Goal: Task Accomplishment & Management: Complete application form

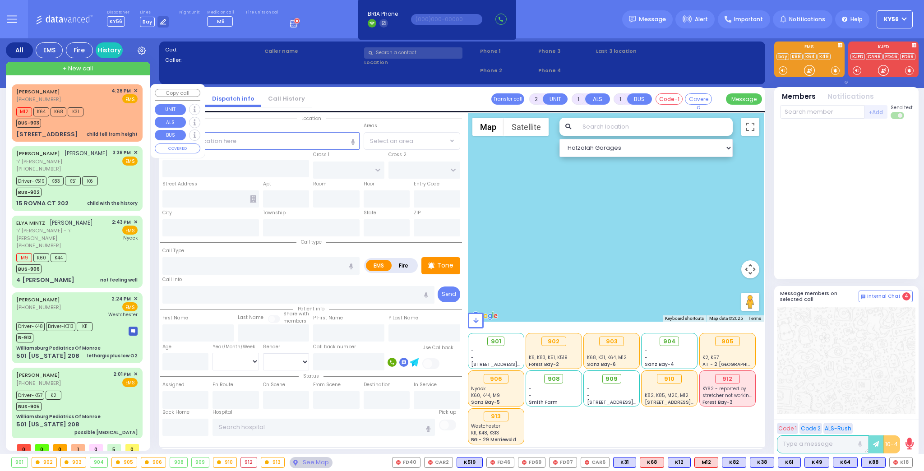
click at [101, 129] on div "DUVID ENGEL (845) 809-4521 4:28 PM ✕ EMS M12 K64" at bounding box center [77, 113] width 127 height 55
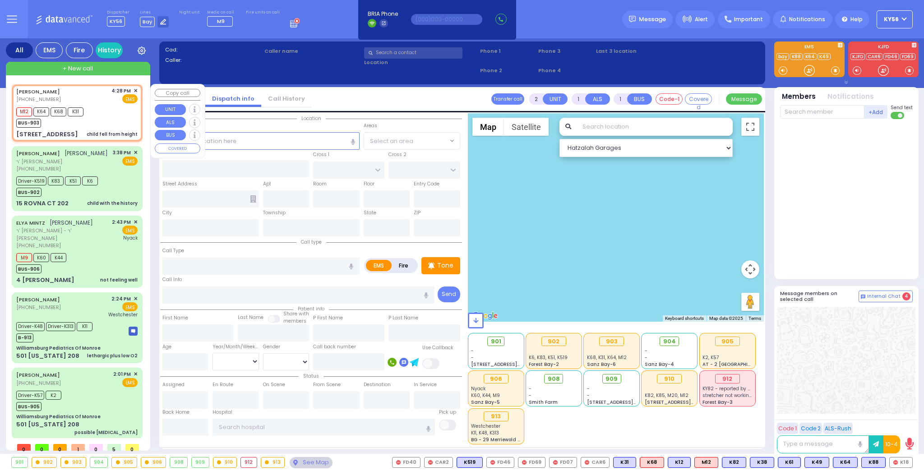
select select
type input "child fell from height"
radio input "true"
type input "[PERSON_NAME]"
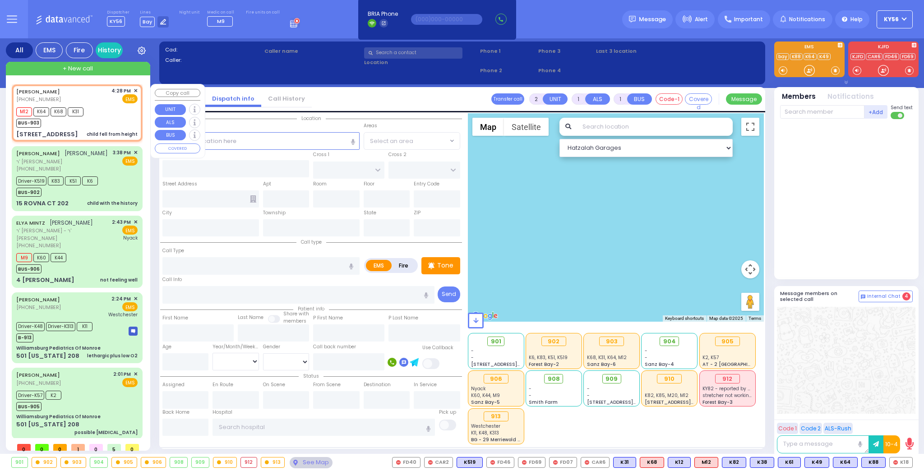
select select
type input "16:28"
type input "16:29"
type input "FOREST RD"
type input "1 STRELISK CT"
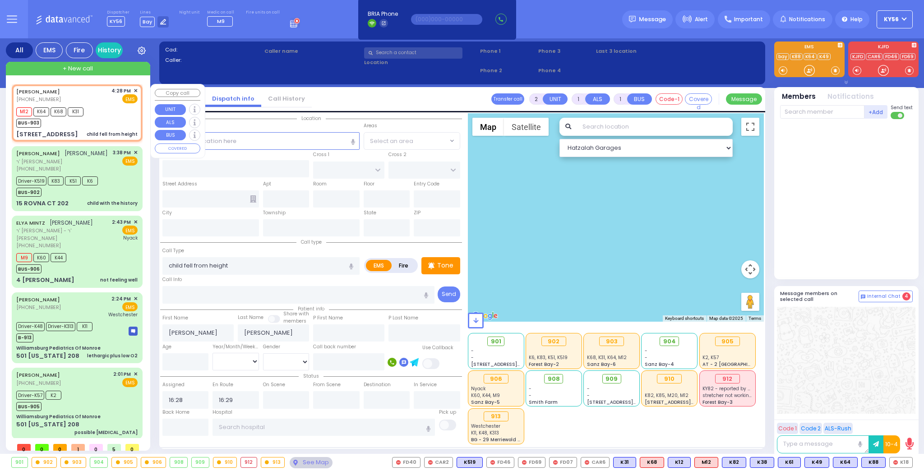
type input "101"
type input "[PERSON_NAME]"
type input "[US_STATE]"
type input "10950"
select select "MONROE"
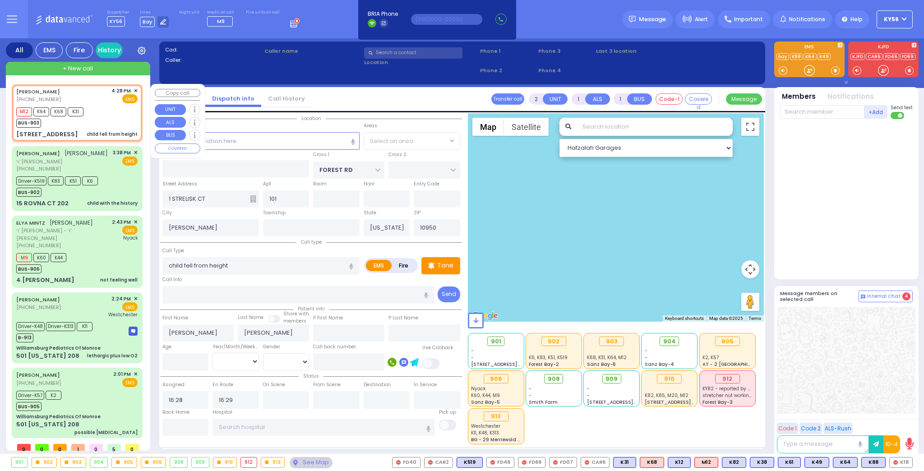
select select "Hatzalah Garages"
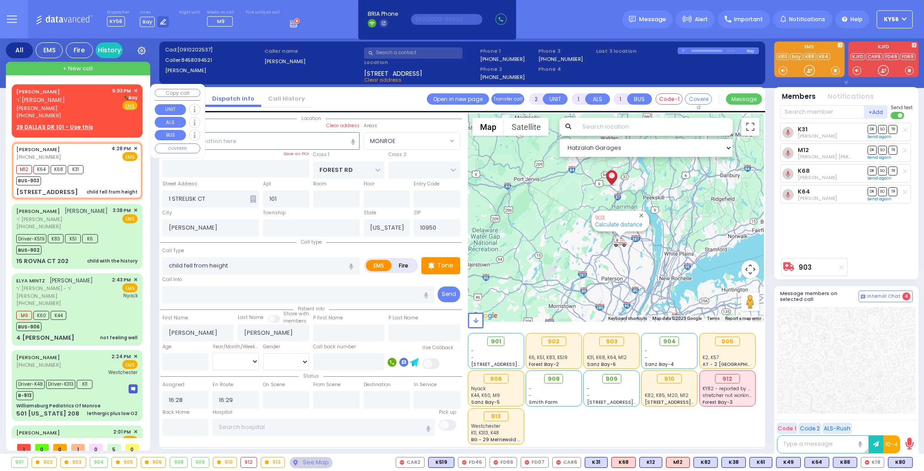
click at [47, 105] on span "יואל אפענהיים" at bounding box center [62, 109] width 93 height 8
select select
radio input "true"
type input "JOEL"
type input "OPENHEIM"
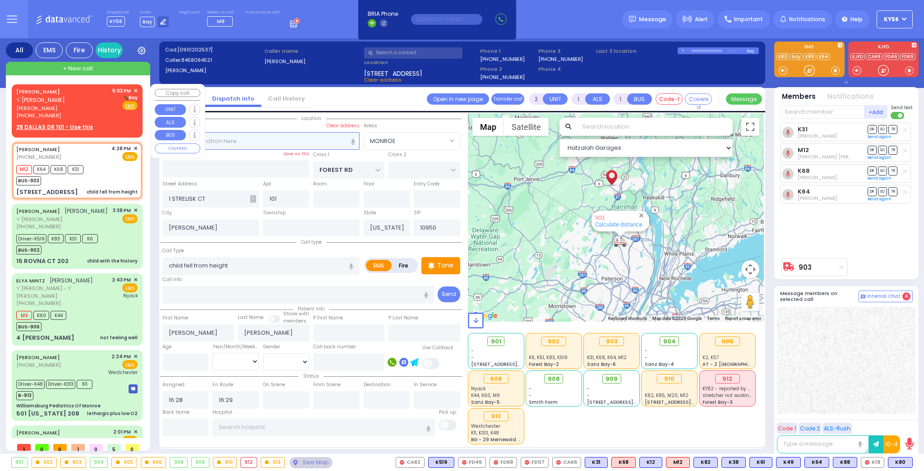
select select
type input "17:03"
select select "Hatzalah Garages"
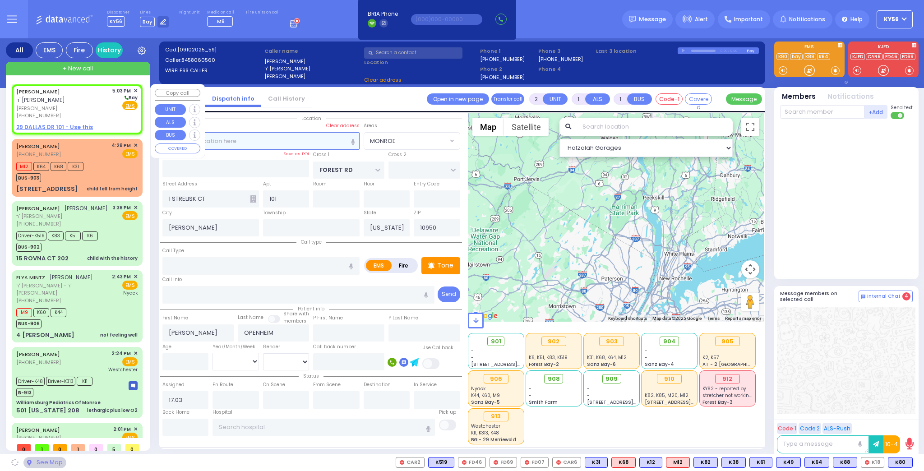
select select
radio input "true"
select select
select select "Hatzalah Garages"
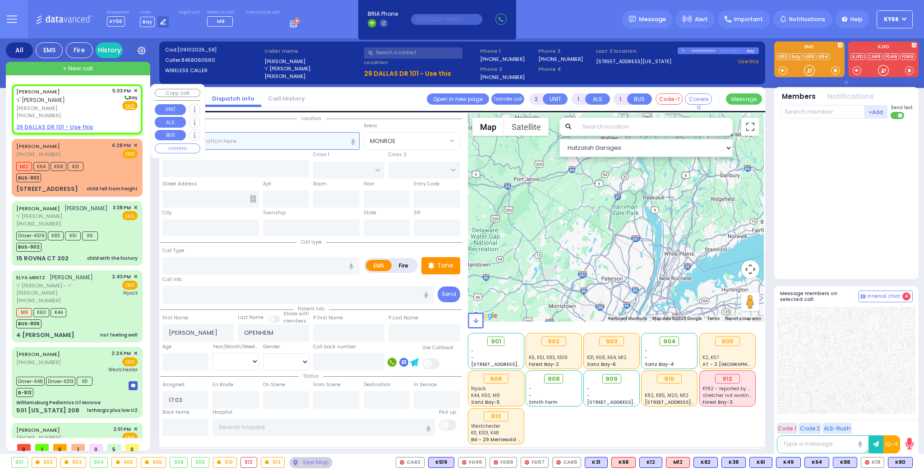
click at [235, 139] on input "text" at bounding box center [260, 140] width 197 height 17
click at [232, 142] on input "text" at bounding box center [260, 140] width 197 height 17
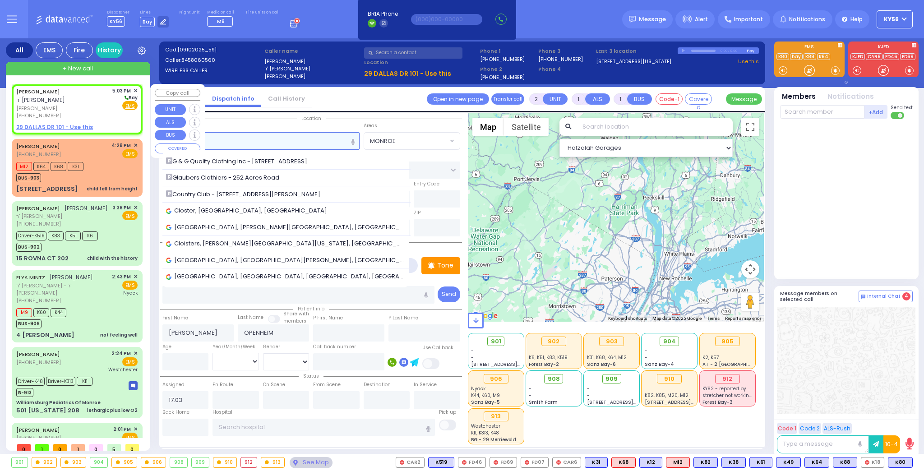
type input "c"
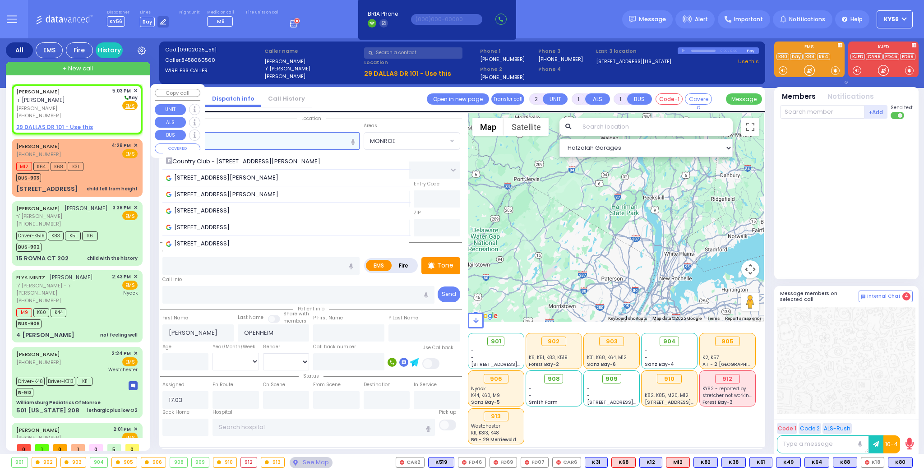
click at [238, 141] on input "206 clove" at bounding box center [260, 140] width 197 height 17
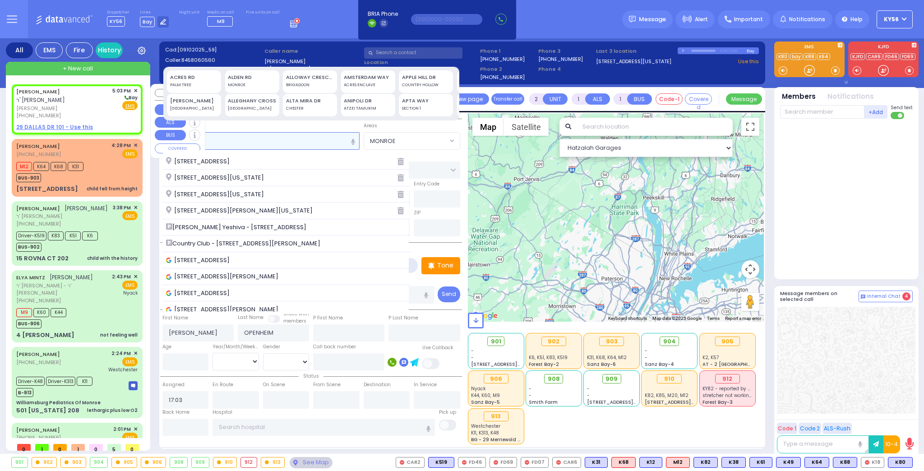
type input "2"
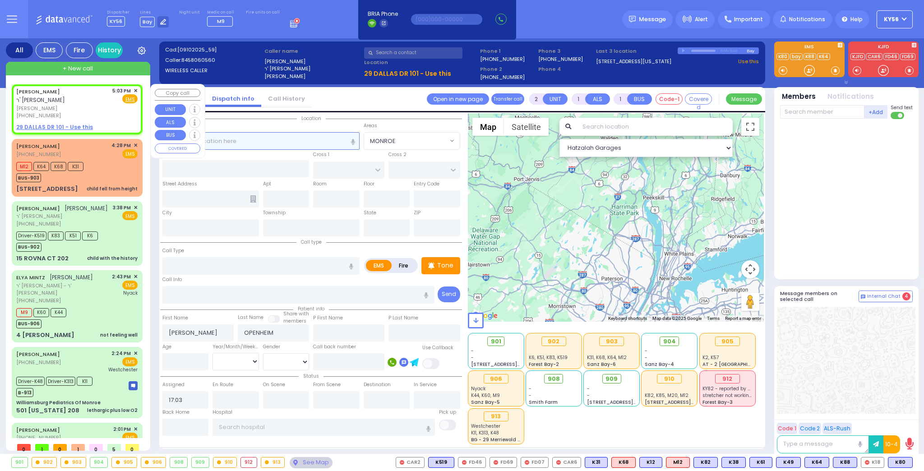
select select
radio input "true"
select select
select select "Hatzalah Garages"
click at [295, 141] on input "text" at bounding box center [260, 140] width 197 height 17
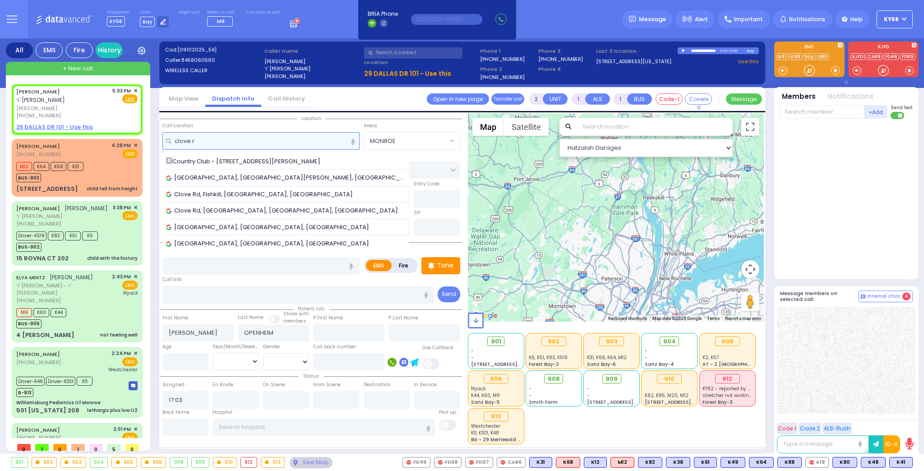
click at [293, 136] on input "clove r" at bounding box center [260, 140] width 197 height 17
click at [293, 135] on input "clove r" at bounding box center [260, 140] width 197 height 17
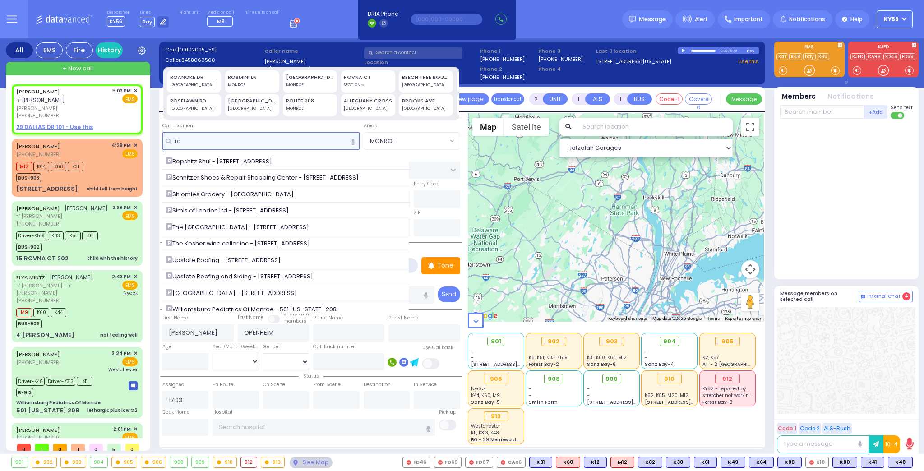
type input "r"
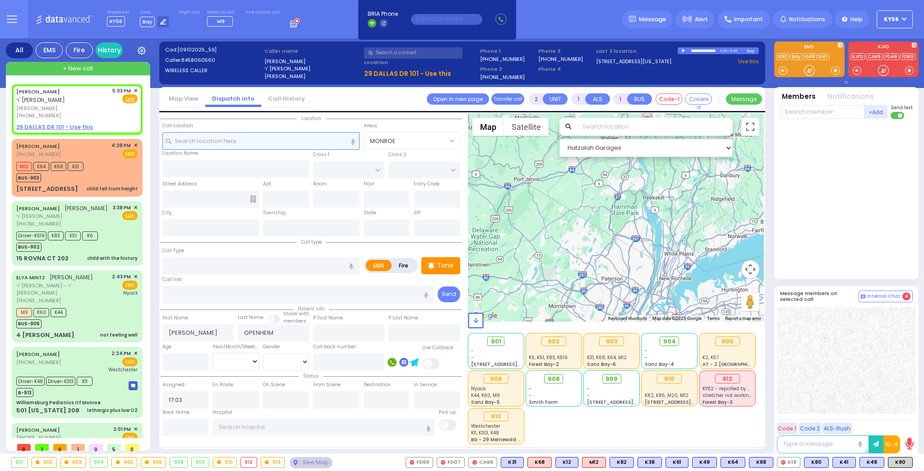
click at [244, 140] on input "text" at bounding box center [260, 140] width 197 height 17
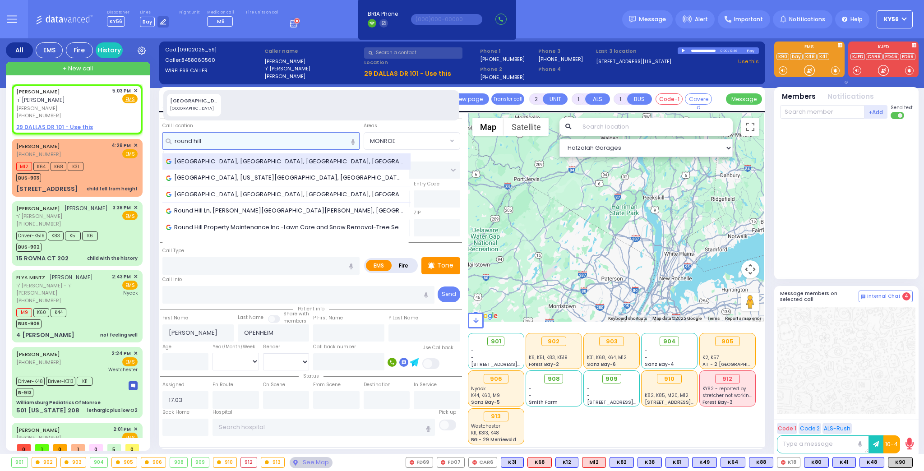
type input "round hill"
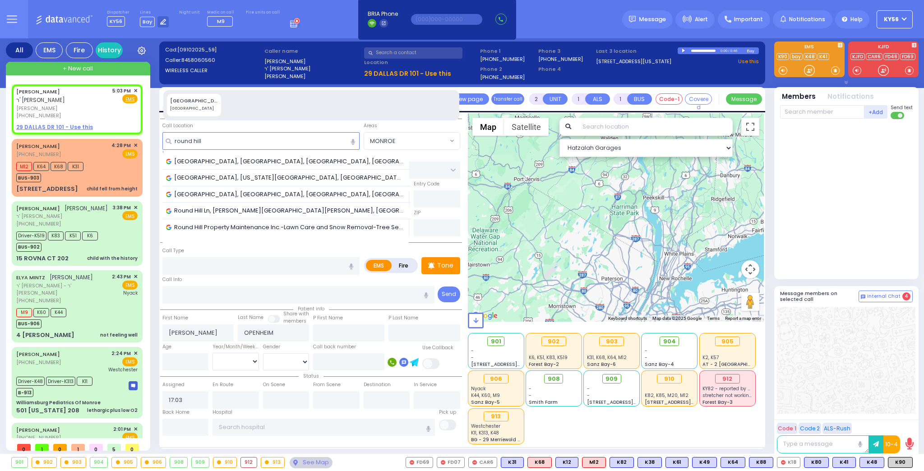
click at [237, 159] on span "[GEOGRAPHIC_DATA], [GEOGRAPHIC_DATA], [GEOGRAPHIC_DATA], [GEOGRAPHIC_DATA]" at bounding box center [286, 161] width 241 height 9
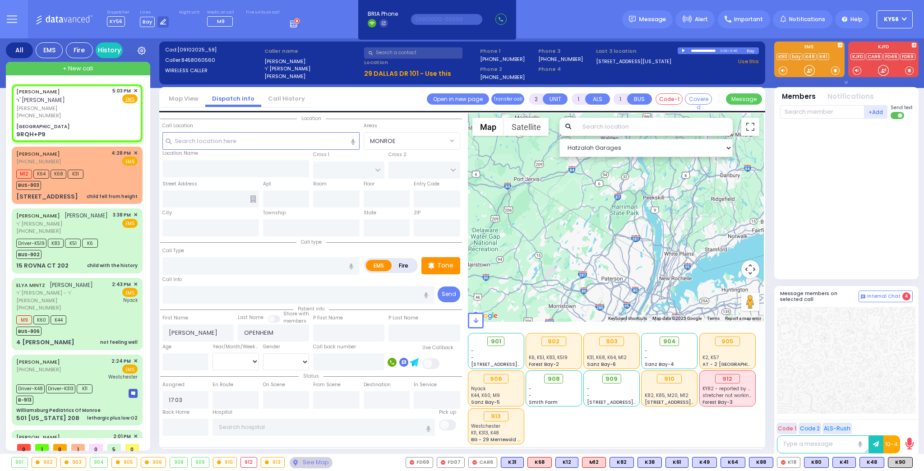
select select
radio input "true"
select select
select select "Hatzalah Garages"
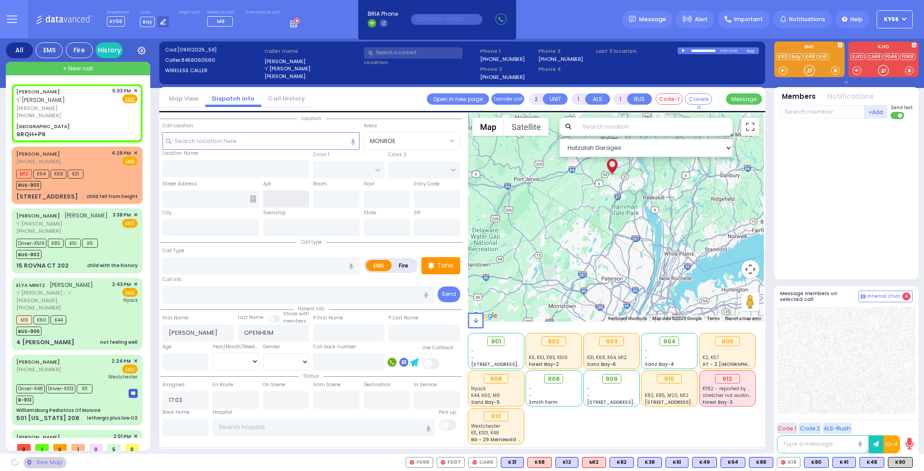
type input "Round Hill Road"
type input "LAKE ANNE DR"
type input "STATE ROUTE 208"
type input "9RQH+P9"
type input "South Blooming Grove"
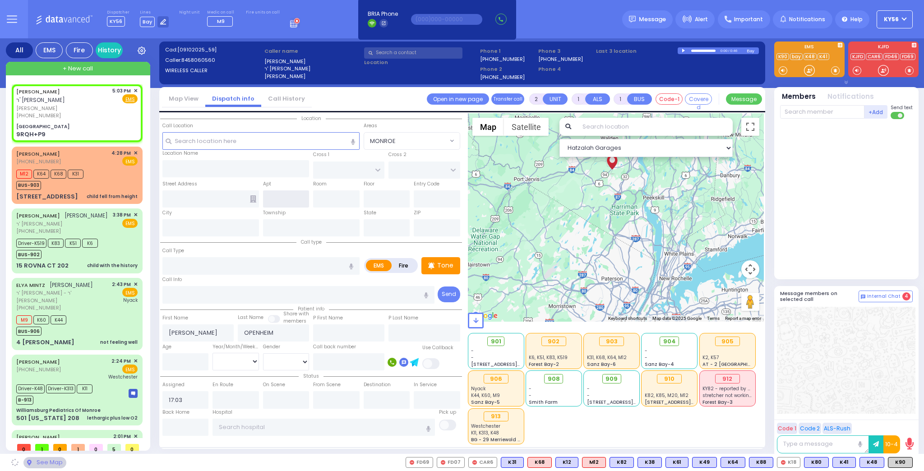
type input "[US_STATE]"
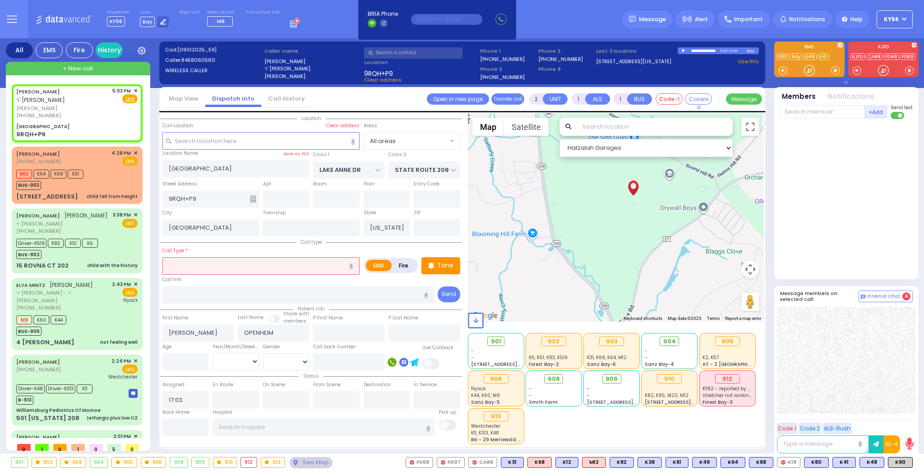
drag, startPoint x: 651, startPoint y: 219, endPoint x: 650, endPoint y: 174, distance: 45.6
click at [651, 177] on div at bounding box center [616, 217] width 296 height 208
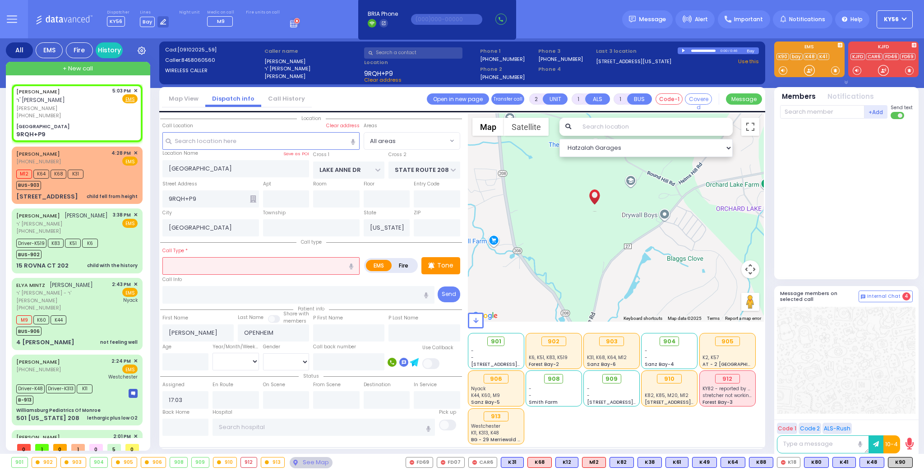
drag, startPoint x: 605, startPoint y: 258, endPoint x: 598, endPoint y: 275, distance: 17.8
click at [599, 275] on div at bounding box center [616, 217] width 296 height 208
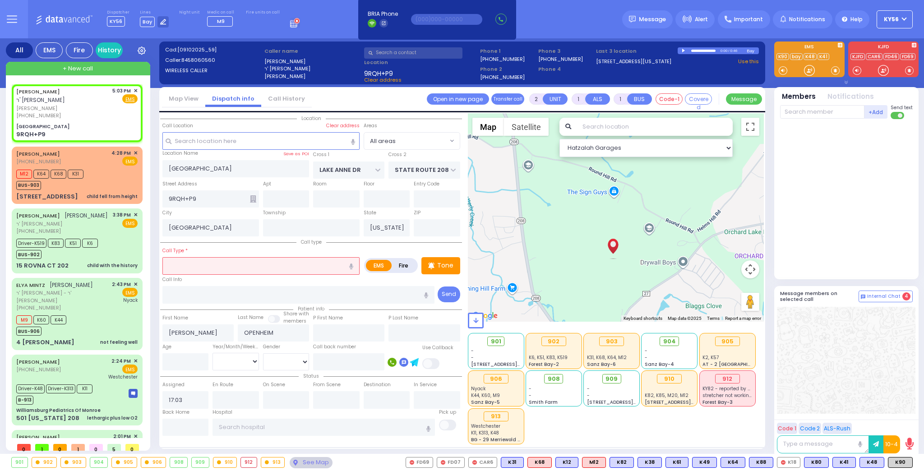
drag, startPoint x: 583, startPoint y: 272, endPoint x: 612, endPoint y: 296, distance: 37.2
click at [612, 296] on div at bounding box center [616, 217] width 296 height 208
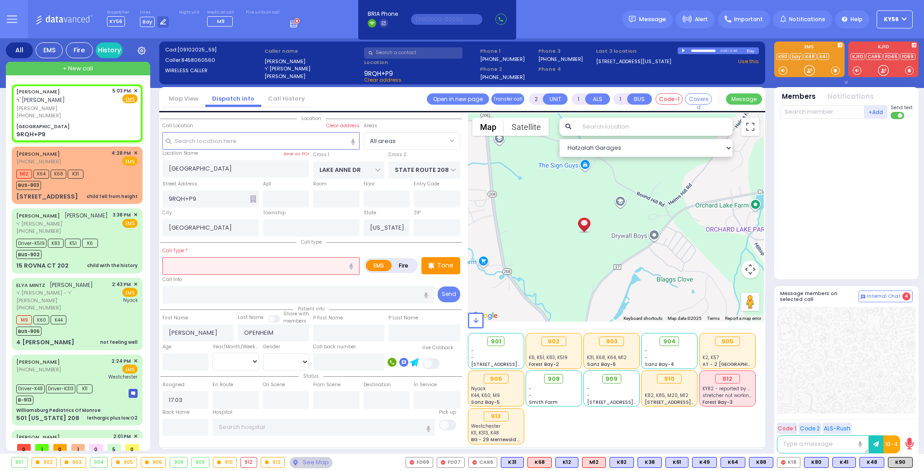
drag, startPoint x: 643, startPoint y: 279, endPoint x: 607, endPoint y: 245, distance: 49.5
click at [608, 246] on div at bounding box center [616, 217] width 296 height 208
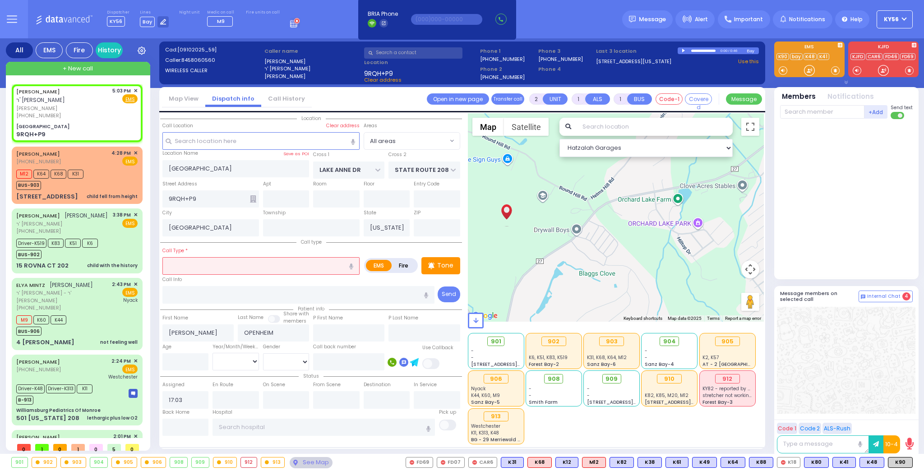
drag, startPoint x: 592, startPoint y: 240, endPoint x: 524, endPoint y: 237, distance: 68.6
click at [524, 237] on div at bounding box center [616, 217] width 296 height 208
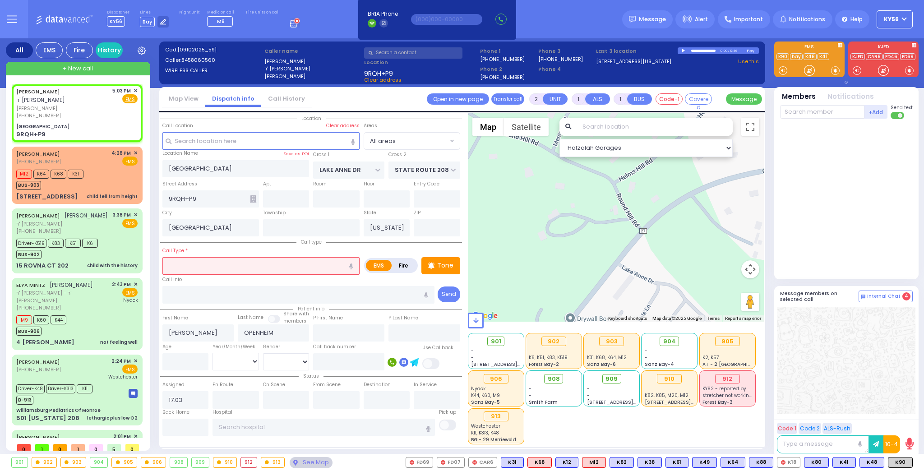
drag, startPoint x: 601, startPoint y: 212, endPoint x: 642, endPoint y: 249, distance: 56.2
click at [642, 249] on div at bounding box center [616, 217] width 296 height 208
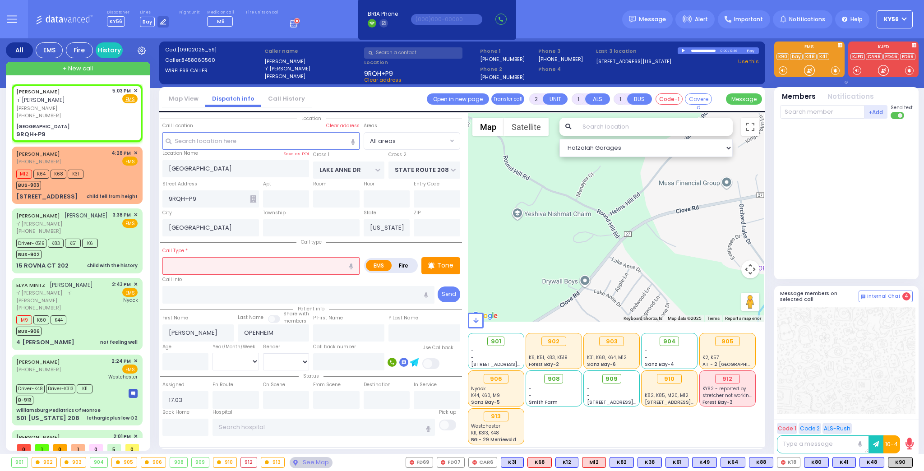
click at [615, 245] on div at bounding box center [616, 217] width 296 height 208
click at [663, 275] on button "Choose this as call location" at bounding box center [679, 275] width 114 height 15
select select
radio input "true"
select select
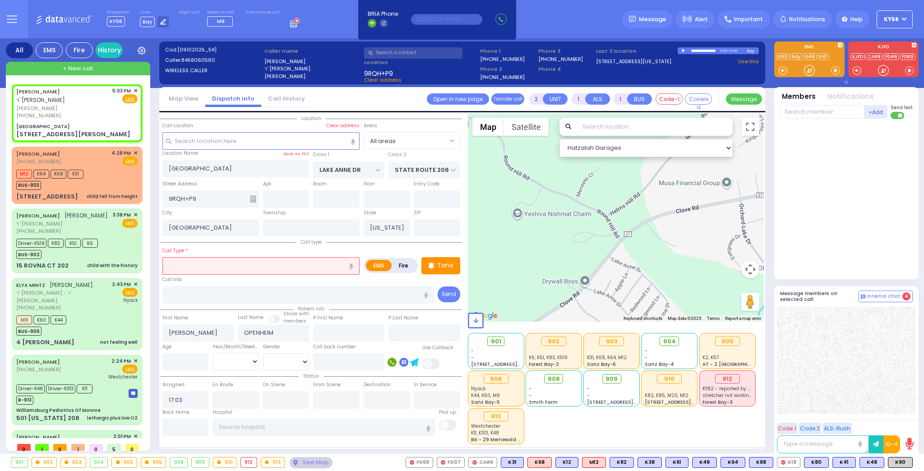
select select "Hatzalah Garages"
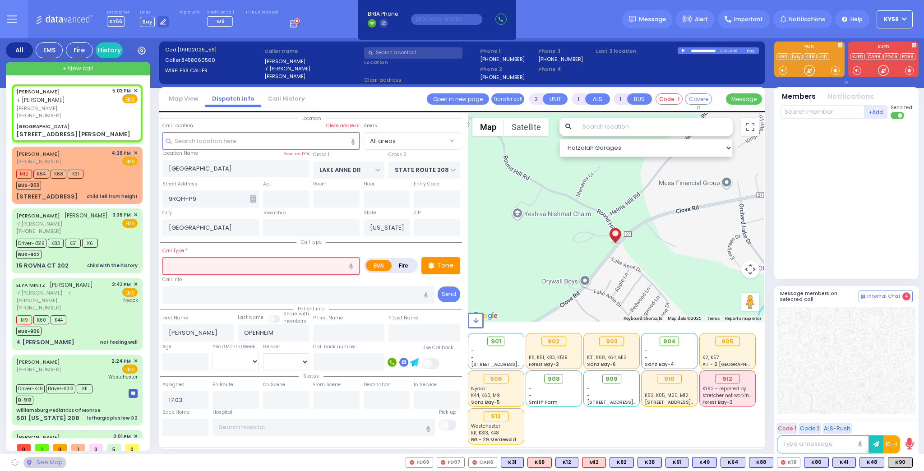
type input "7 Round Hill Rd"
type input "Monroe"
type input "10950"
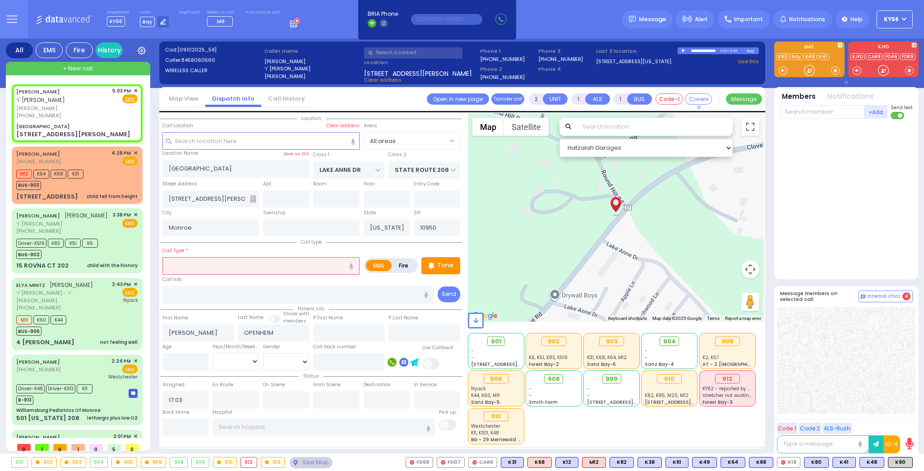
click at [191, 255] on div "Call Type *" at bounding box center [260, 260] width 197 height 29
click at [189, 263] on input "text" at bounding box center [260, 265] width 197 height 17
type input "MVA"
click at [186, 282] on div "MVA" at bounding box center [261, 282] width 193 height 9
type input "4"
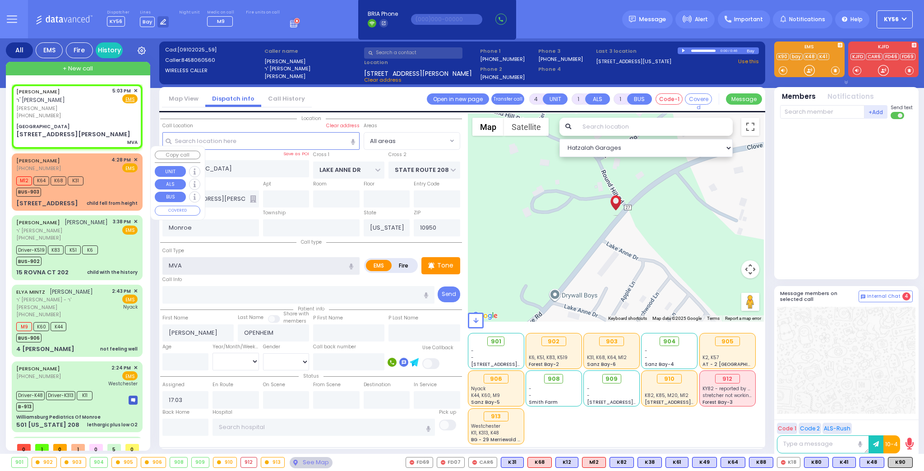
select select
radio input "true"
select select
select select "Hatzalah Garages"
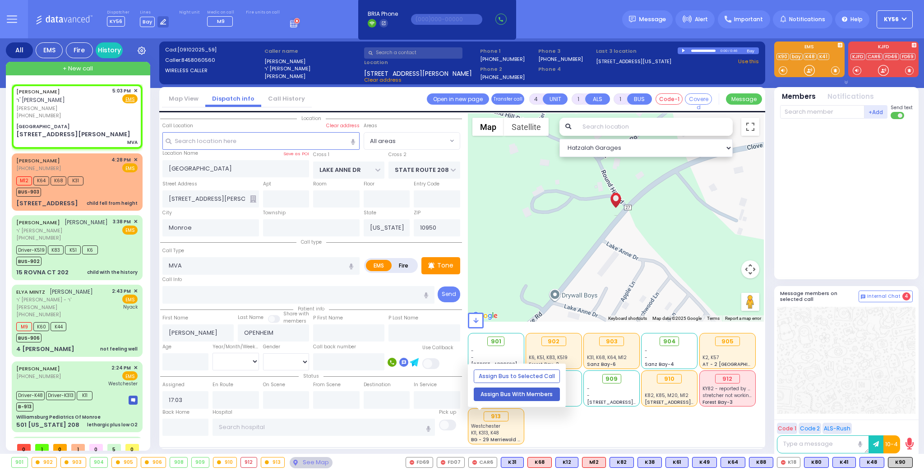
click at [507, 397] on button "Assign Bus With Members" at bounding box center [517, 395] width 86 height 14
select select
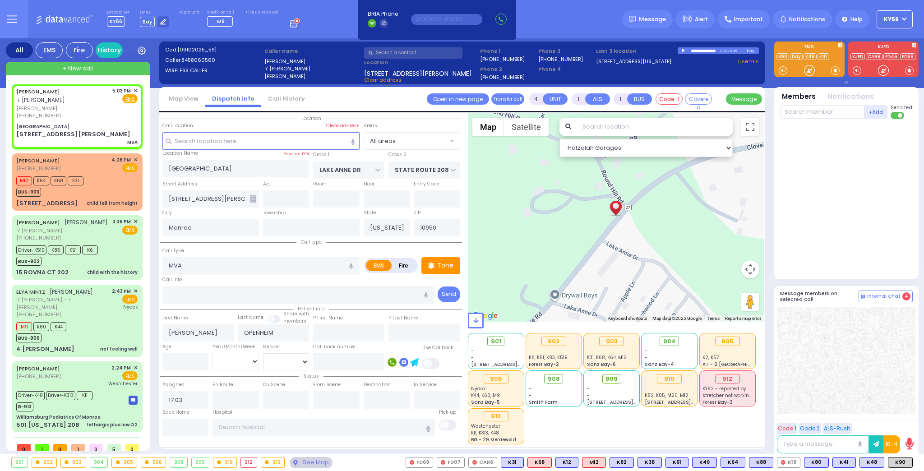
radio input "true"
select select
type input "17:06"
select select "Hatzalah Garages"
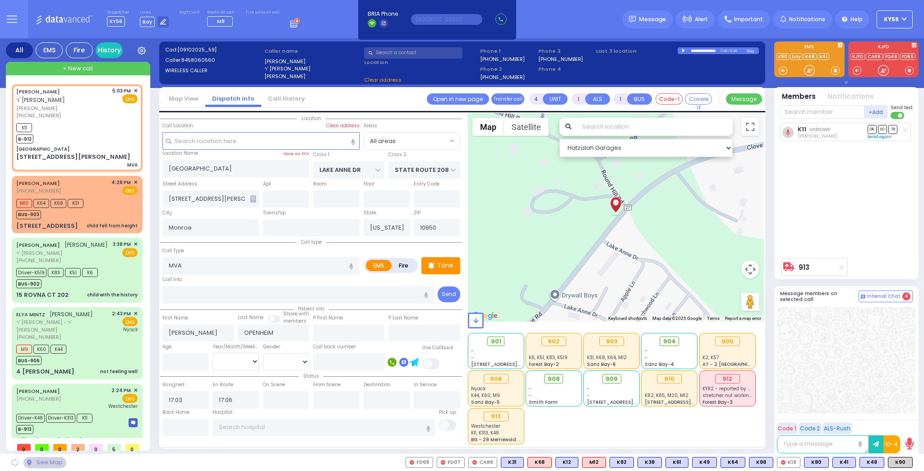
select select
radio input "true"
select select
select select "Hatzalah Garages"
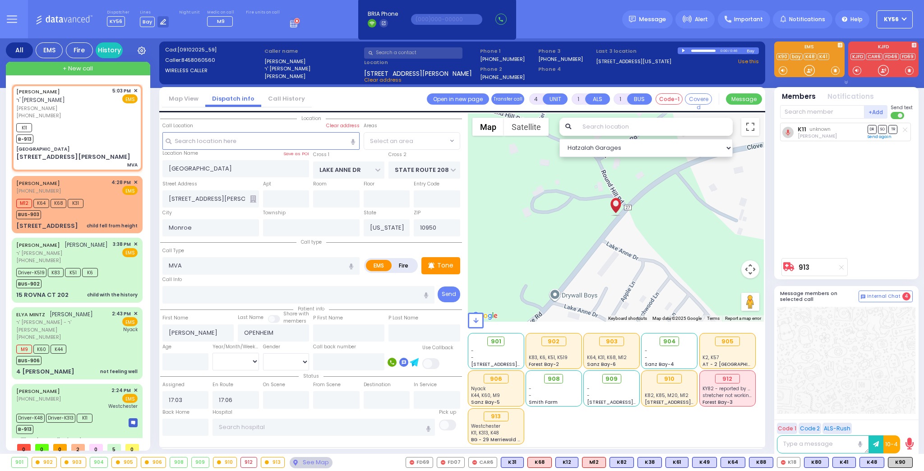
select select
radio input "true"
select select
select select "Hatzalah Garages"
select select
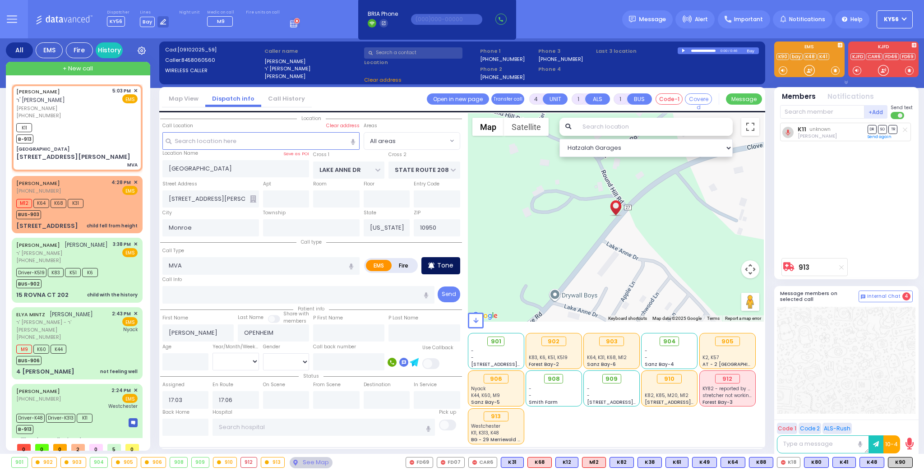
radio input "true"
select select
select select "Hatzalah Garages"
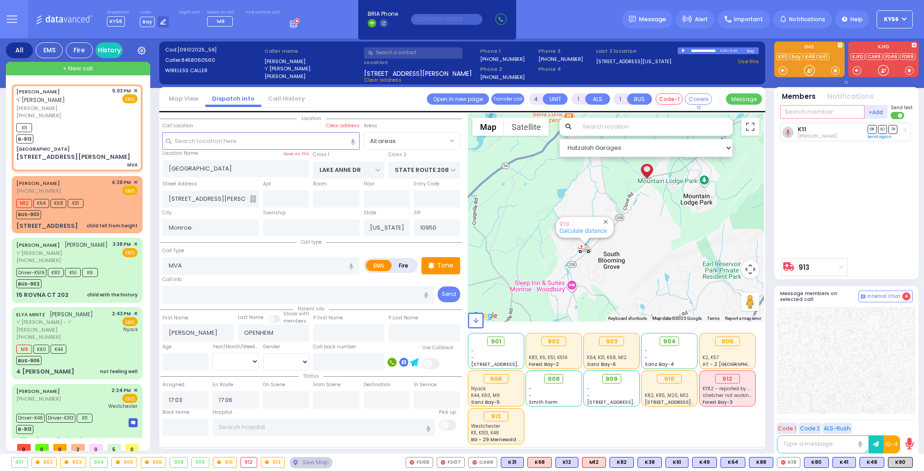
drag, startPoint x: 825, startPoint y: 113, endPoint x: 831, endPoint y: 107, distance: 8.6
click at [825, 113] on input "text" at bounding box center [822, 112] width 84 height 14
type input "41"
click at [825, 126] on div "KY41" at bounding box center [810, 130] width 45 height 9
select select
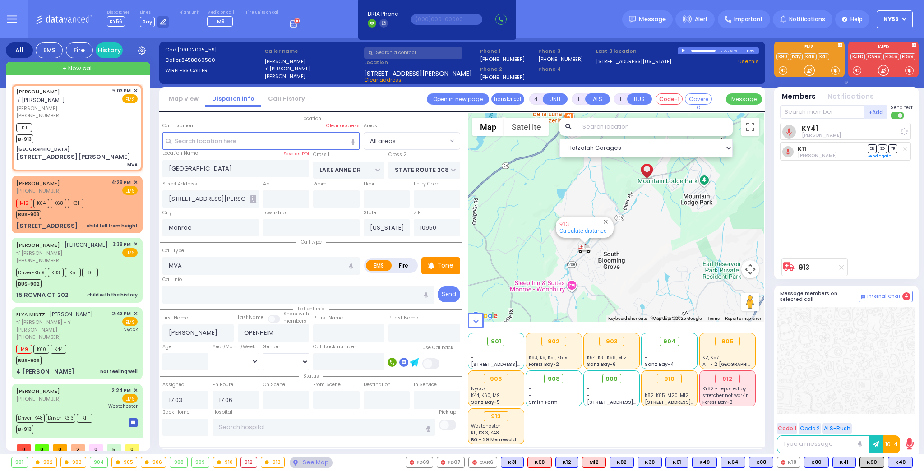
radio input "true"
select select
select select "Hatzalah Garages"
click at [814, 115] on input "text" at bounding box center [822, 112] width 84 height 14
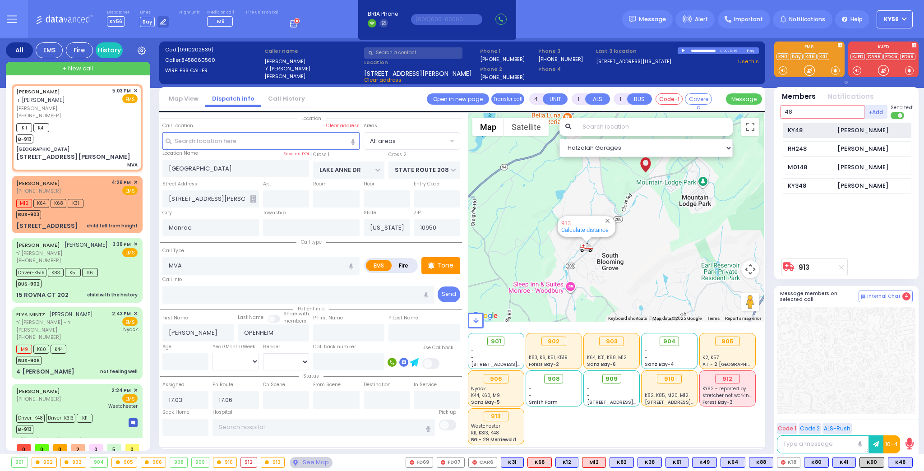
type input "48"
click at [822, 129] on div "KY48" at bounding box center [810, 130] width 45 height 9
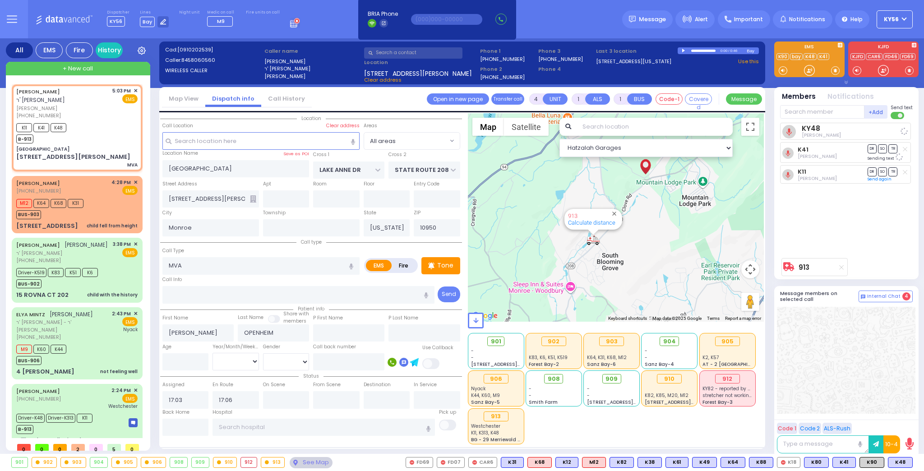
select select
radio input "true"
select select
select select "Hatzalah Garages"
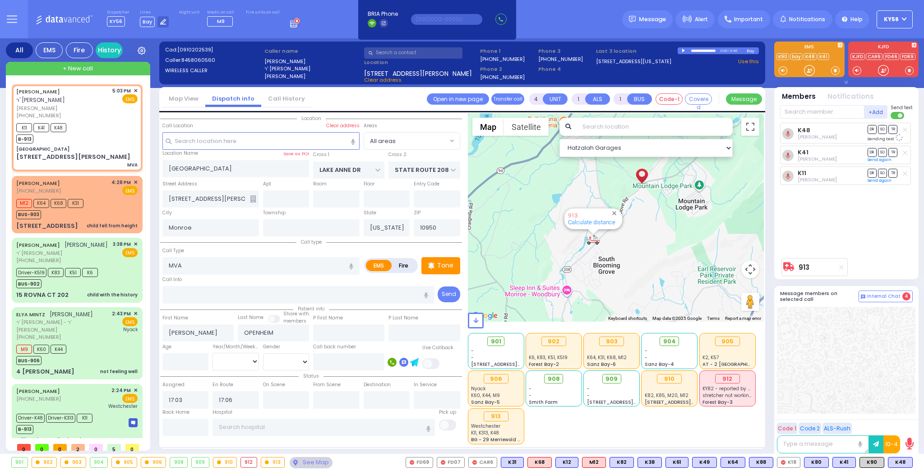
click at [906, 171] on icon at bounding box center [905, 173] width 5 height 5
select select
radio input "true"
select select
select select "Hatzalah Garages"
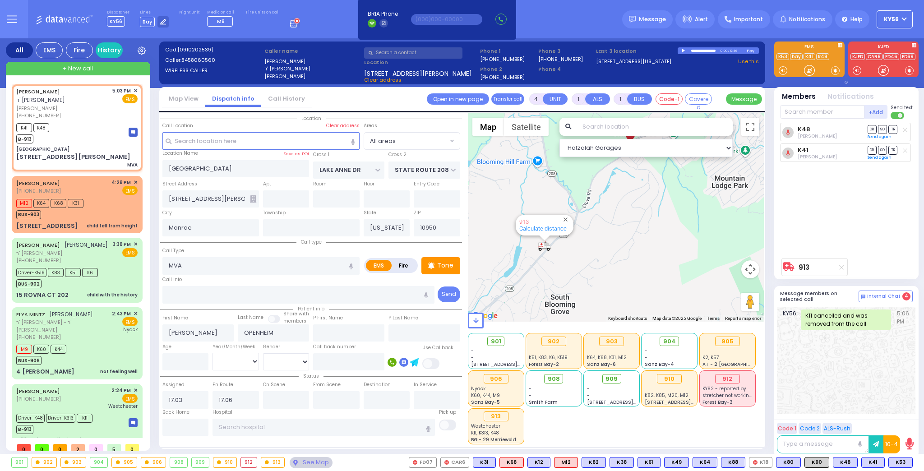
drag, startPoint x: 616, startPoint y: 228, endPoint x: 591, endPoint y: 251, distance: 33.8
click at [591, 251] on div "913 Calculate distance" at bounding box center [616, 217] width 296 height 208
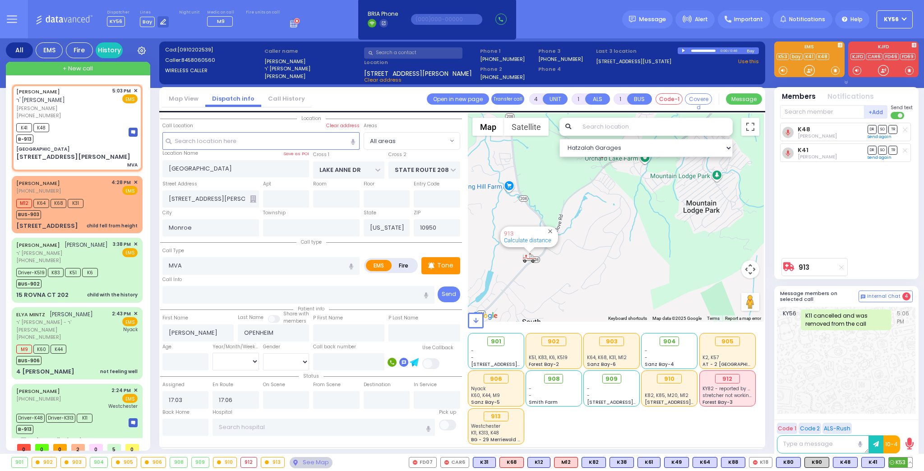
click at [901, 465] on span "K53" at bounding box center [900, 462] width 23 height 10
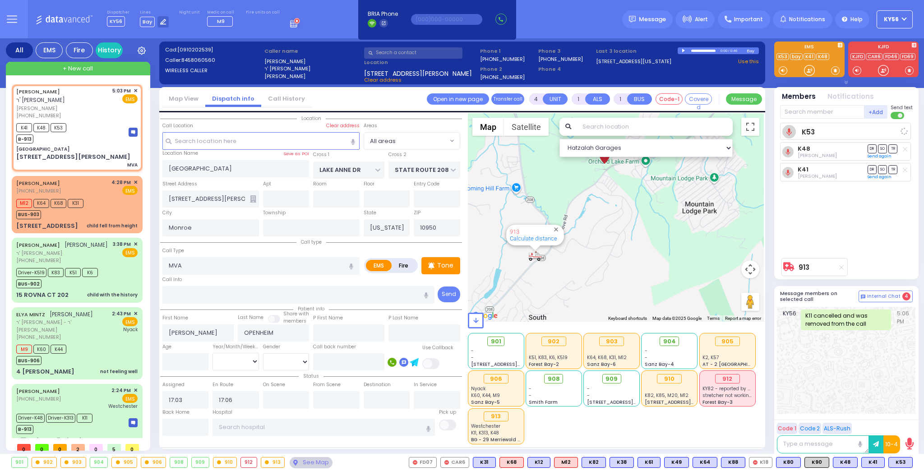
select select
radio input "true"
select select
select select "Hatzalah Garages"
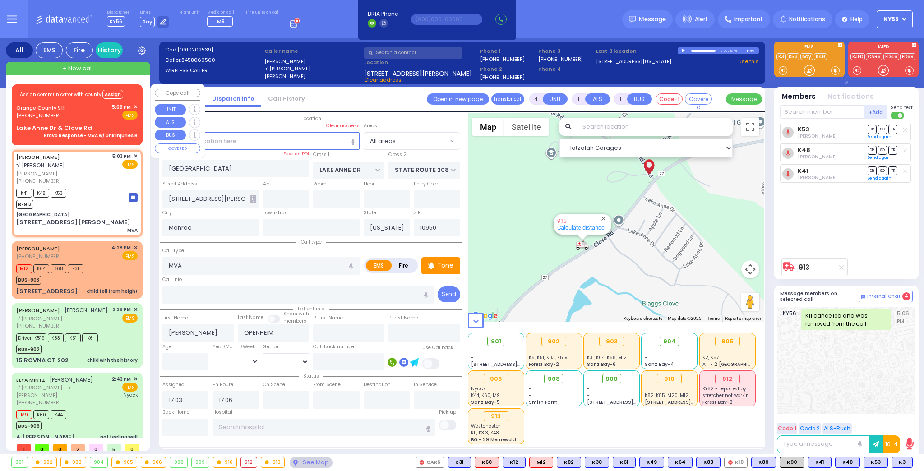
click at [92, 114] on div "Orange County 911 (845) 469-0911 5:09 PM ✕ Fire EMS" at bounding box center [76, 111] width 121 height 17
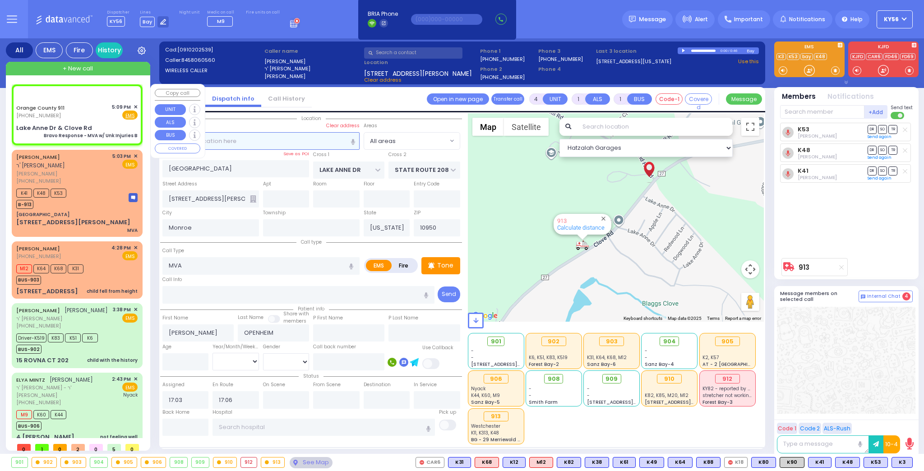
type input "6"
select select
type input "Bravo Response - MVA w/ Unk Injuries B"
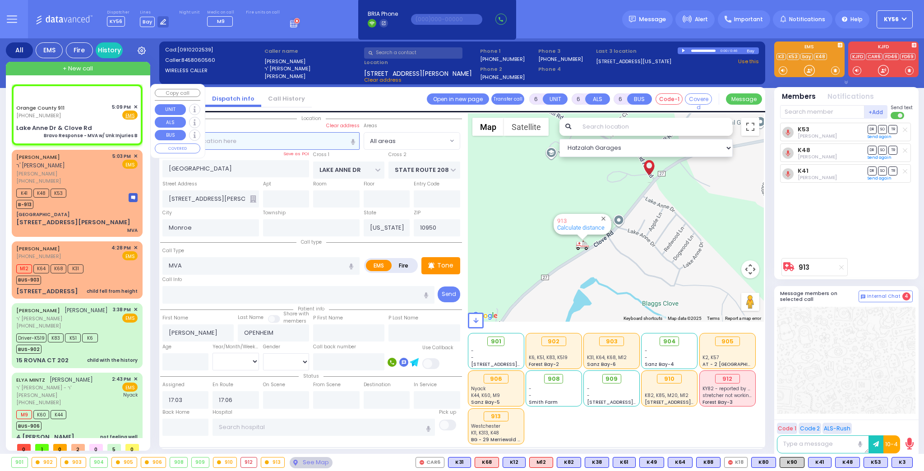
radio input "true"
type input "Nature: : Bravo Response - MVA w/ Unk Injuries B Address: : Clove Rd / Lake Ann…"
select select
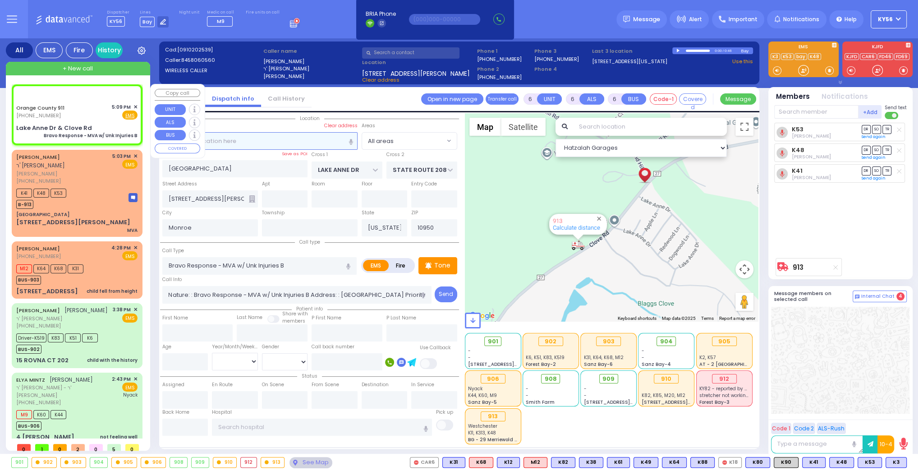
select select "Hatzalah Garages"
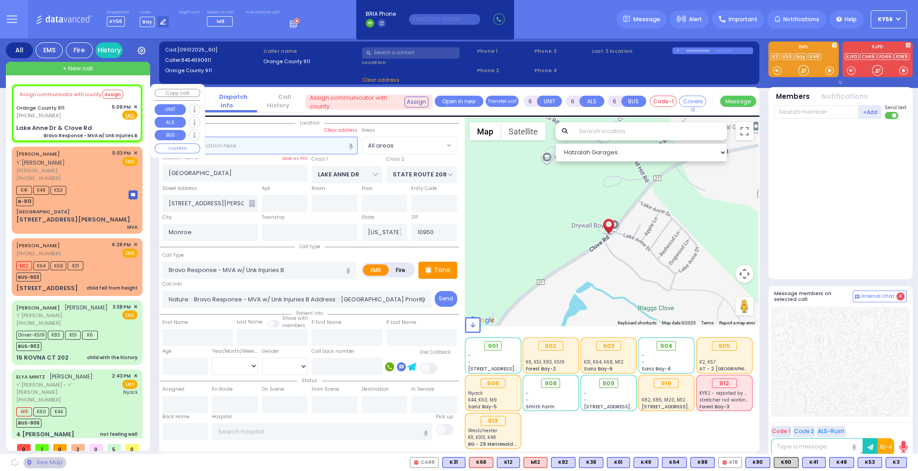
select select
radio input "true"
select select
select select "Hatzalah Garages"
type input "Lake Anne Dr & Clove Rd"
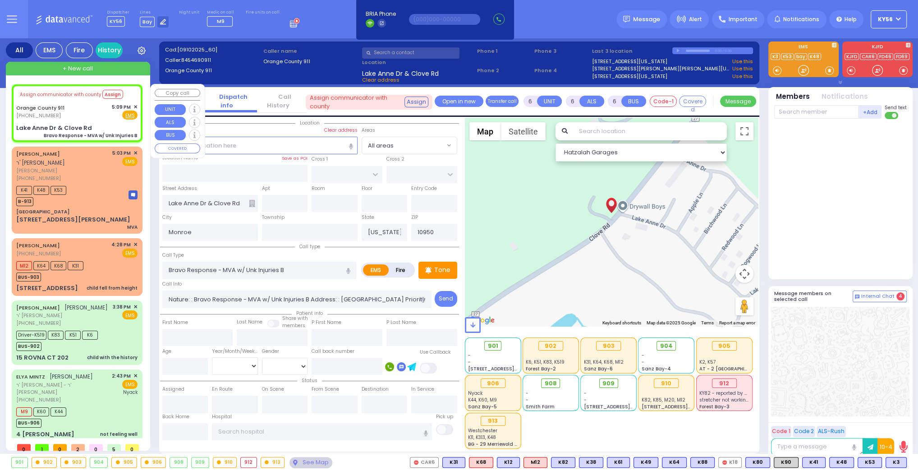
drag, startPoint x: 90, startPoint y: 103, endPoint x: 102, endPoint y: 118, distance: 19.2
click at [99, 113] on div "Orange County 911 (845) 469-0911 5:09 PM ✕ Fire EMS" at bounding box center [76, 111] width 121 height 17
select select
radio input "true"
select select
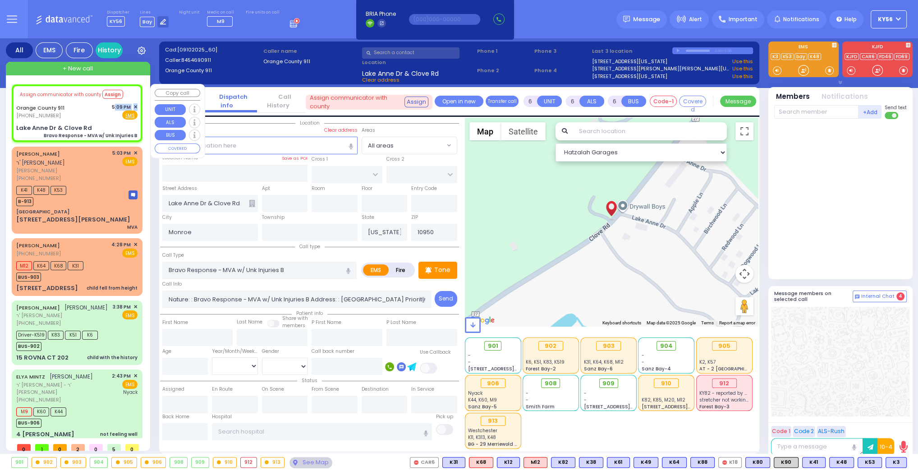
select select "Hatzalah Garages"
click at [134, 106] on span "✕" at bounding box center [136, 107] width 4 height 8
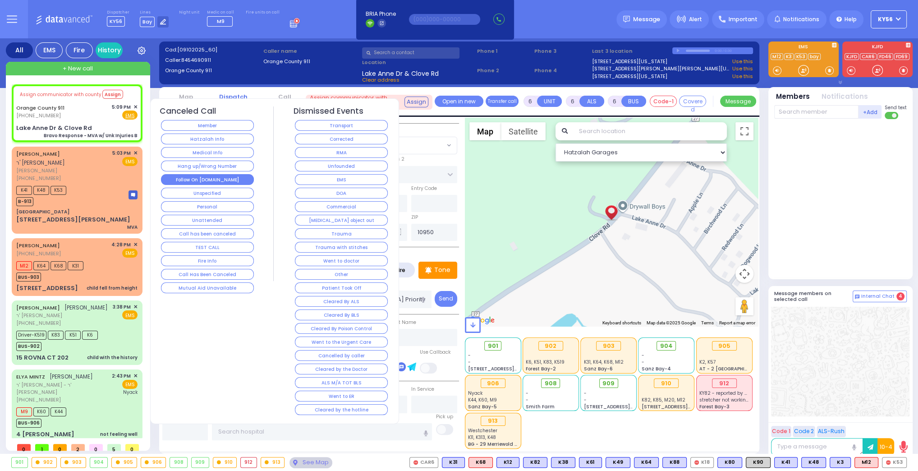
click at [213, 180] on button "Follow On [DOMAIN_NAME]" at bounding box center [207, 179] width 93 height 11
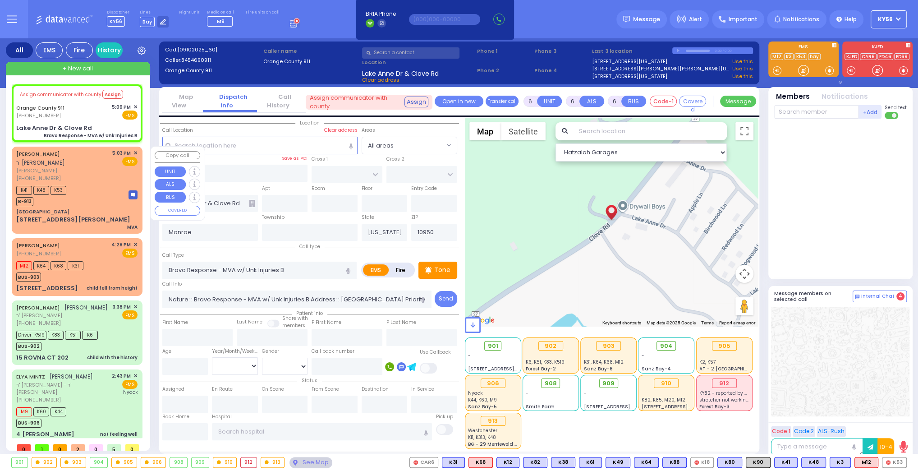
select select
radio input "true"
select select
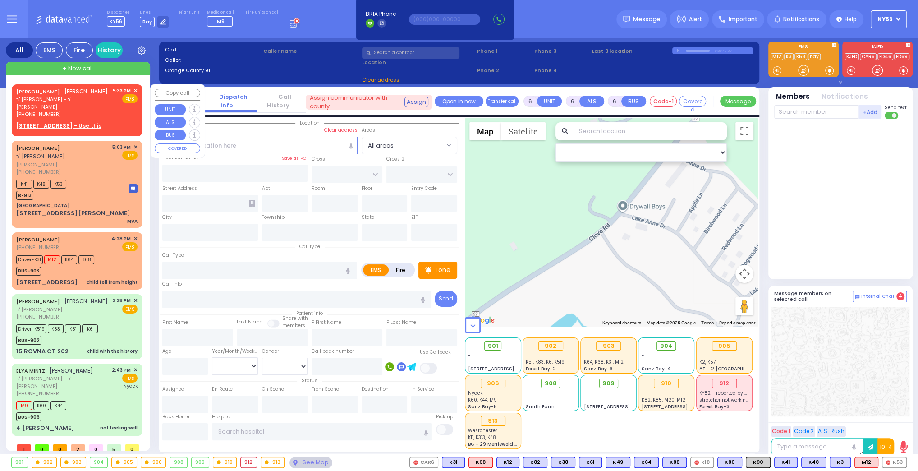
click at [68, 115] on div "(845) 248-0611" at bounding box center [62, 115] width 93 height 8
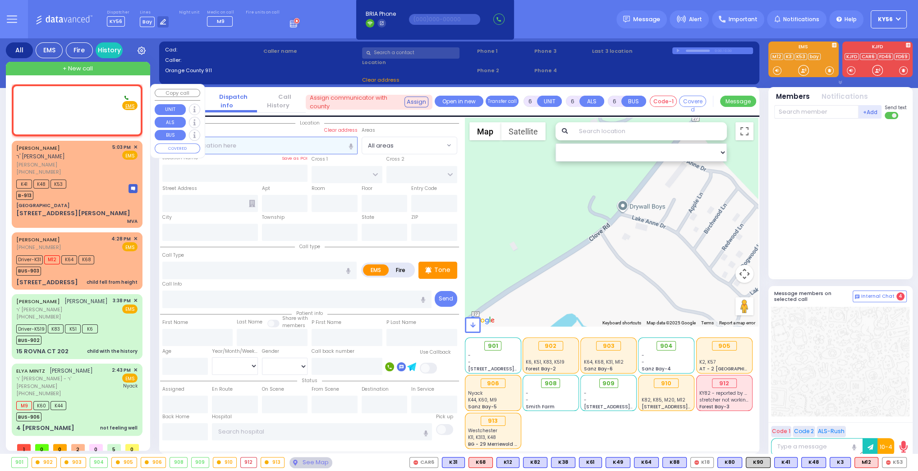
type input "2"
type input "1"
select select
radio input "true"
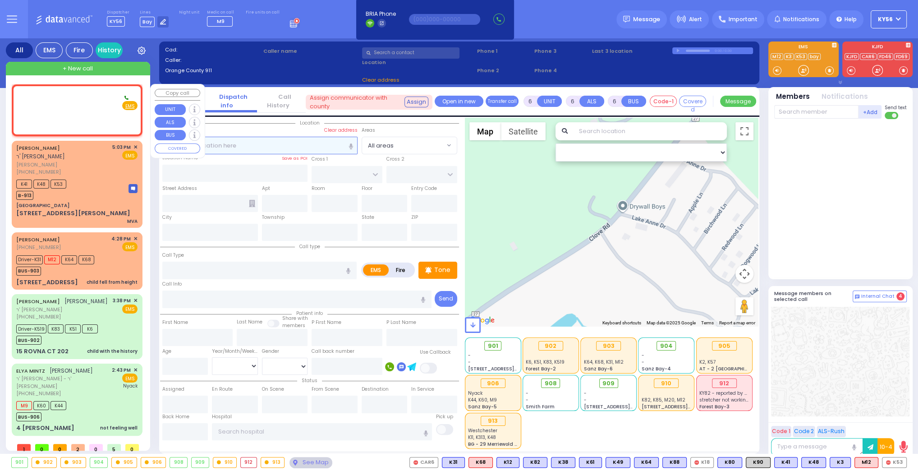
type input "SHIMON MENACHEM"
type input "NOE"
select select
type input "17:33"
select select "Hatzalah Garages"
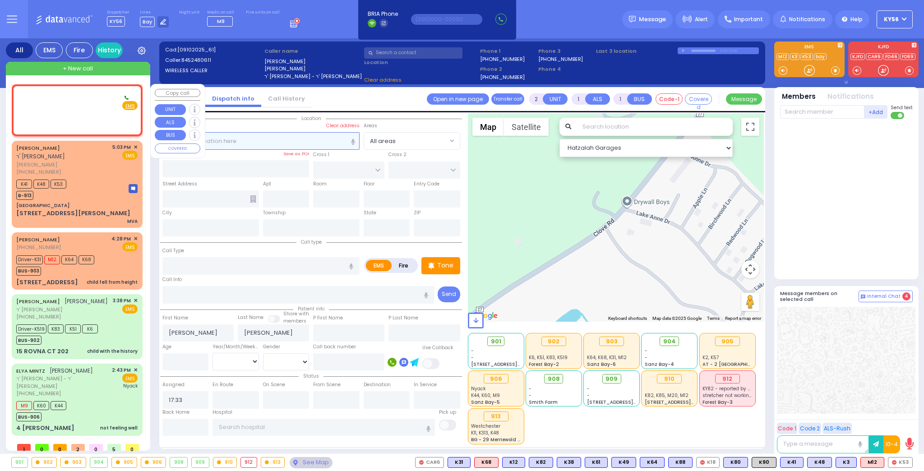
select select
radio input "true"
select select
select select "Hatzalah Garages"
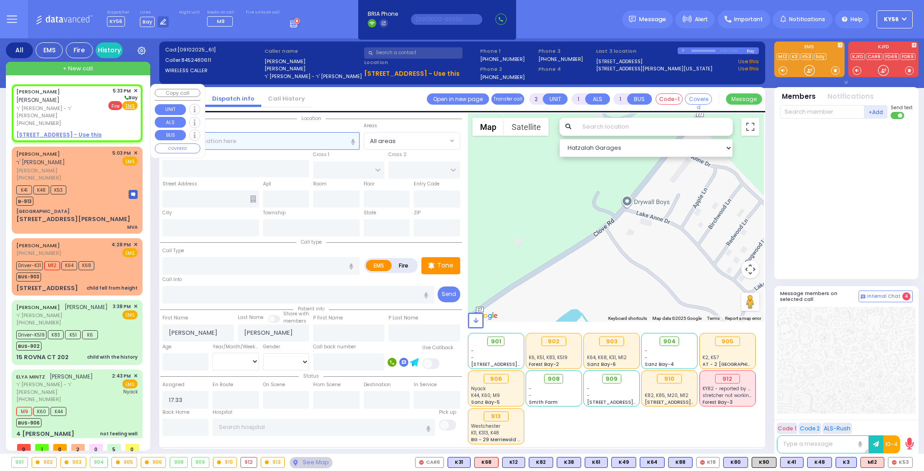
select select
radio input "true"
select select
select select "Hatzalah Garages"
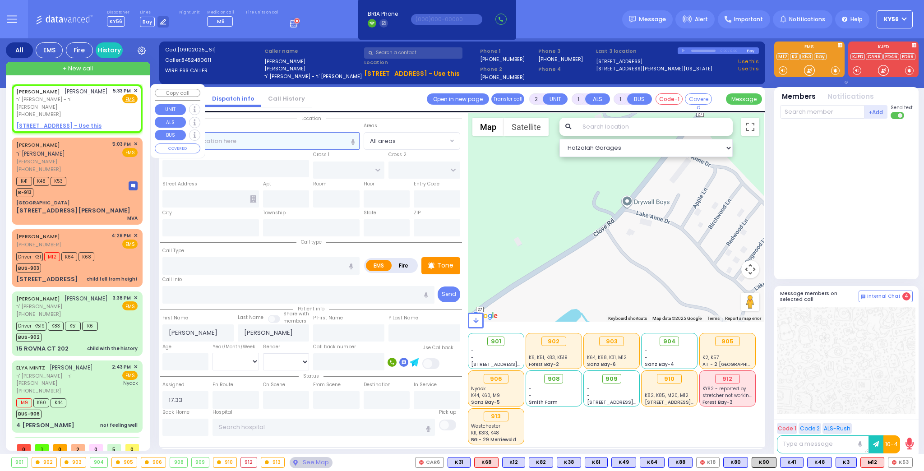
select select
radio input "true"
select select
select select "Hatzalah Garages"
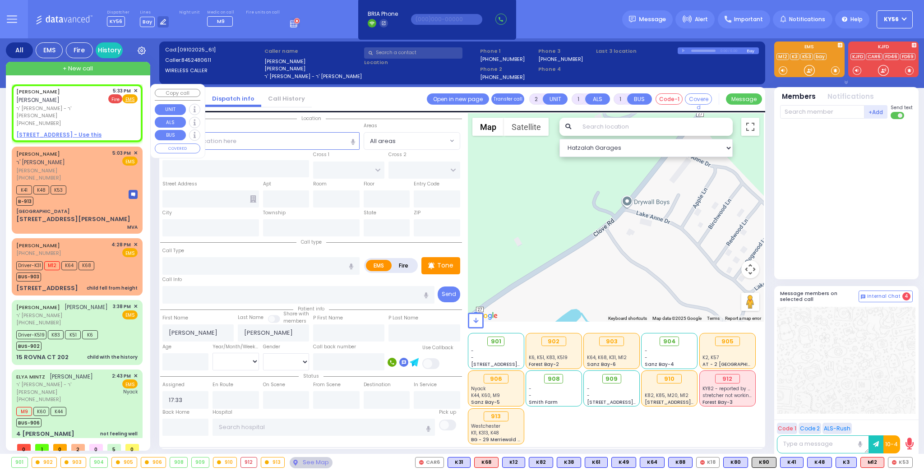
click at [114, 99] on span "Fire" at bounding box center [115, 98] width 14 height 9
select select
radio input "true"
select select
select select "Hatzalah Garages"
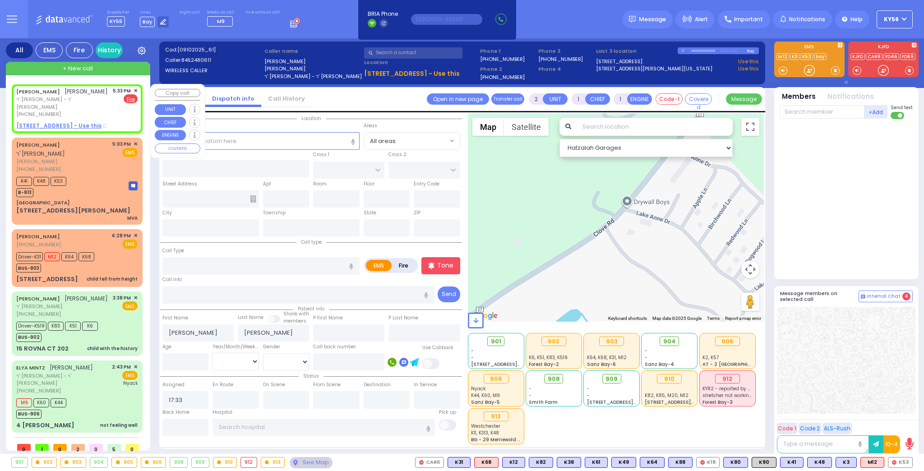
select select
radio input "false"
radio input "true"
select select
select select "Hatzalah Garages"
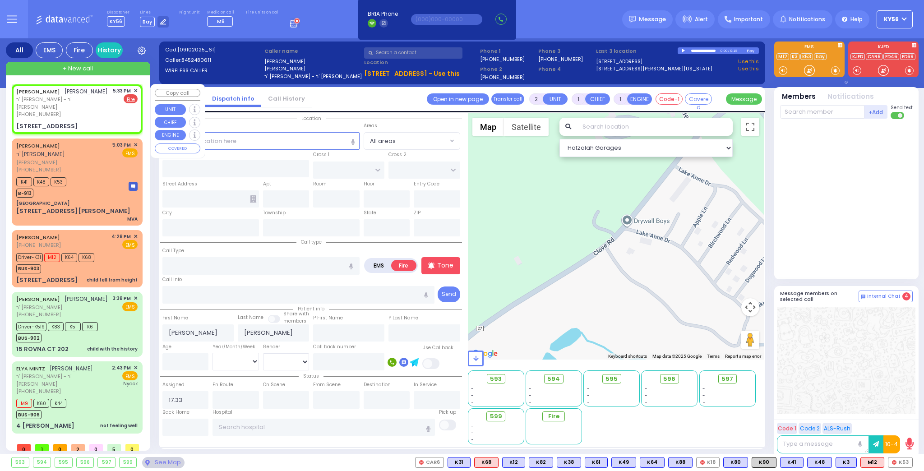
select select
radio input "true"
select select
select select "Hatzalah Garages"
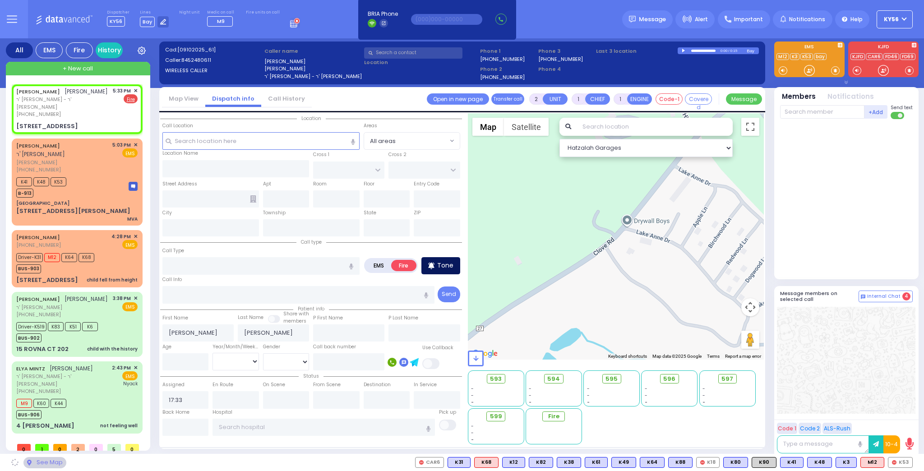
select select
radio input "true"
select select
select select "Hatzalah Garages"
type input "YOEL KLEIN BLVD"
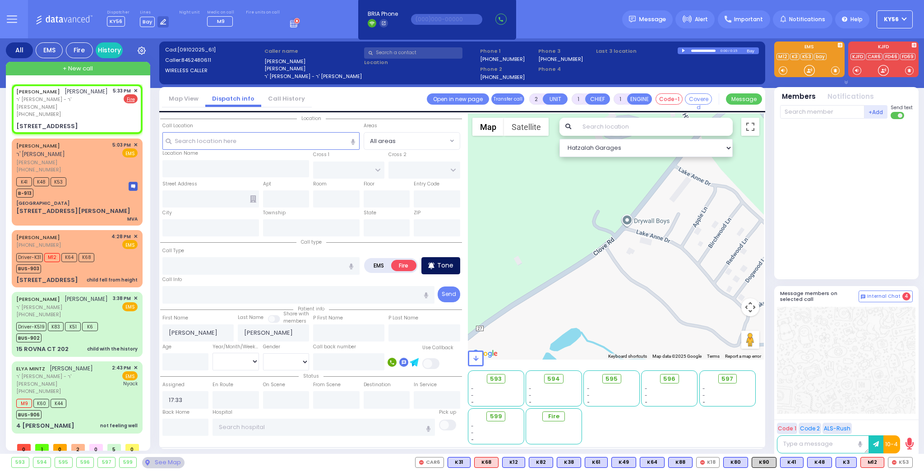
type input "MERON DR"
type input "8 PRAG BLVD 404A"
type input "404a"
type input "[PERSON_NAME]"
type input "[US_STATE]"
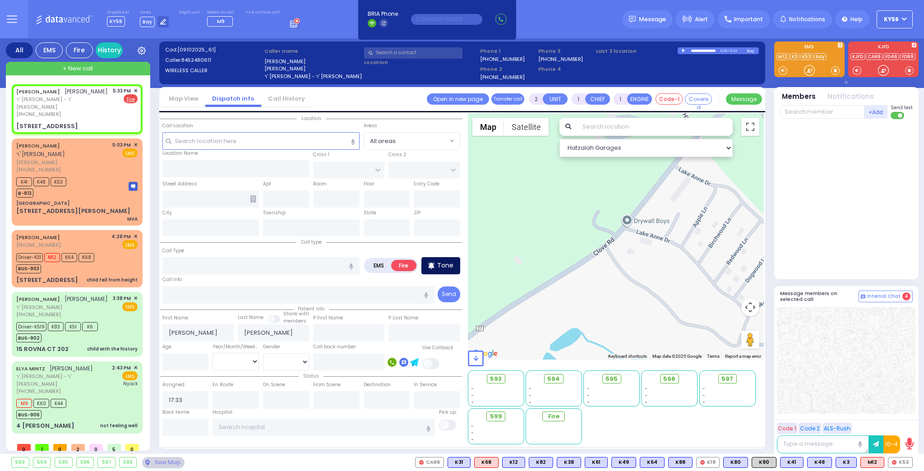
type input "10950"
select select "SECTION 6"
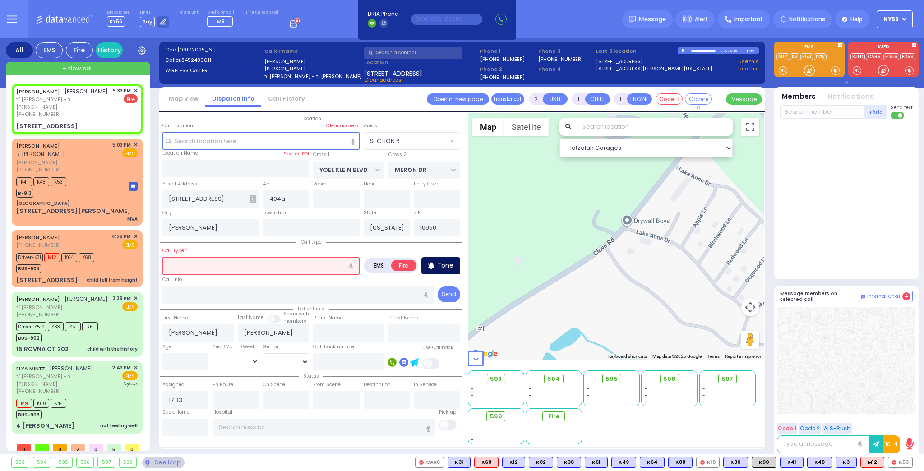
select select "SECTION 6"
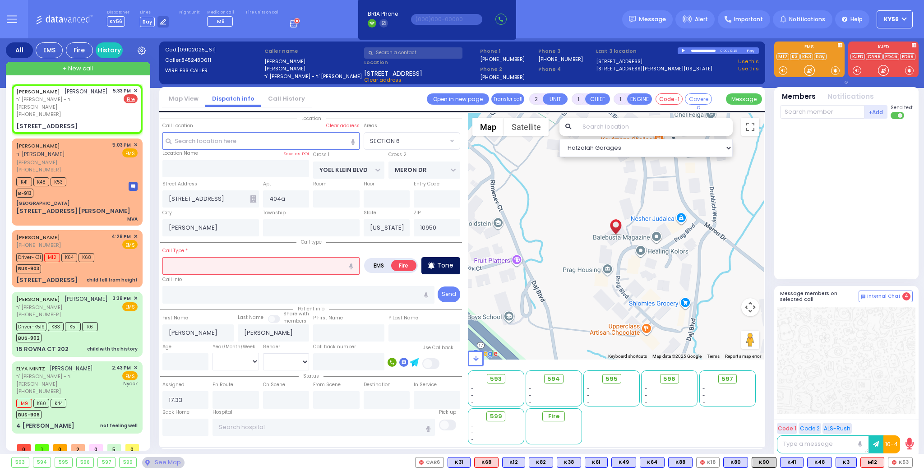
click at [450, 265] on p "Tone" at bounding box center [445, 265] width 16 height 9
click at [268, 263] on input "text" at bounding box center [260, 265] width 197 height 17
click at [210, 291] on span "ELEVATOR RESCUE" at bounding box center [192, 293] width 55 height 9
type input "ELEVATOR RESCUE"
select select
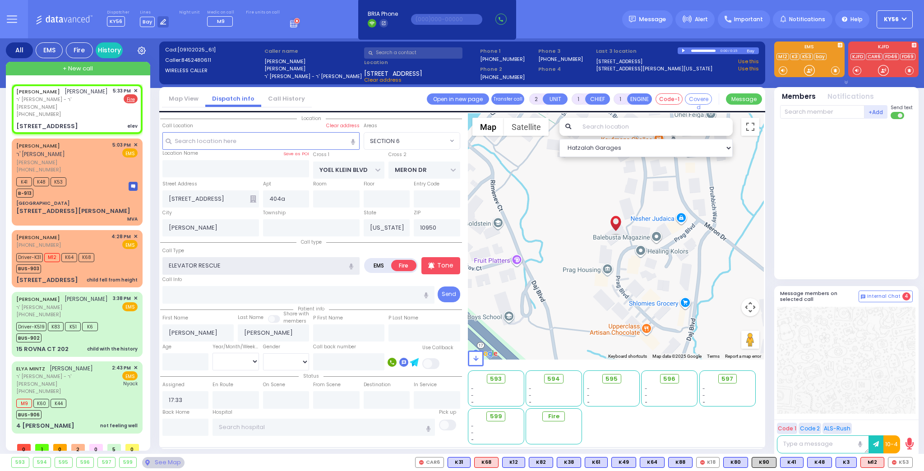
radio input "true"
select select
select select "Hatzalah Garages"
select select "SECTION 6"
select select
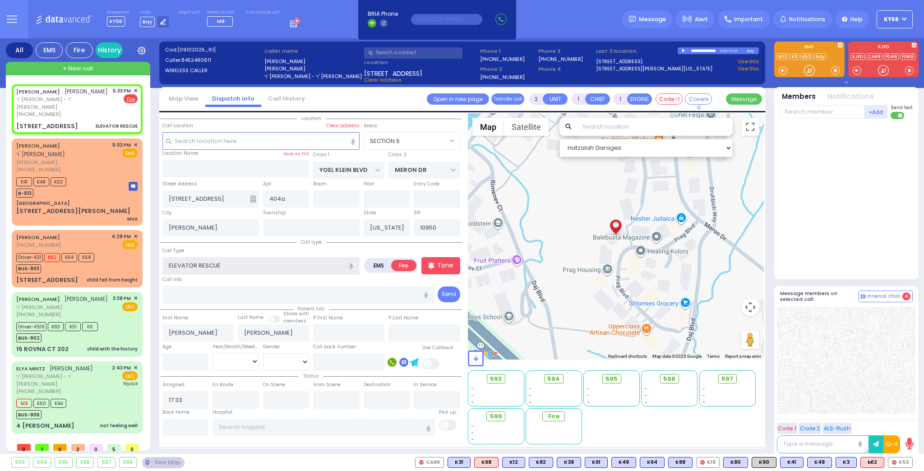
radio input "true"
select select
select select "Hatzalah Garages"
select select
radio input "true"
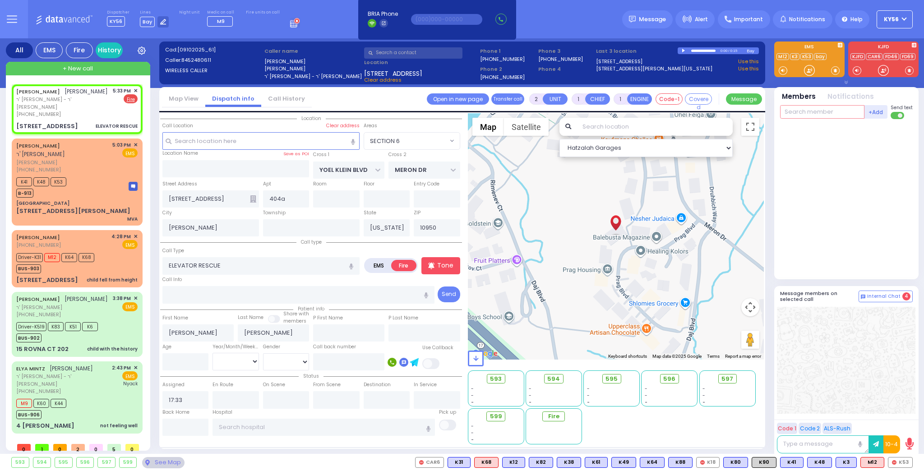
click at [816, 108] on input "text" at bounding box center [822, 112] width 84 height 14
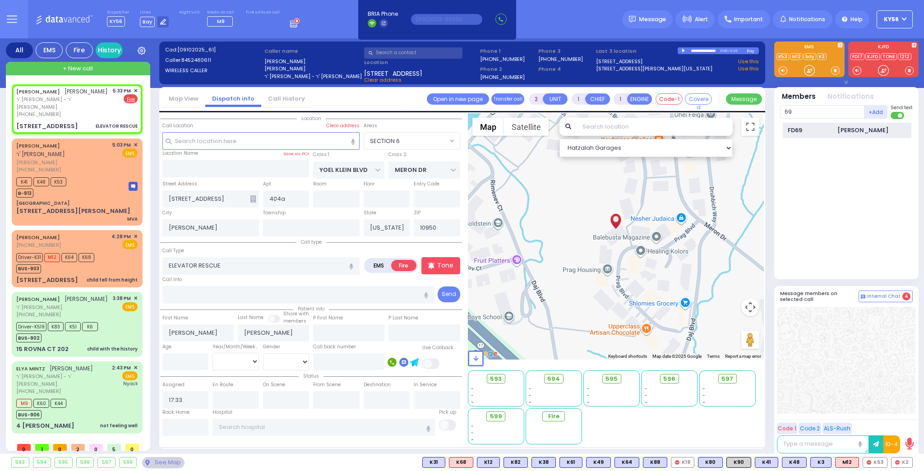
click at [837, 127] on div "Meir Masri" at bounding box center [862, 130] width 51 height 9
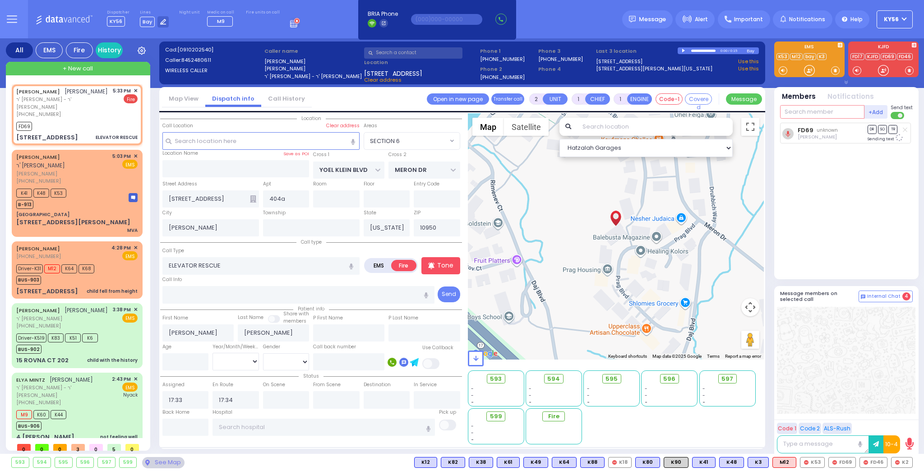
click at [830, 112] on input "text" at bounding box center [822, 112] width 84 height 14
click at [835, 132] on div "FD17 David Friedrich" at bounding box center [847, 131] width 129 height 16
click at [824, 112] on input "text" at bounding box center [822, 112] width 84 height 14
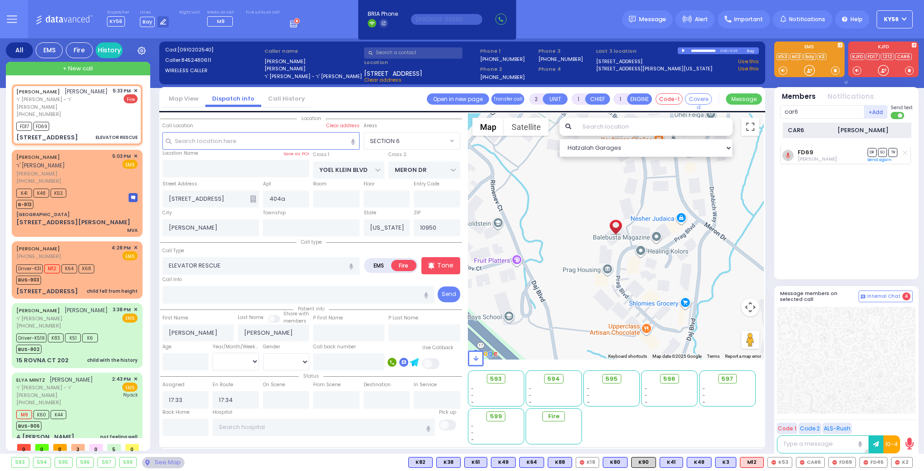
click at [824, 127] on div "CAR6" at bounding box center [810, 130] width 45 height 9
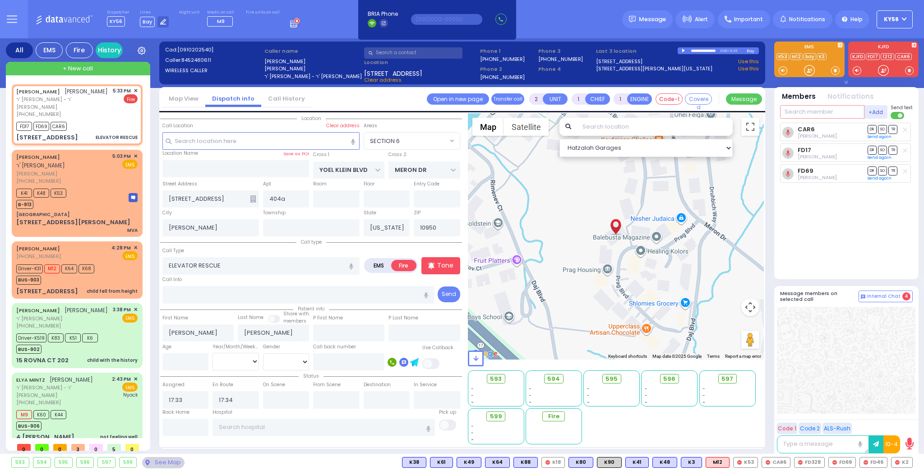
click at [820, 114] on input "text" at bounding box center [822, 112] width 84 height 14
click at [834, 131] on div "FD328 Yitzchok Gross" at bounding box center [847, 131] width 129 height 16
select select "SECTION 6"
select select
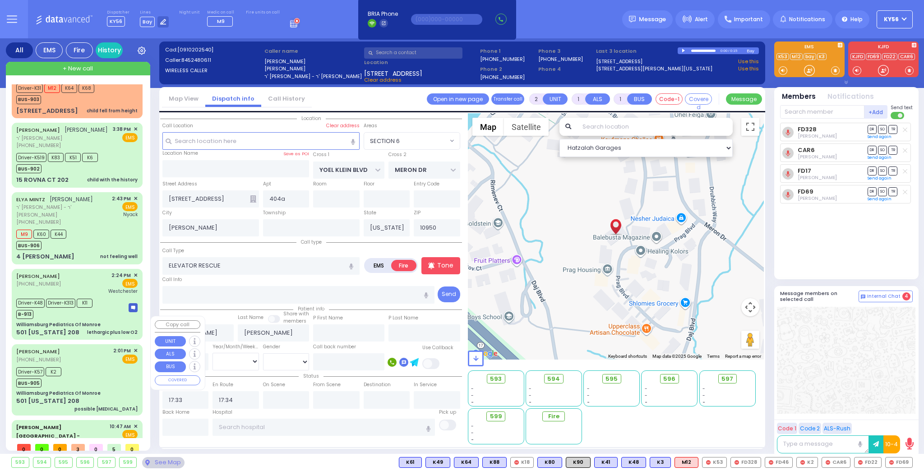
scroll to position [243, 0]
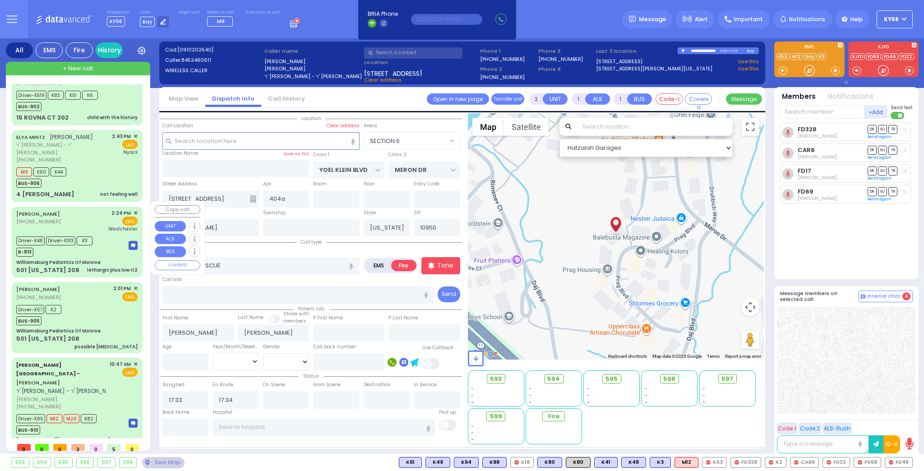
click at [68, 251] on div "WILLIE PEDS (845) 286-3600 2:24 PM ✕ EMS Westchester" at bounding box center [77, 242] width 127 height 68
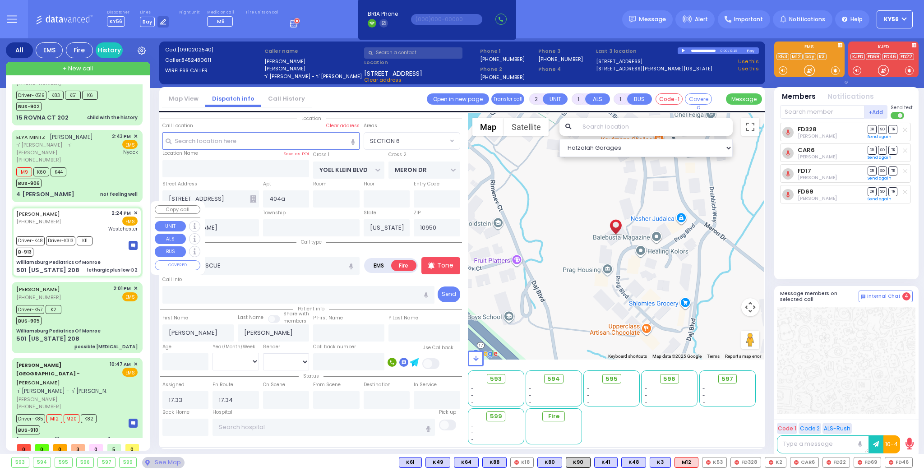
type input "6"
select select
type input "lethargic plus low O2"
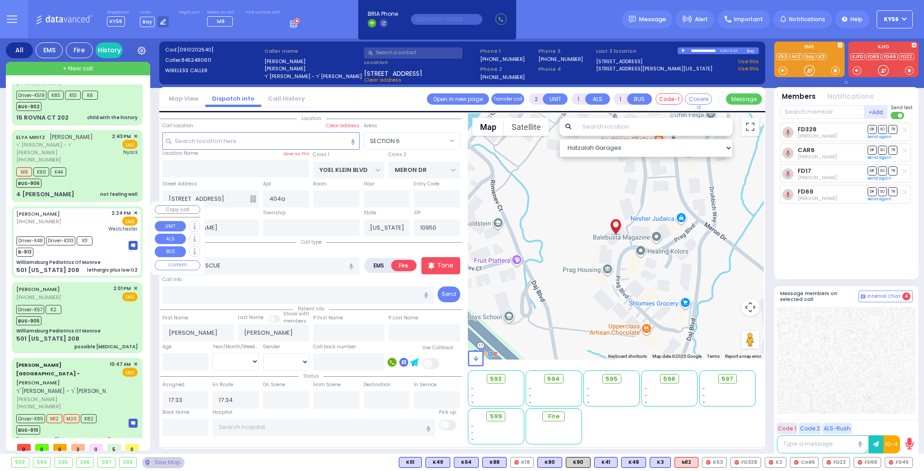
radio input "true"
type input "Chany"
type input "Kaufman"
type input "10"
select select "Month"
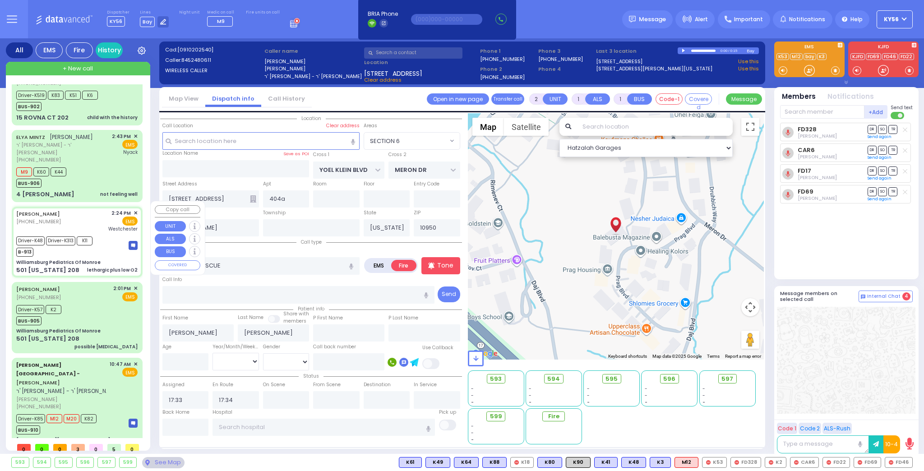
select select "[DEMOGRAPHIC_DATA]"
type input "14:24"
type input "14:27"
type input "14:32"
type input "14:41"
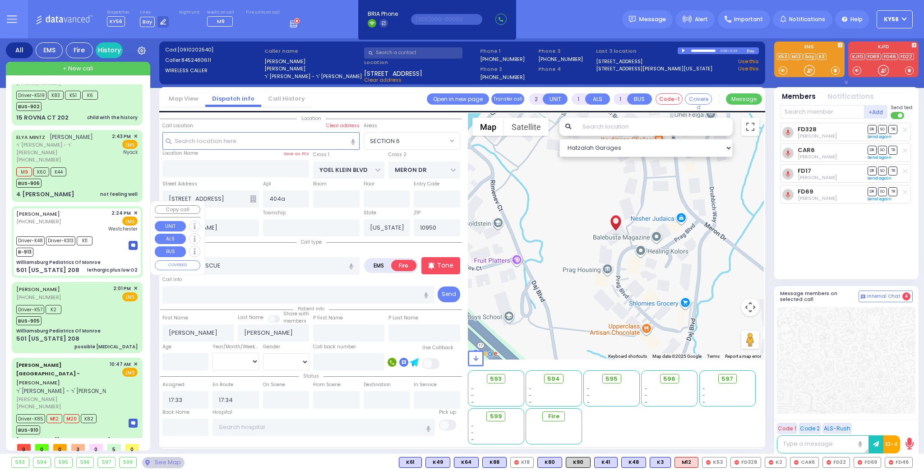
type input "15:35"
type input "Westchester Medical Center-Woods Road"
type input "Williamsburg Pediatrics Of Monroe"
type input "US-6 WEST"
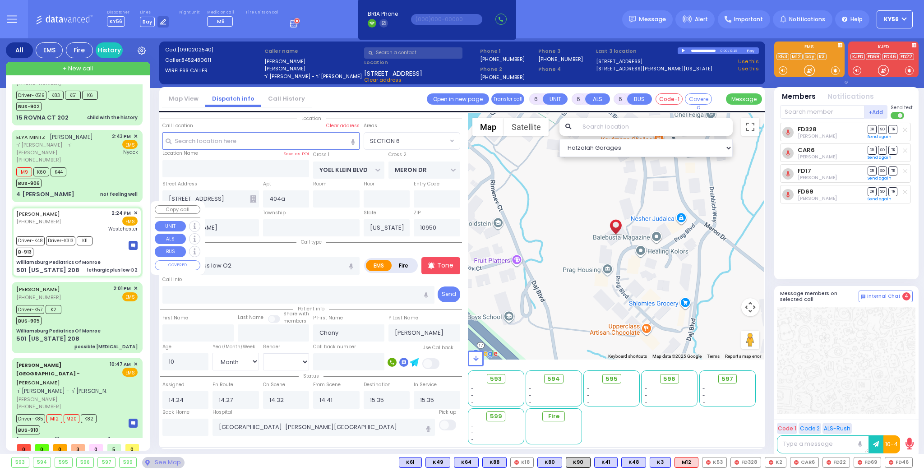
type input "US-6 EAST"
type input "501 New York 208"
type input "Monroe"
select select "Hatzalah Garages"
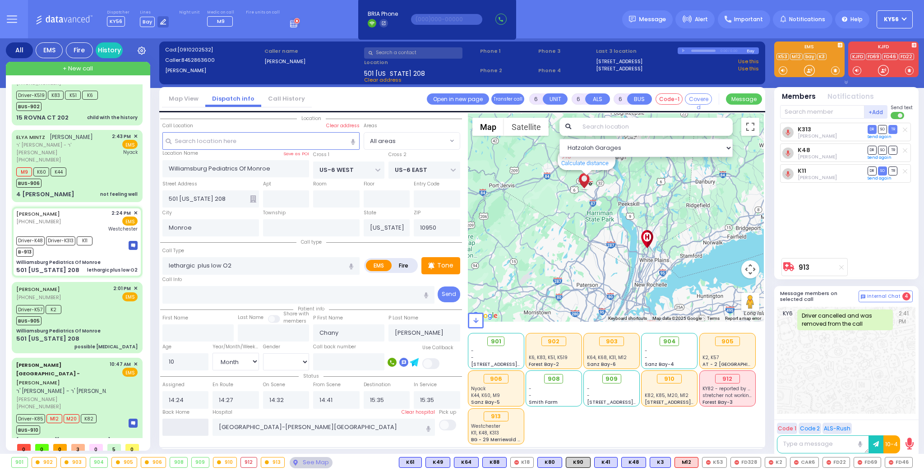
click at [189, 426] on input "text" at bounding box center [185, 427] width 46 height 17
type input "17:35"
select select
radio input "true"
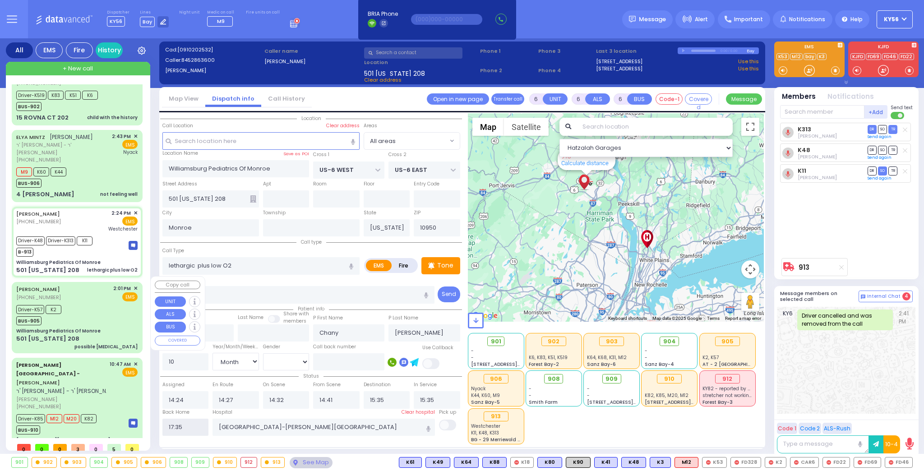
select select
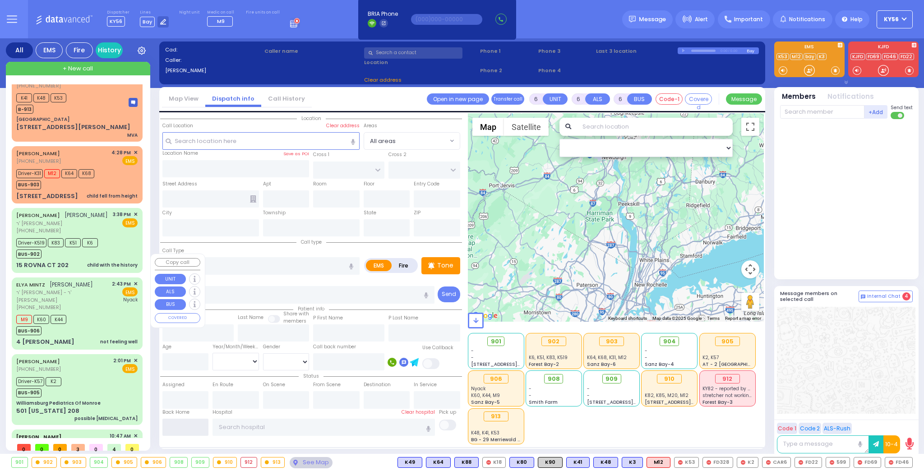
scroll to position [0, 0]
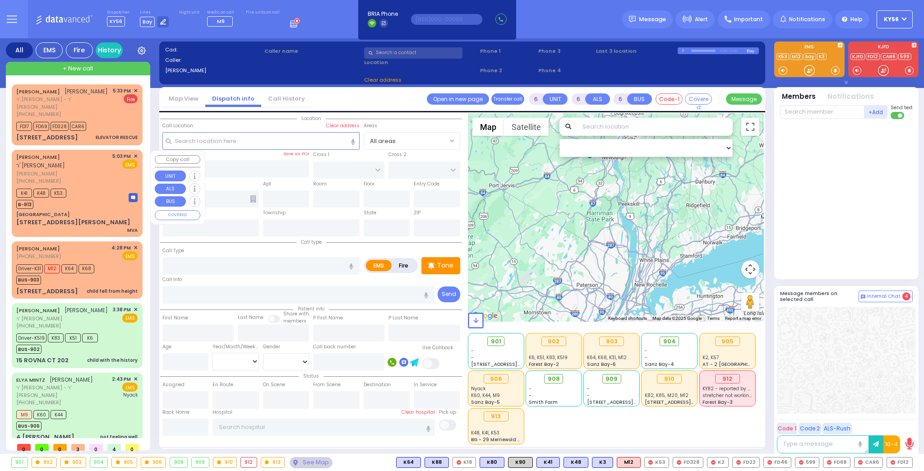
click at [77, 172] on span "יואל אפענהיים" at bounding box center [62, 174] width 93 height 8
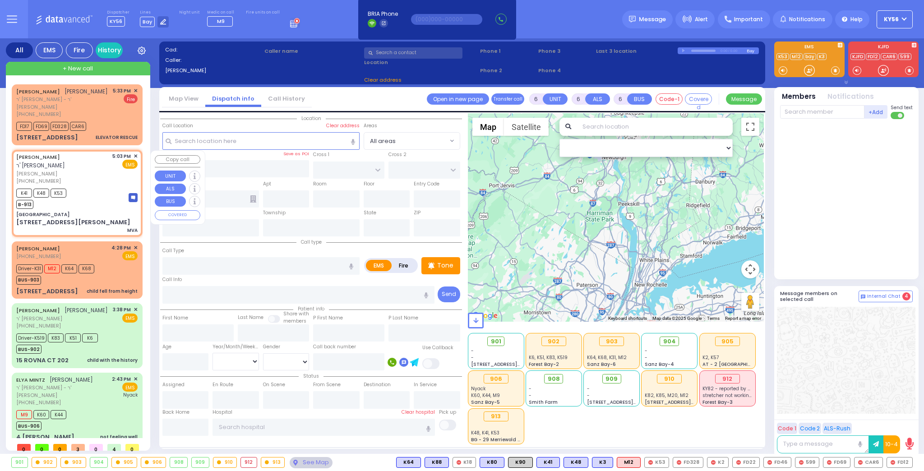
select select
type input "MVA"
radio input "true"
type input "JOEL"
type input "OPENHEIM"
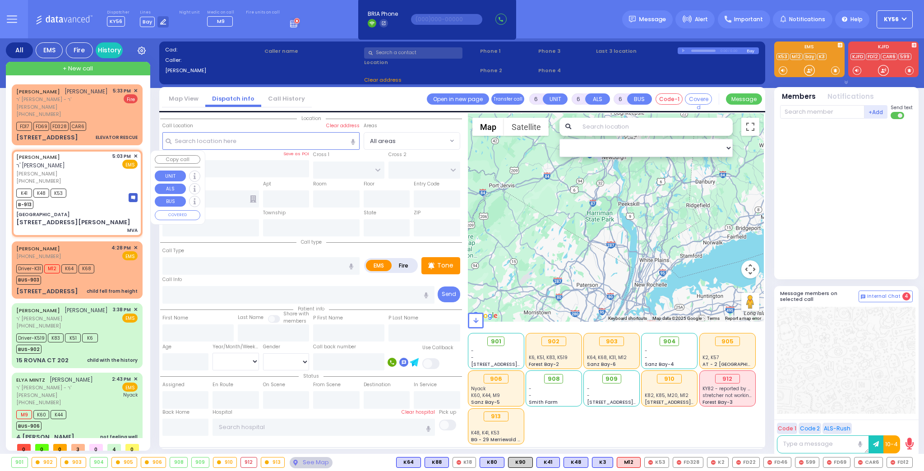
type input "Unknown"
select select "Year"
type input "17:03"
type input "17:06"
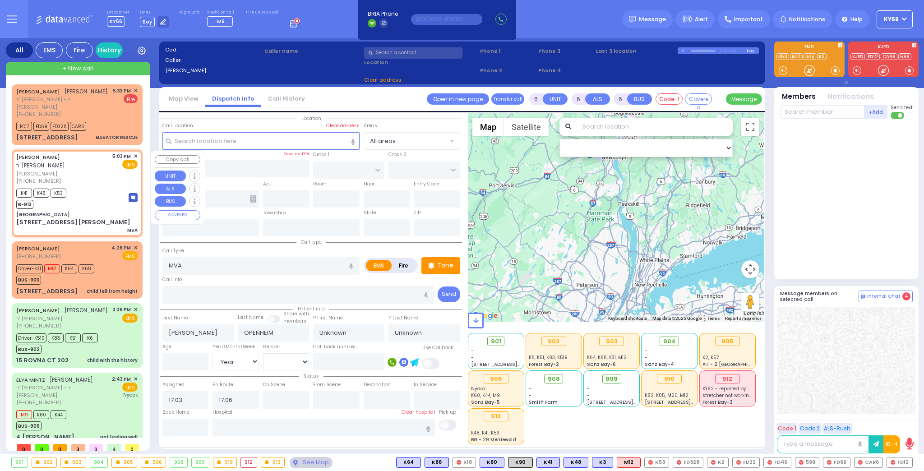
type input "Round Hill Road"
type input "LAKE ANNE DR"
type input "STATE ROUTE 208"
type input "7 Round Hill Rd"
type input "Monroe"
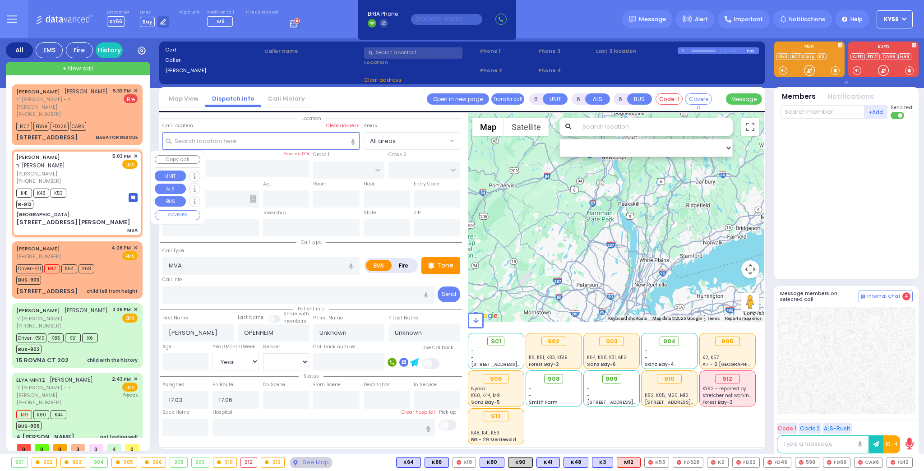
type input "[US_STATE]"
type input "10950"
select select "Hatzalah Garages"
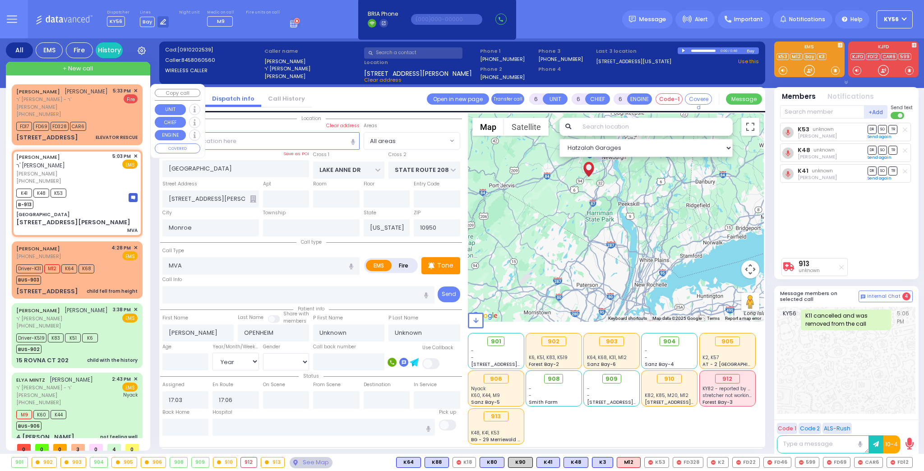
select select
radio input "true"
select select "Year"
select select "Hatzalah Garages"
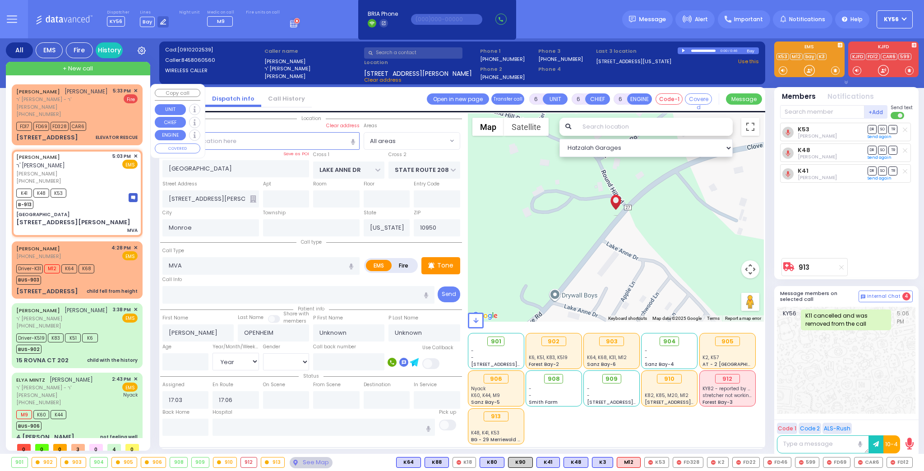
click at [134, 89] on span "✕" at bounding box center [136, 91] width 4 height 8
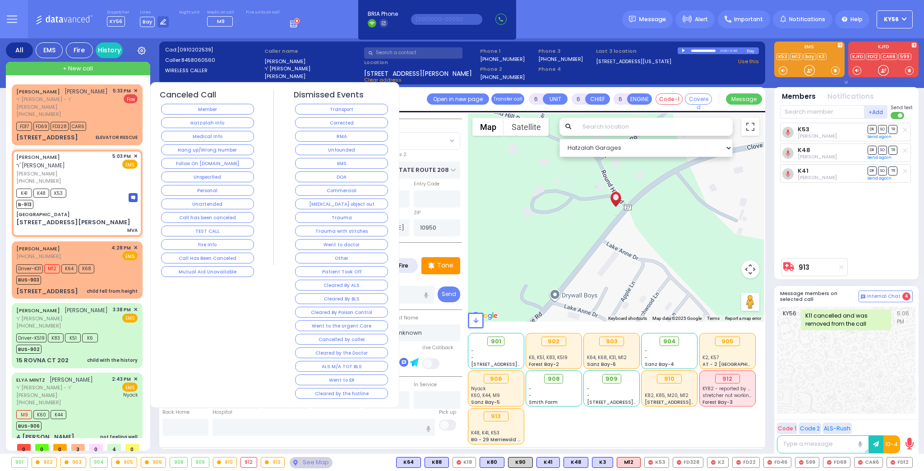
click at [343, 121] on button "Corrected" at bounding box center [341, 122] width 93 height 11
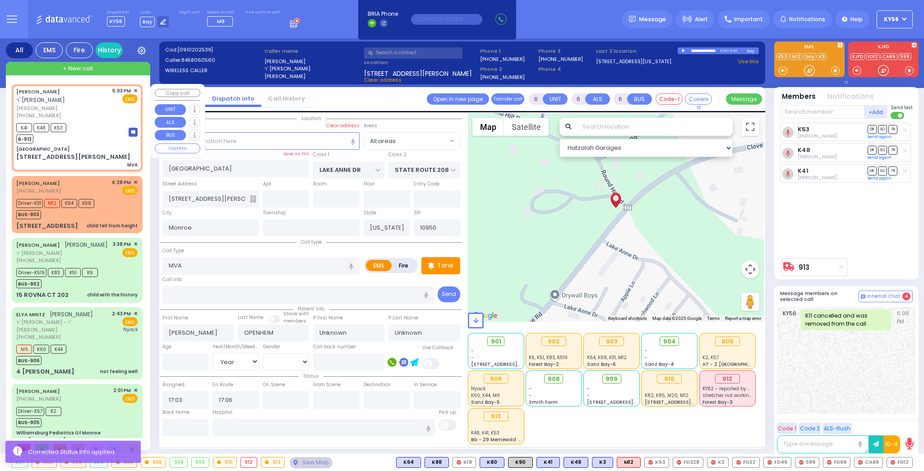
click at [88, 134] on div "K41 K48 K53 B-913" at bounding box center [76, 132] width 121 height 23
select select
radio input "true"
select select "Year"
select select "Hatzalah Garages"
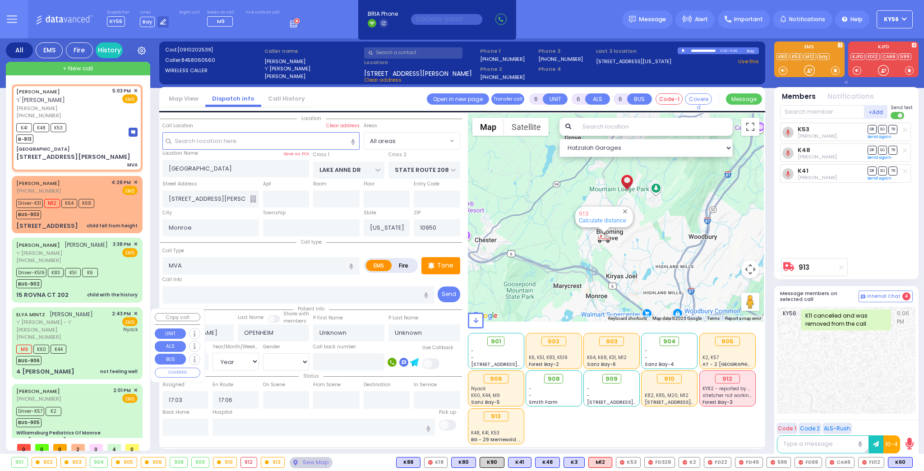
click at [86, 342] on div "M9 K60 K44 BUS-906" at bounding box center [76, 353] width 121 height 23
select select
type input "not feeling well"
radio input "true"
type input "ELYA"
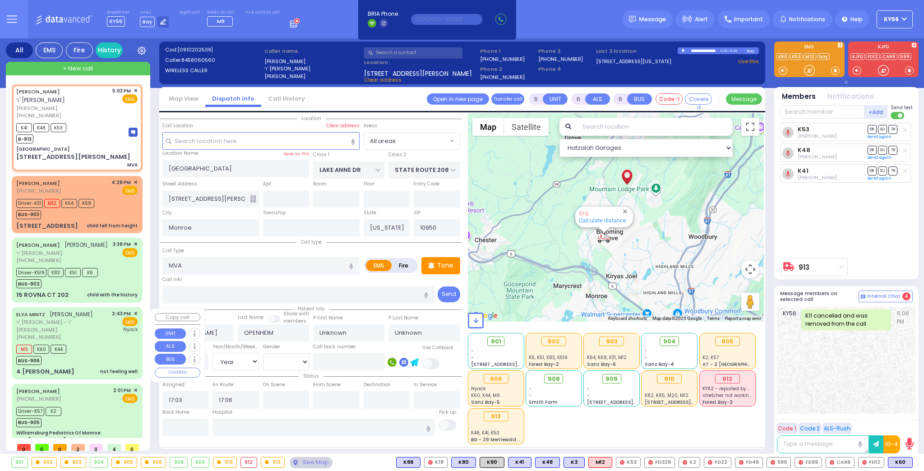
type input "MINTZ"
type input "LADISLAW"
type input "MINZ"
type input "78"
select select "Year"
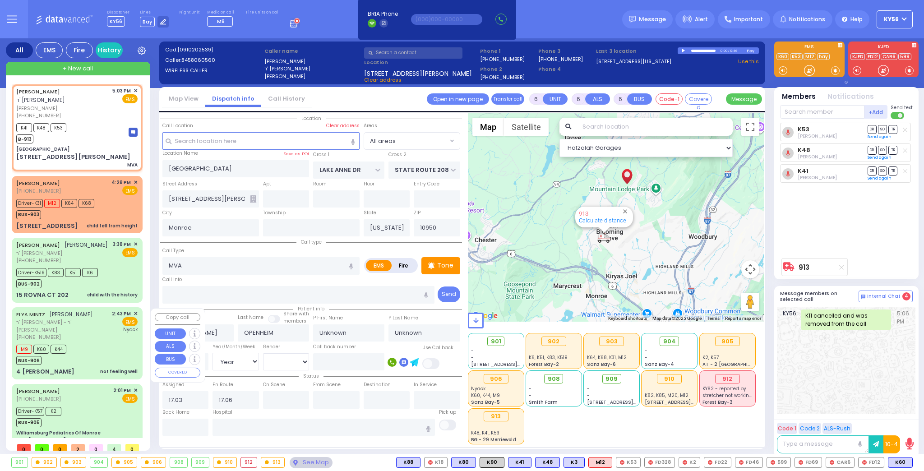
select select "[DEMOGRAPHIC_DATA]"
type input "14:43"
type input "14:46"
type input "15:51"
type input "Montefiore Nyack Hospital"
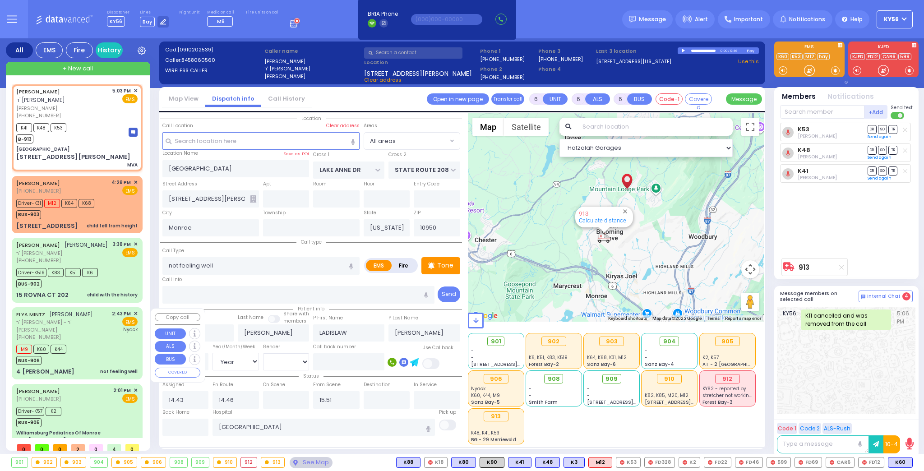
select select "Hatzalah Garages"
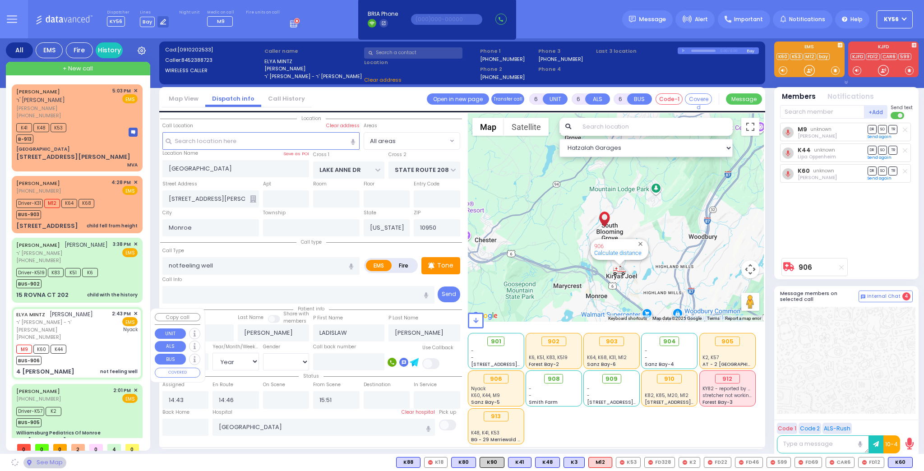
type input "SEARS RD"
type input "4 Michael Ct"
select select "[GEOGRAPHIC_DATA]"
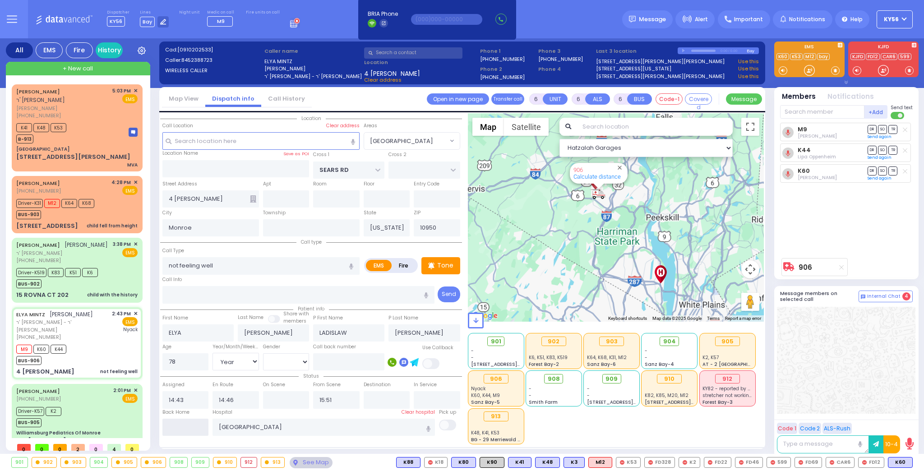
click at [178, 426] on input "text" at bounding box center [185, 427] width 46 height 17
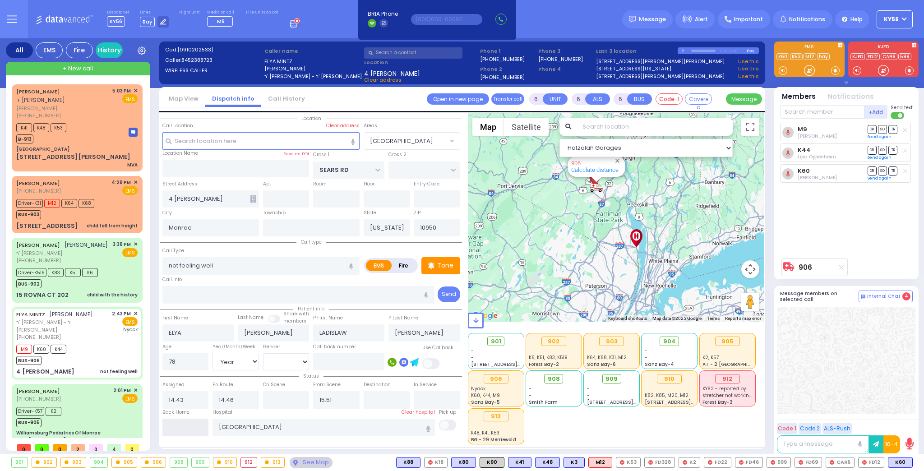
click at [178, 426] on input "text" at bounding box center [185, 427] width 46 height 17
type input "17:47"
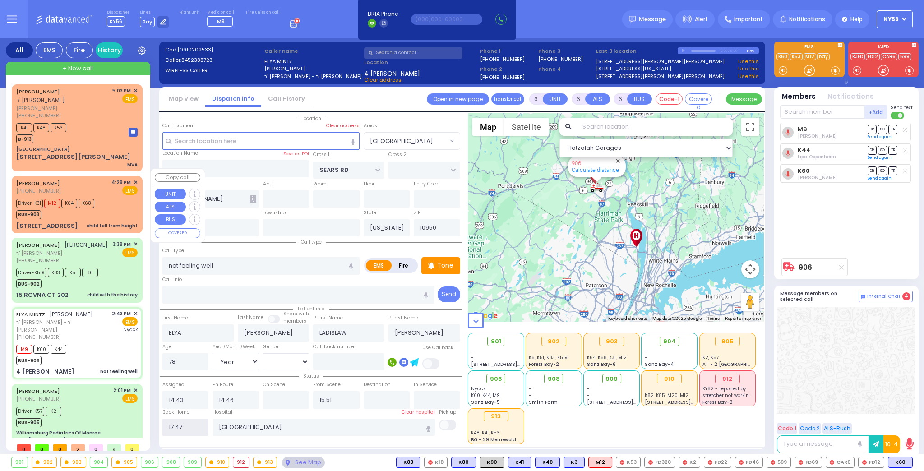
select select
radio input "true"
select select
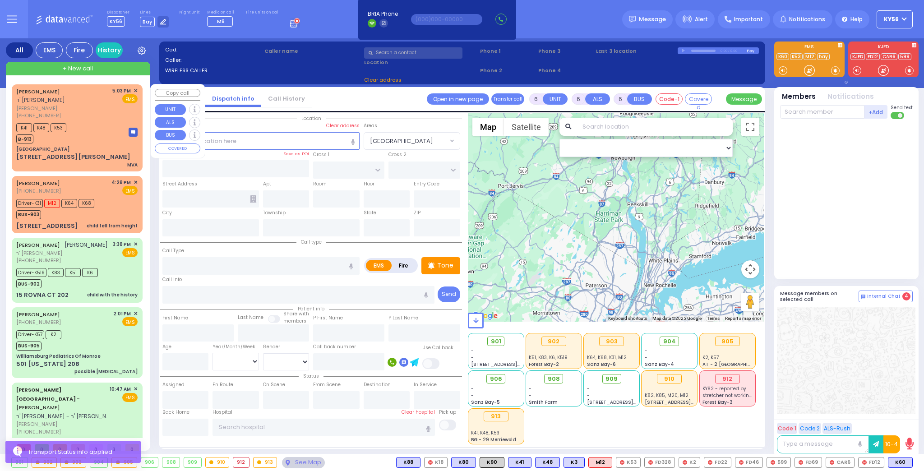
click at [82, 148] on div "Round Hill Road" at bounding box center [76, 149] width 121 height 7
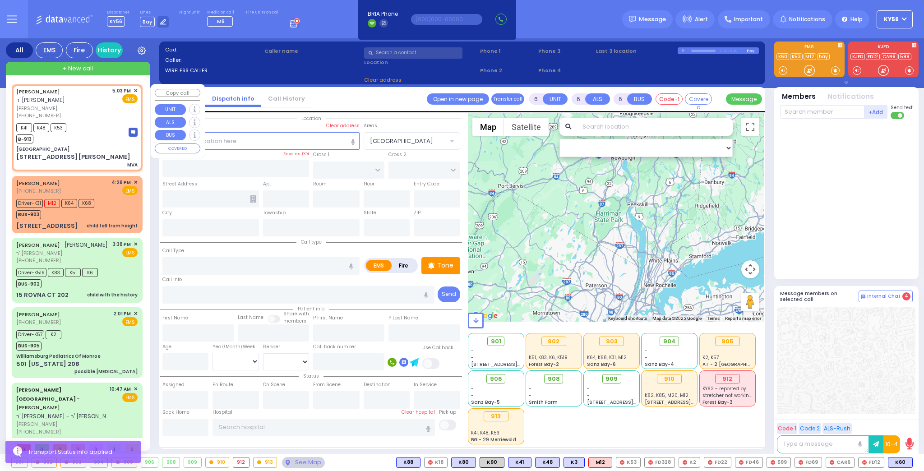
select select
type input "MVA"
radio input "true"
type input "JOEL"
type input "OPENHEIM"
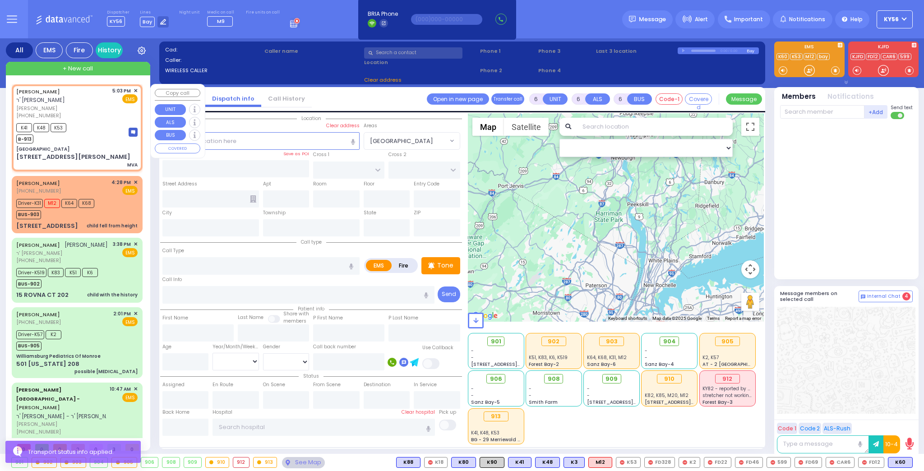
type input "Unknown"
select select "Year"
type input "17:03"
type input "17:06"
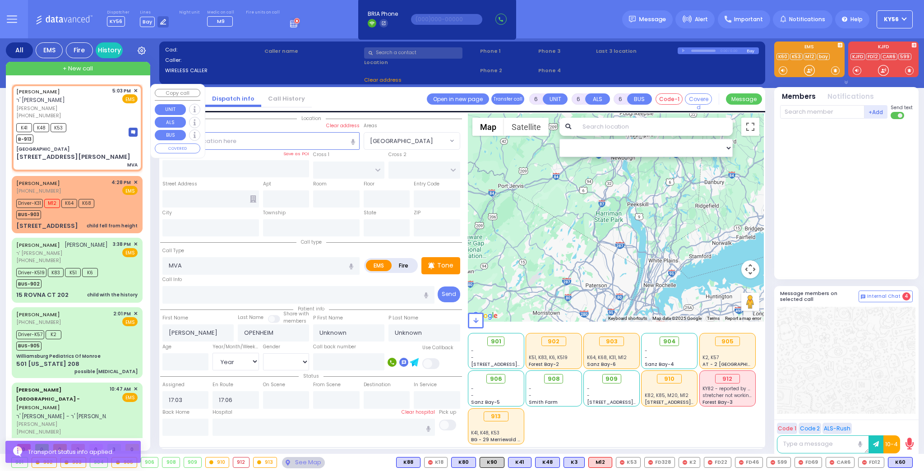
type input "Round Hill Road"
type input "LAKE ANNE DR"
type input "STATE ROUTE 208"
type input "7 Round Hill Rd"
type input "Monroe"
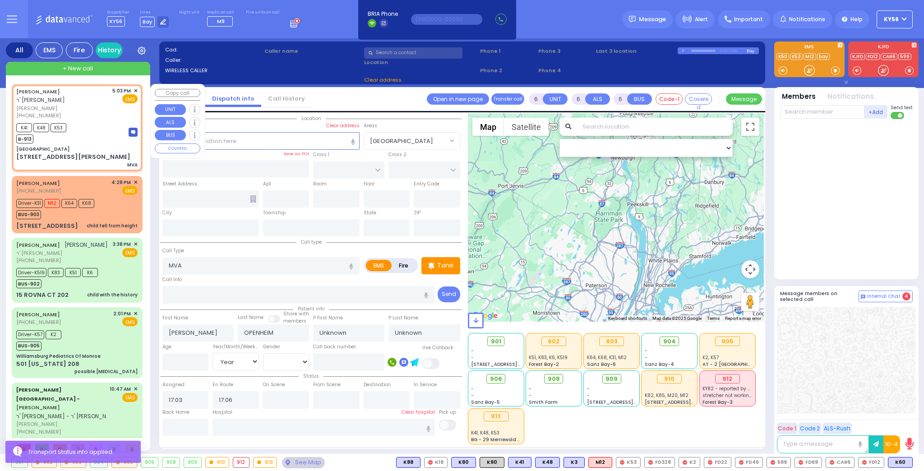
type input "[US_STATE]"
type input "10950"
select select "Hatzalah Garages"
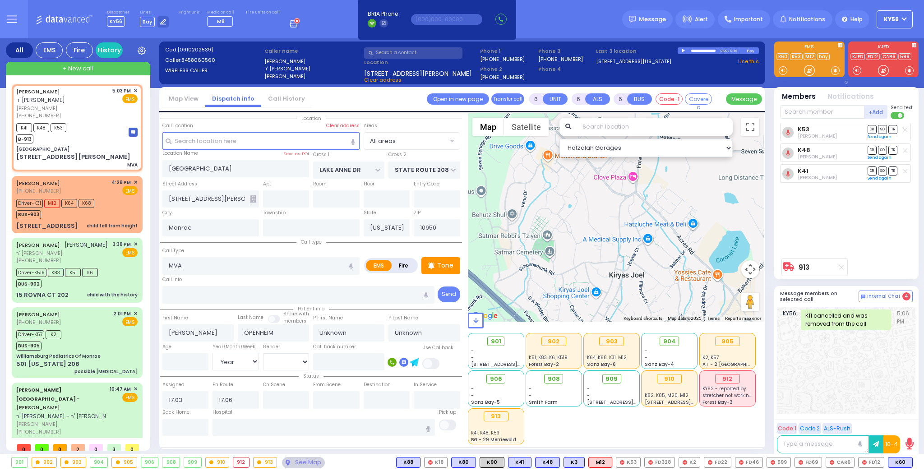
drag, startPoint x: 586, startPoint y: 206, endPoint x: 637, endPoint y: 254, distance: 69.9
click at [634, 251] on div "913 Calculate distance" at bounding box center [616, 217] width 296 height 208
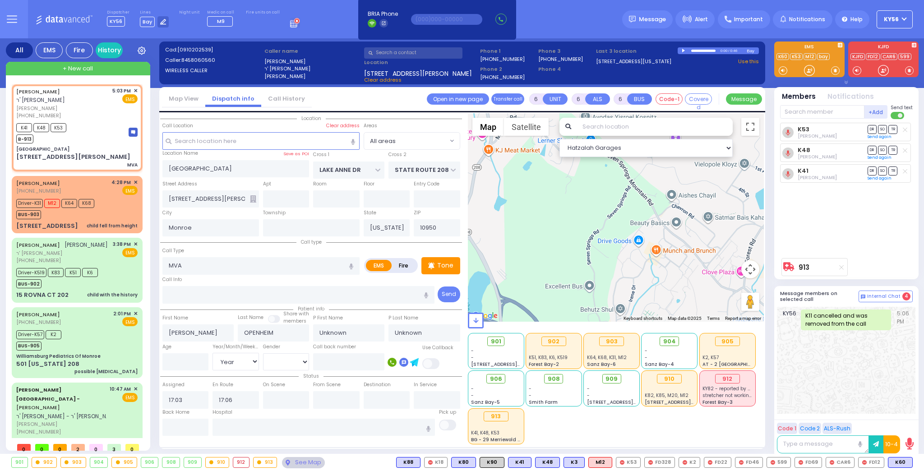
drag, startPoint x: 611, startPoint y: 215, endPoint x: 608, endPoint y: 246, distance: 31.7
click at [608, 246] on div "913 Calculate distance" at bounding box center [616, 217] width 296 height 208
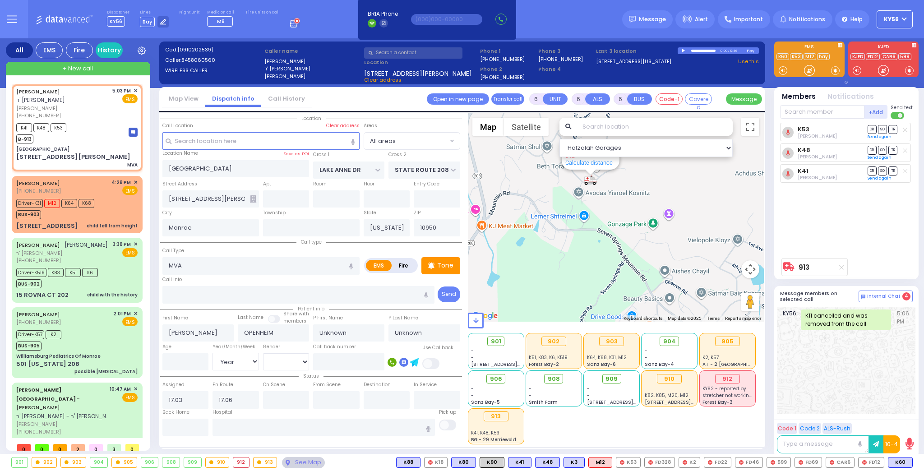
drag, startPoint x: 615, startPoint y: 205, endPoint x: 615, endPoint y: 236, distance: 31.6
click at [615, 235] on div "913 Calculate distance" at bounding box center [616, 217] width 296 height 208
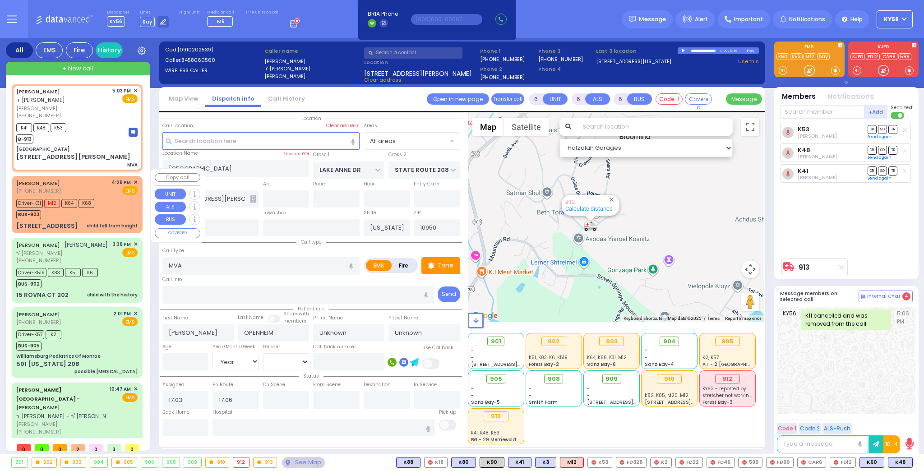
click at [117, 222] on div "child fell from height" at bounding box center [112, 225] width 51 height 7
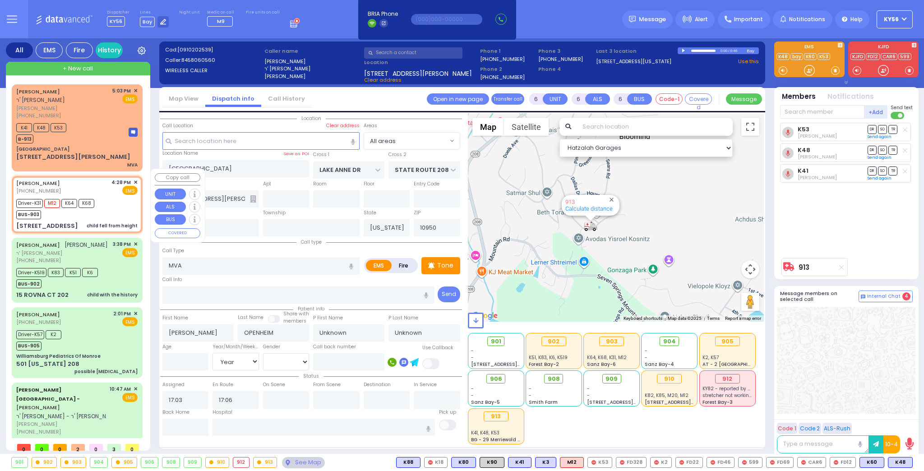
select select
type input "child fell from height"
radio input "true"
type input "DUVID"
type input "ENGEL"
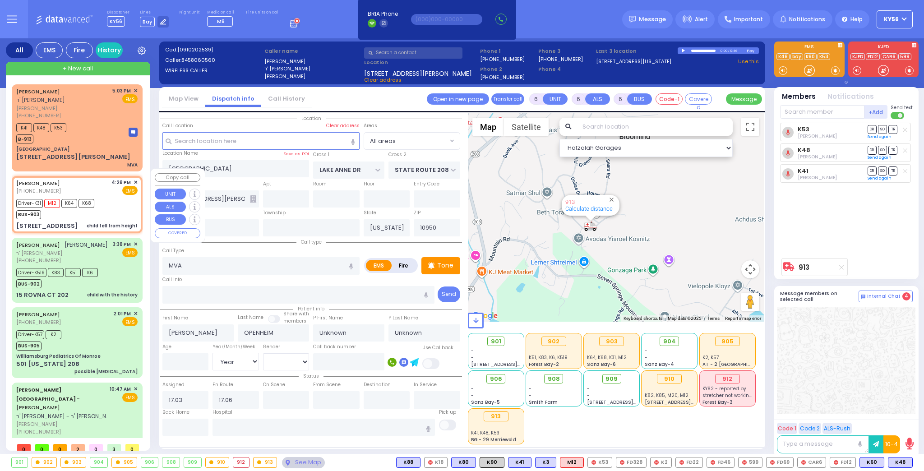
type input "Mariam"
type input "Engel"
type input "2"
select select "Year"
type input "16:28"
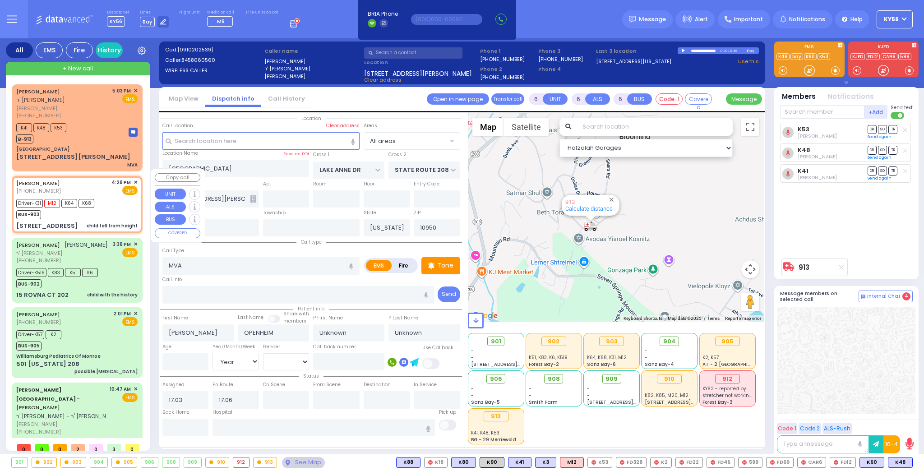
type input "16:29"
type input "16:31"
select select "Hatzalah Garages"
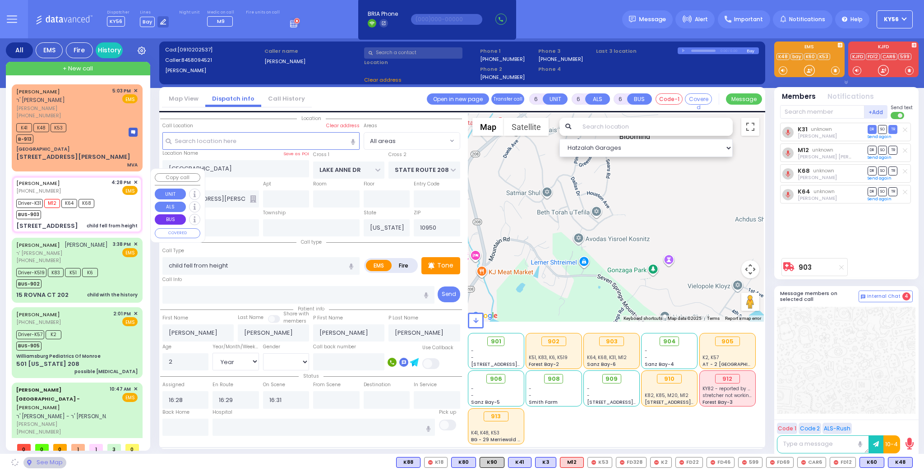
type input "FOREST RD"
type input "1 STRELISK CT"
type input "101"
type input "[PERSON_NAME]"
select select "MONROE"
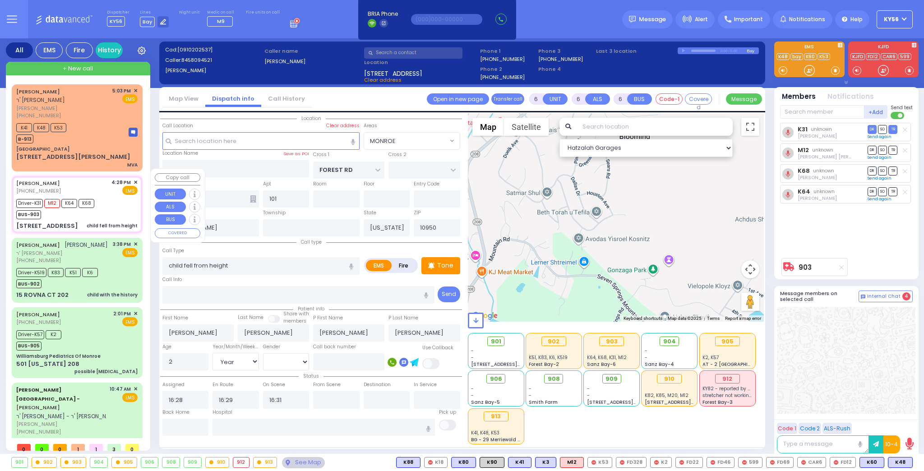
select select
radio input "true"
select select "Year"
select select "Hatzalah Garages"
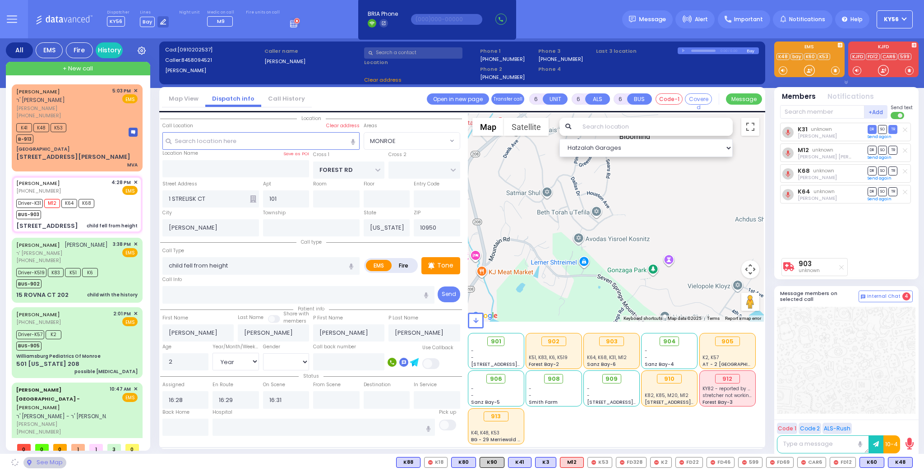
select select "MONROE"
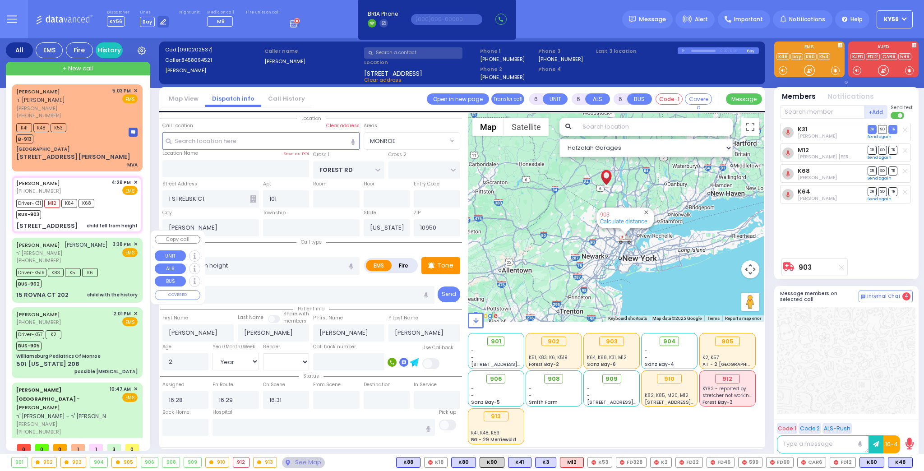
scroll to position [32, 0]
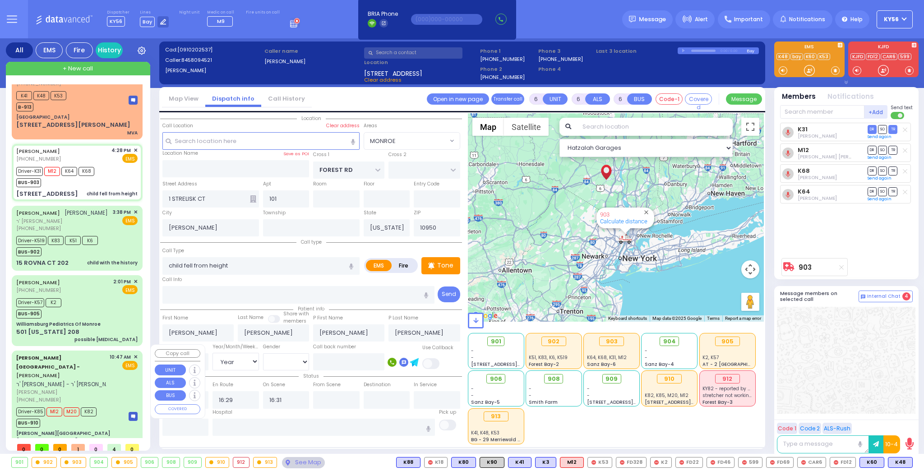
select select
radio input "true"
select select "Year"
select select "[DEMOGRAPHIC_DATA]"
type input "16:45"
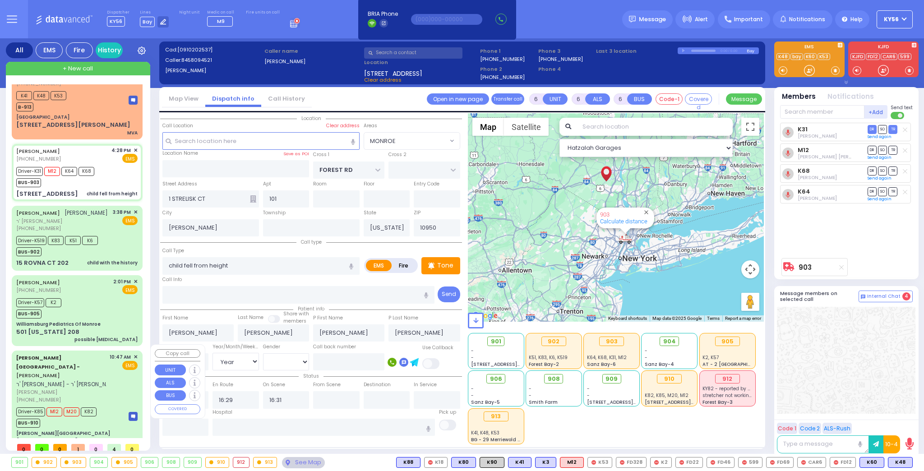
type input "17:30"
type input "18:30"
type input "New York Presbyterian Hospital- Columbia Campus 622, West 168th Street New York…"
select select "Hatzalah Garages"
select select
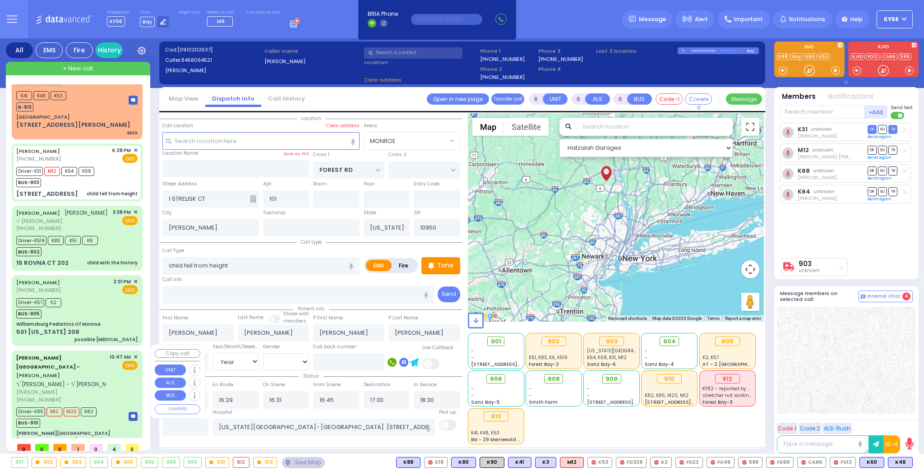
radio input "true"
select select "Year"
select select "[DEMOGRAPHIC_DATA]"
select select "Hatzalah Garages"
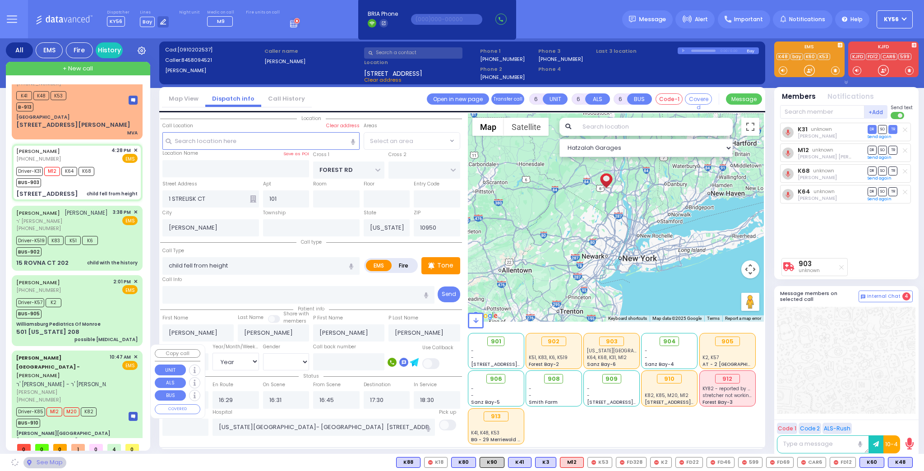
select select
radio input "true"
select select "Year"
select select "[DEMOGRAPHIC_DATA]"
select select "Hatzalah Garages"
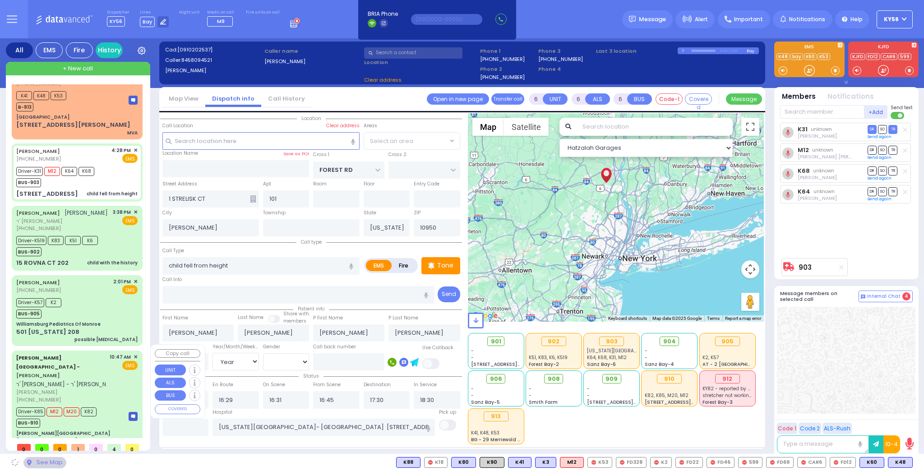
select select "MONROE"
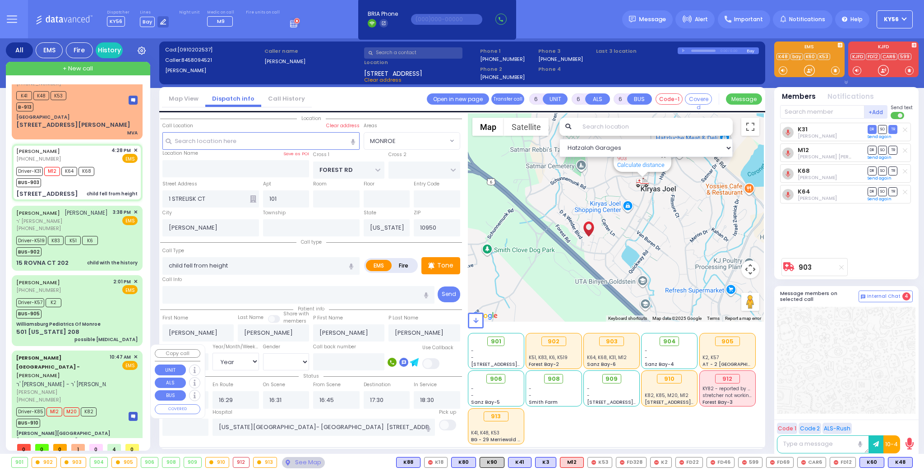
click at [81, 380] on span "ר' יחיאל עזריאל - ר' חיים יוסף גאטליב" at bounding box center [67, 384] width 103 height 8
select select
type input "patient with a history"
radio input "true"
type input "ARON YONA"
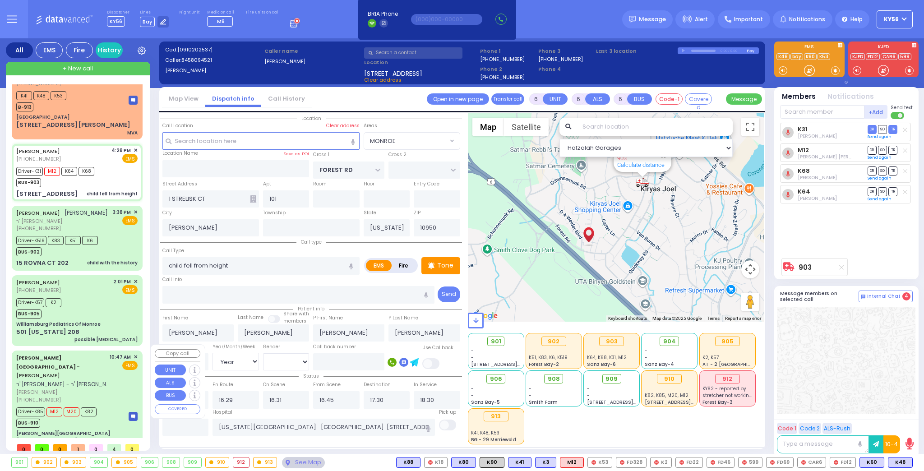
type input "JACOBOWITZ"
type input "Rivka"
type input "Jacobivics"
type input "1"
select select "Year"
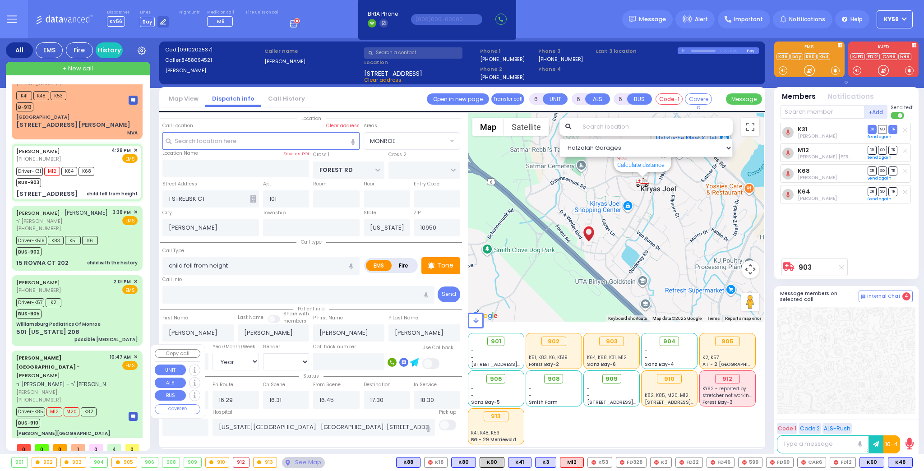
select select "[DEMOGRAPHIC_DATA]"
type input "10:47"
type input "10:57"
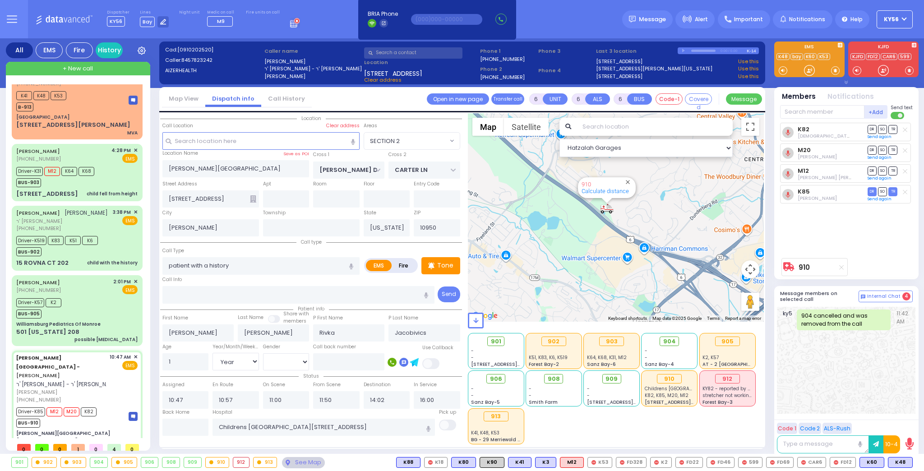
drag, startPoint x: 591, startPoint y: 259, endPoint x: 597, endPoint y: 271, distance: 13.1
click at [597, 270] on div "910 Calculate distance" at bounding box center [616, 217] width 296 height 208
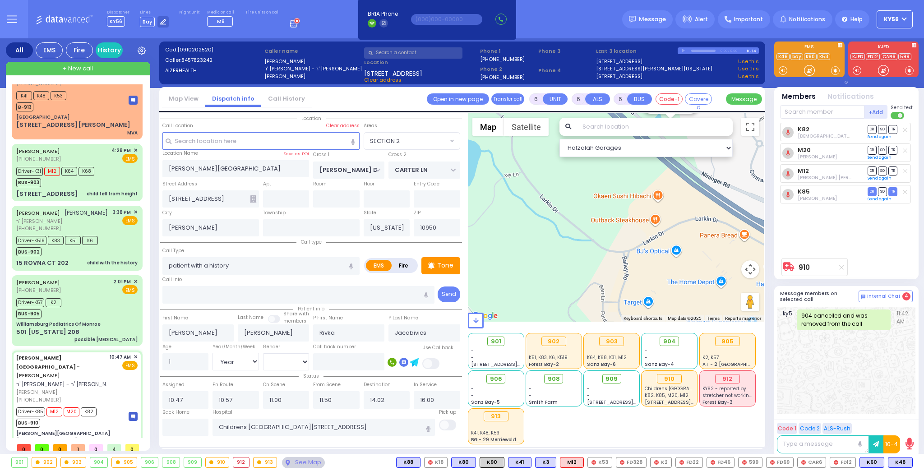
drag, startPoint x: 600, startPoint y: 270, endPoint x: 595, endPoint y: 276, distance: 7.7
click at [597, 274] on div "910 Calculate distance" at bounding box center [616, 217] width 296 height 208
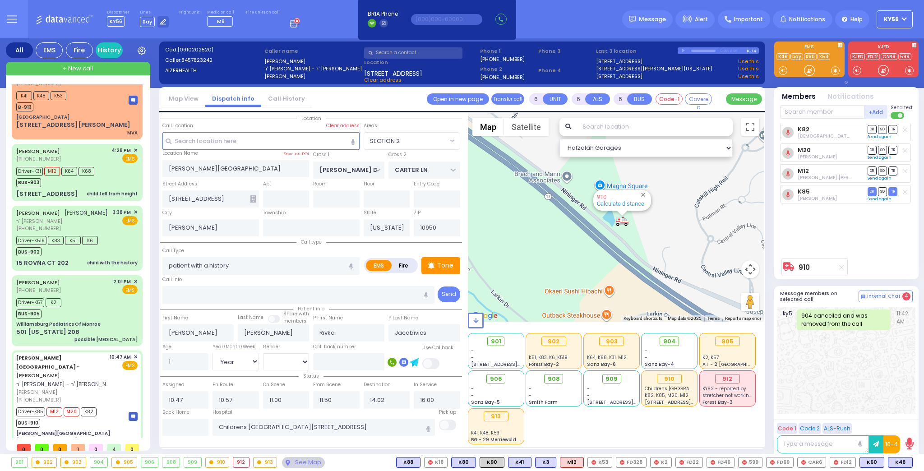
click at [582, 282] on div "910 Calculate distance" at bounding box center [616, 217] width 296 height 208
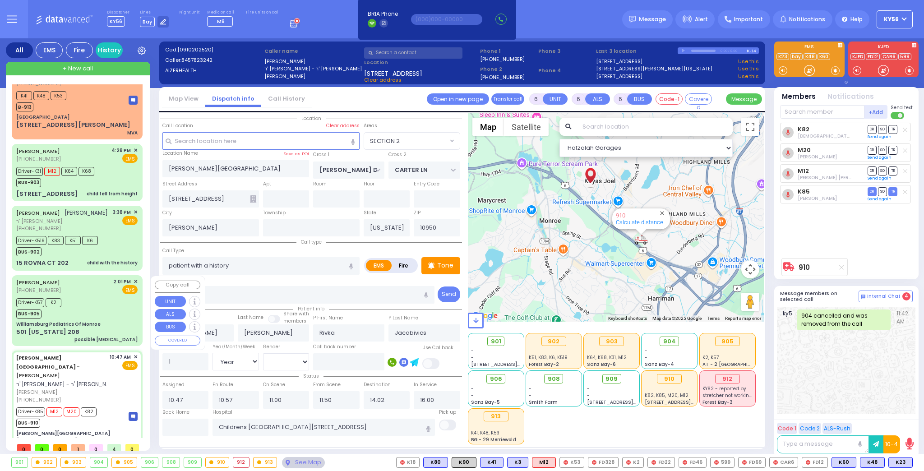
click at [91, 317] on div "Driver-K57 K2 BUS-905" at bounding box center [76, 307] width 121 height 23
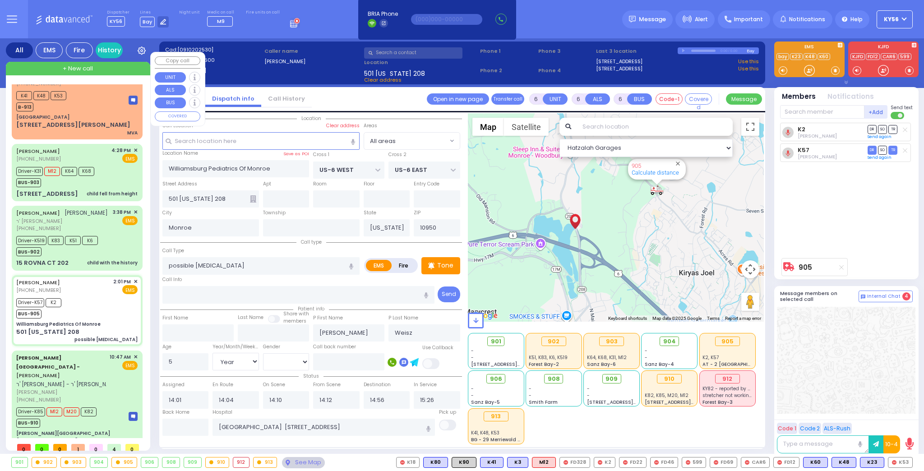
click at [81, 120] on div "7 Round Hill Rd MVA" at bounding box center [76, 128] width 121 height 16
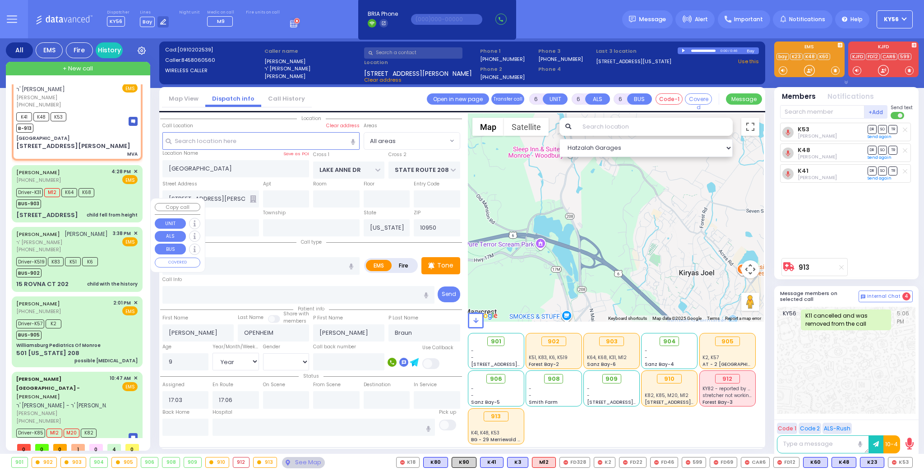
scroll to position [0, 0]
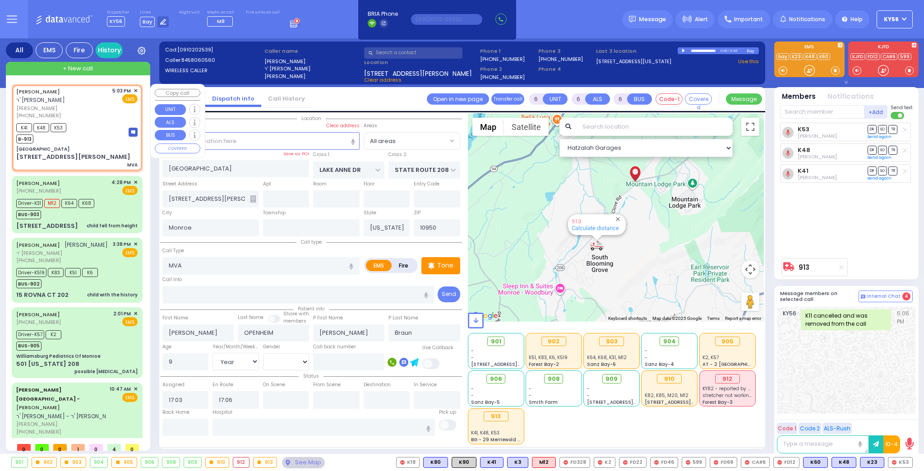
click at [134, 90] on span "✕" at bounding box center [136, 91] width 4 height 8
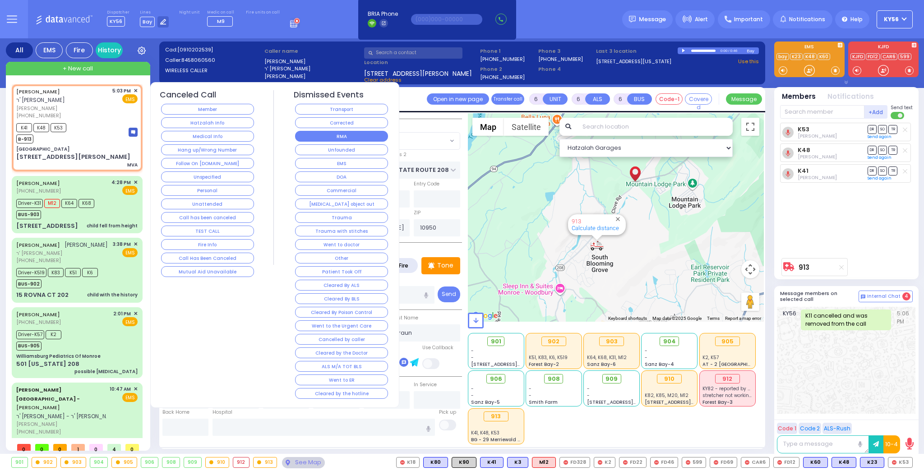
click at [343, 133] on button "RMA" at bounding box center [341, 136] width 93 height 11
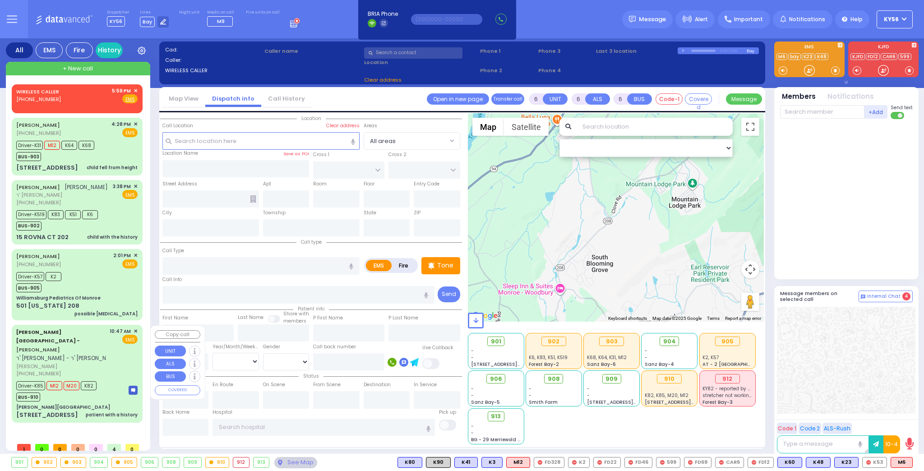
click at [98, 350] on div "Aizer Health Center - ARON YONA JACOBOWITZ ר' יחיאל עזריאל - ר' חיים יוסף גאטליב" at bounding box center [67, 345] width 103 height 35
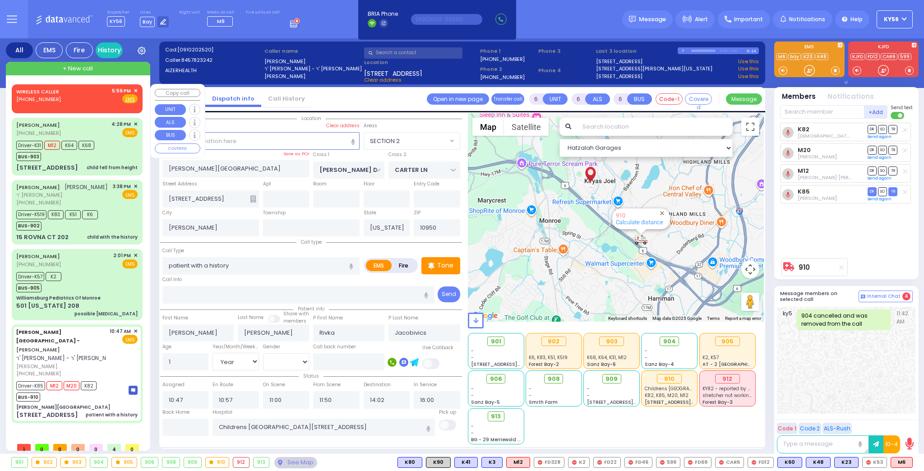
click at [134, 92] on span "✕" at bounding box center [136, 91] width 4 height 8
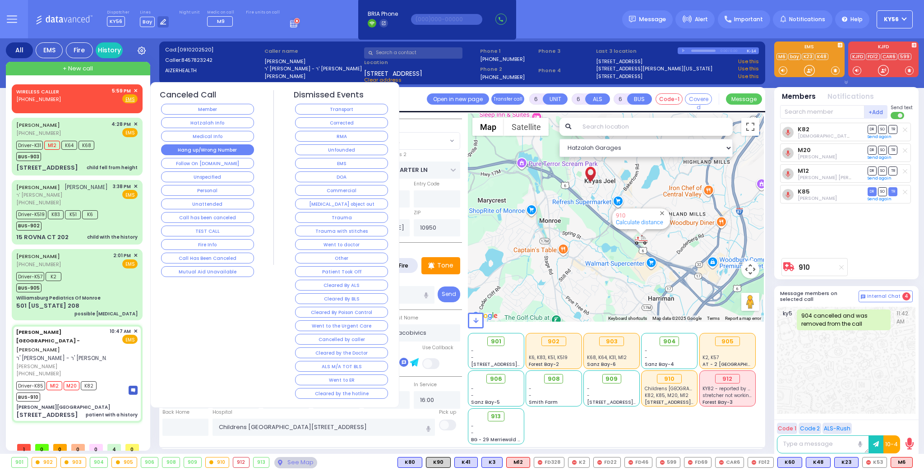
click at [206, 144] on button "Hang up/Wrong Number" at bounding box center [207, 149] width 93 height 11
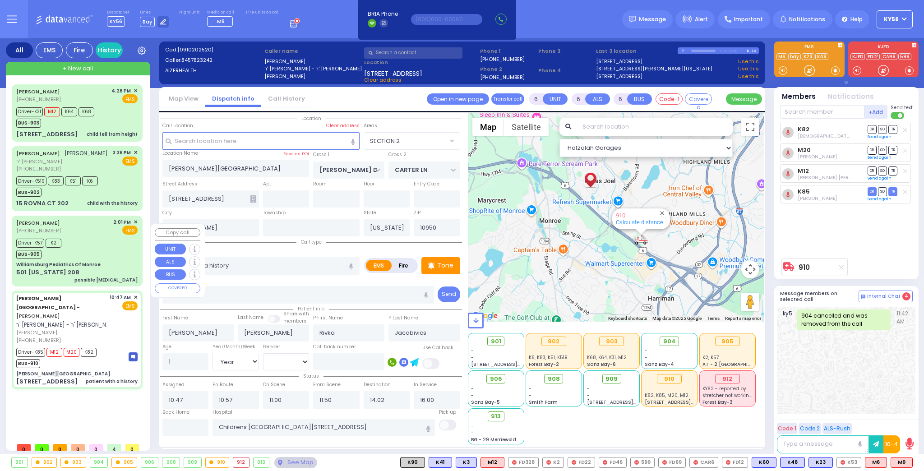
click at [97, 268] on div "Williamsburg Pediatrics Of Monroe" at bounding box center [76, 264] width 121 height 7
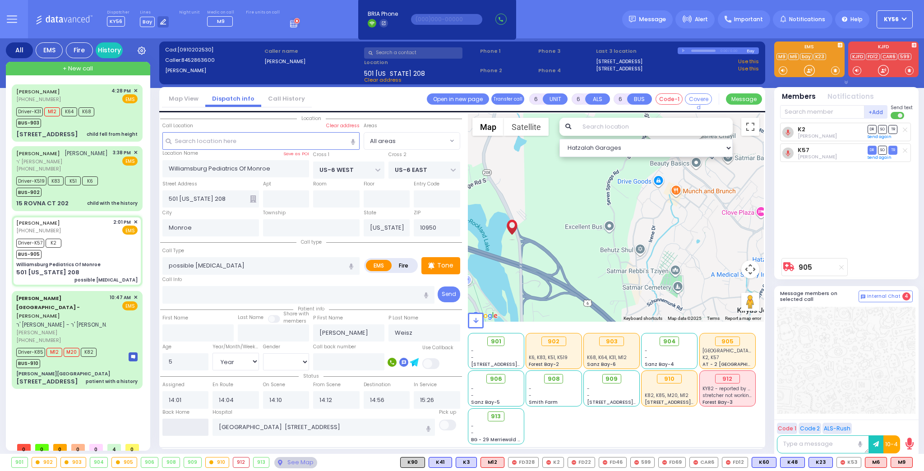
click at [189, 426] on input "text" at bounding box center [185, 427] width 46 height 17
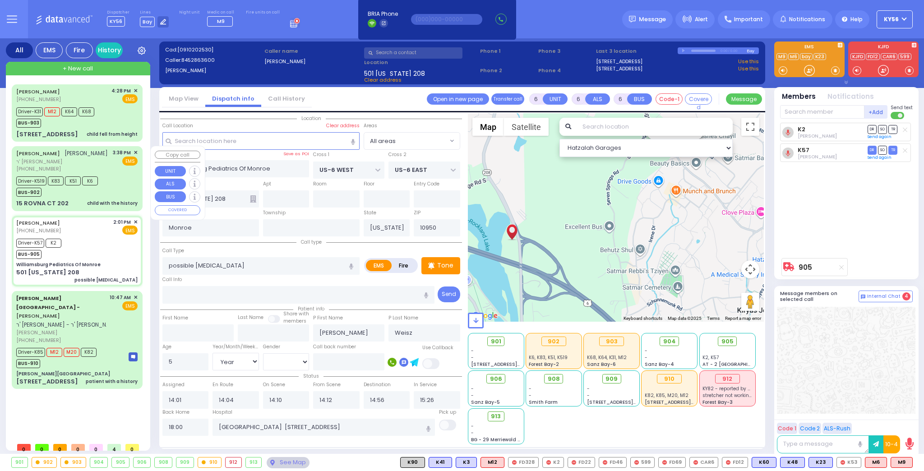
click at [78, 208] on div "15 ROVNA CT 202 child with the history" at bounding box center [76, 203] width 121 height 9
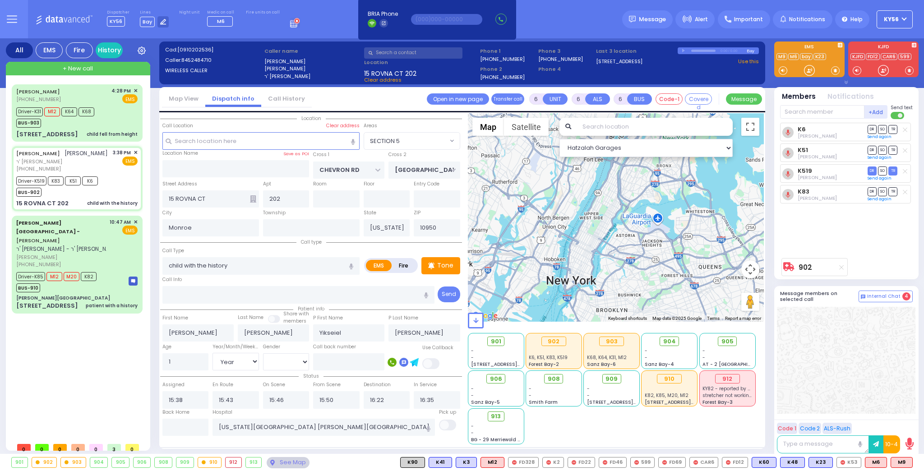
drag, startPoint x: 594, startPoint y: 223, endPoint x: 637, endPoint y: 279, distance: 71.0
click at [634, 273] on div "902 Calculate distance" at bounding box center [616, 217] width 296 height 208
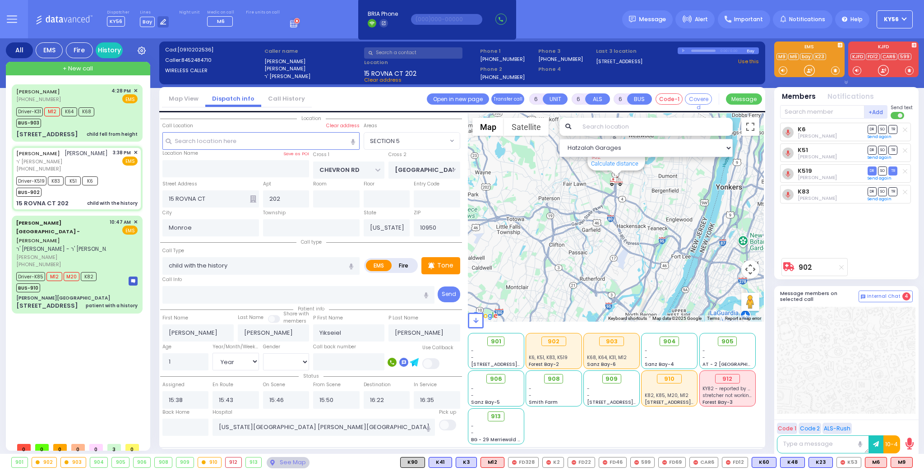
drag, startPoint x: 610, startPoint y: 245, endPoint x: 610, endPoint y: 271, distance: 26.2
click at [610, 271] on div "902 Calculate distance" at bounding box center [616, 217] width 296 height 208
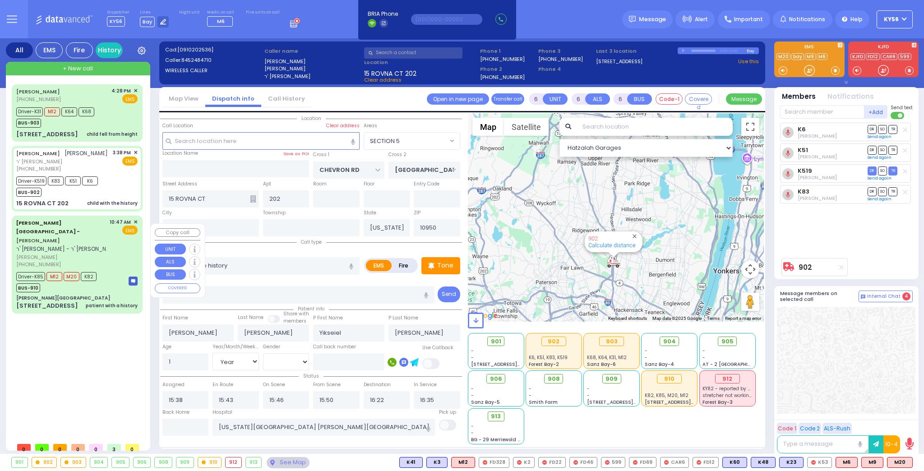
click at [97, 295] on div "Aizer Health Center" at bounding box center [76, 298] width 121 height 7
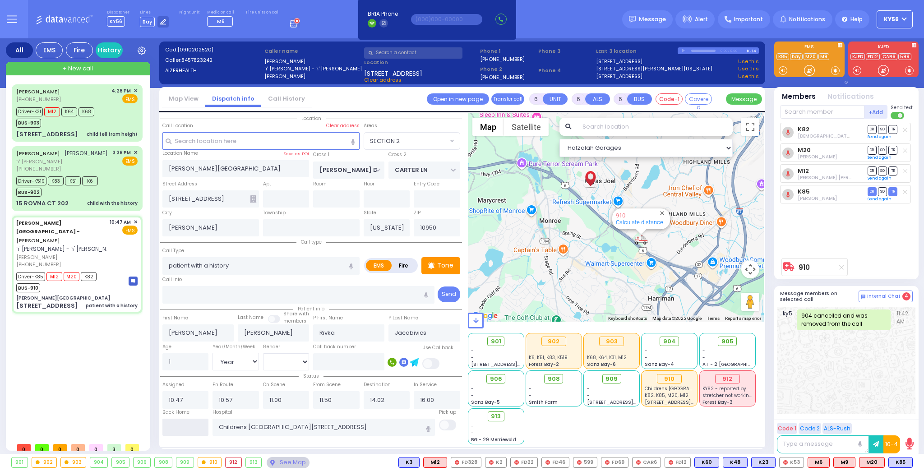
click at [185, 425] on input "text" at bounding box center [185, 427] width 46 height 17
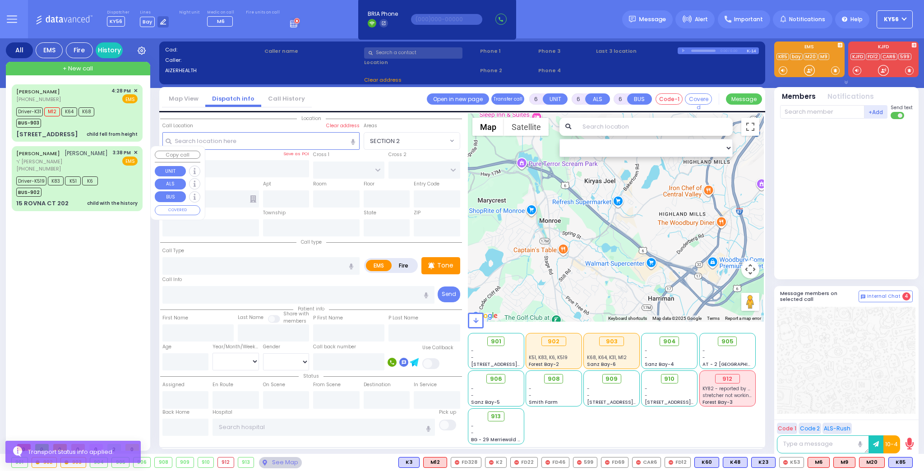
click at [93, 197] on div "BUS-902" at bounding box center [57, 190] width 82 height 11
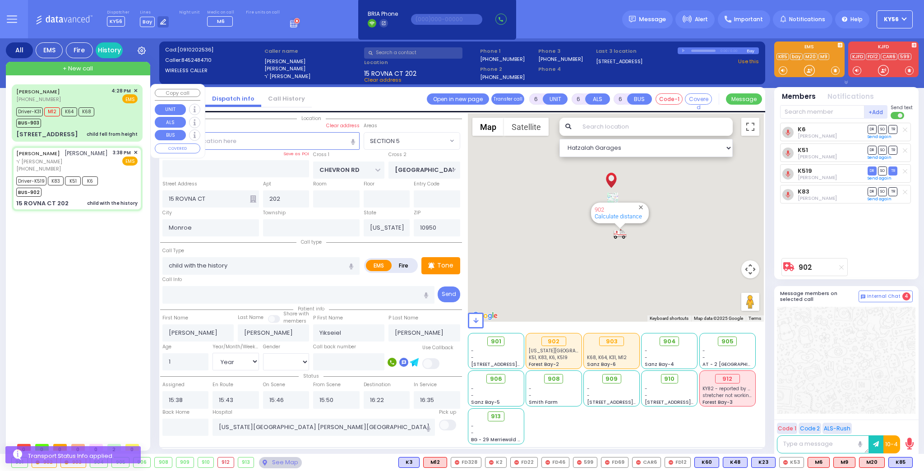
click at [85, 124] on div "BUS-903" at bounding box center [55, 121] width 78 height 11
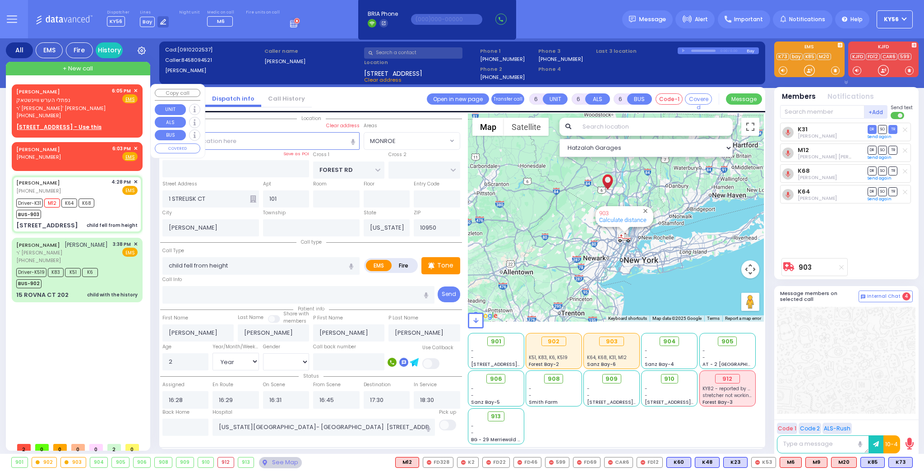
click at [95, 103] on div "NAFTULA HERSH WEINSTOCK נפתלי הערש וויינשטאק" at bounding box center [62, 96] width 92 height 18
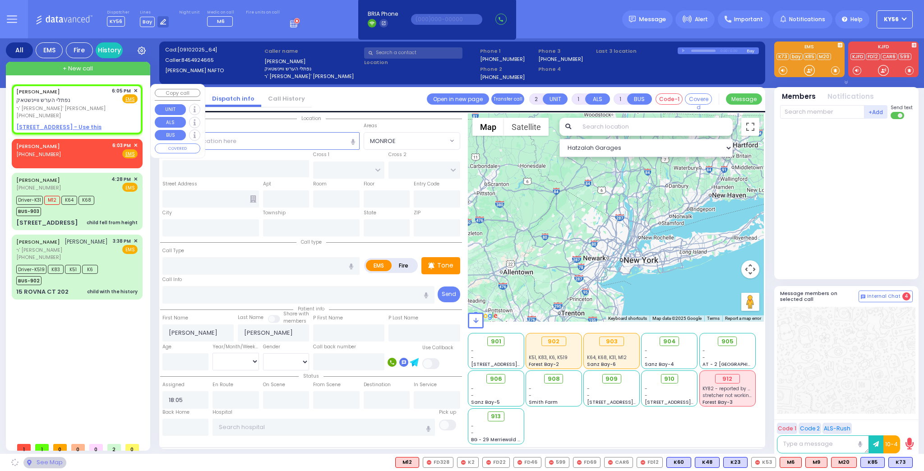
click at [80, 125] on u "9 KARLSBURG RD 301 - Use this" at bounding box center [58, 127] width 85 height 8
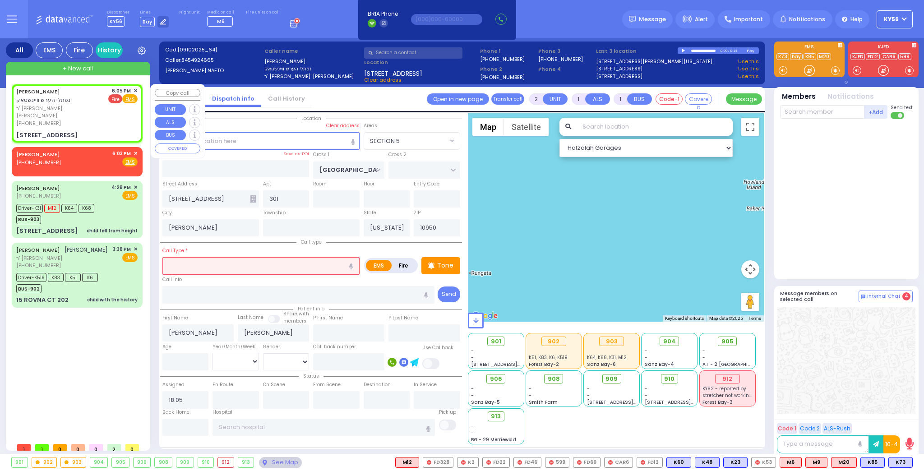
click at [117, 102] on span "Fire" at bounding box center [115, 98] width 14 height 9
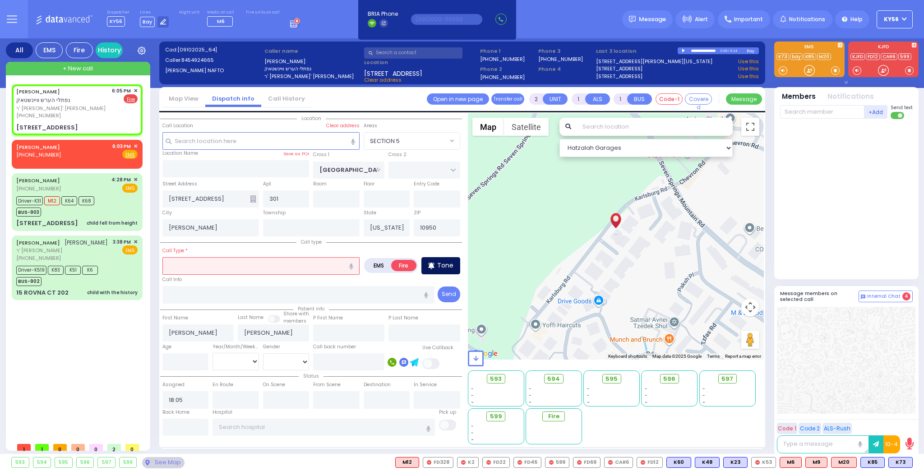
click at [443, 263] on p "Tone" at bounding box center [445, 265] width 16 height 9
click at [268, 264] on input "text" at bounding box center [260, 265] width 197 height 17
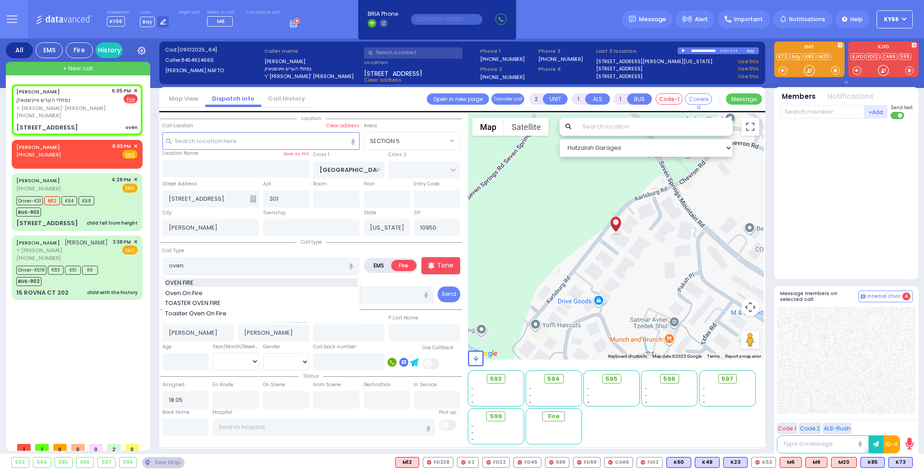
click at [246, 280] on div "OVEN FIRE" at bounding box center [261, 282] width 193 height 9
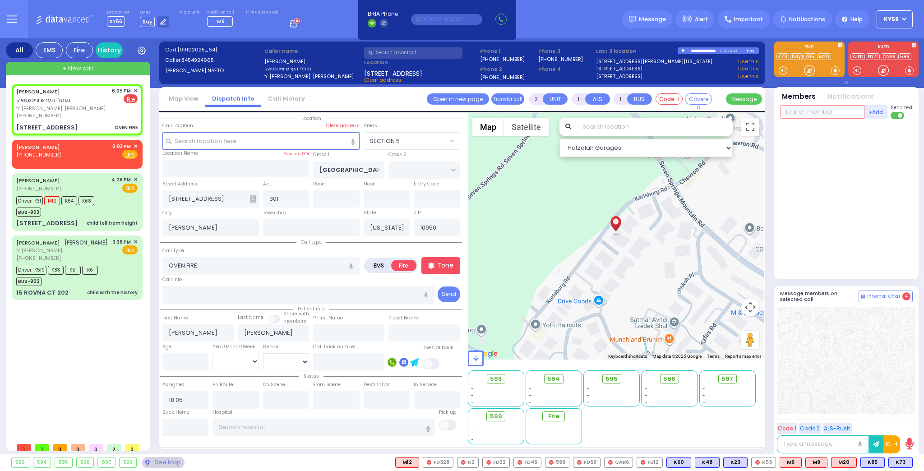
click at [803, 110] on input "text" at bounding box center [822, 112] width 84 height 14
click at [857, 129] on div "[PERSON_NAME]" at bounding box center [862, 130] width 51 height 9
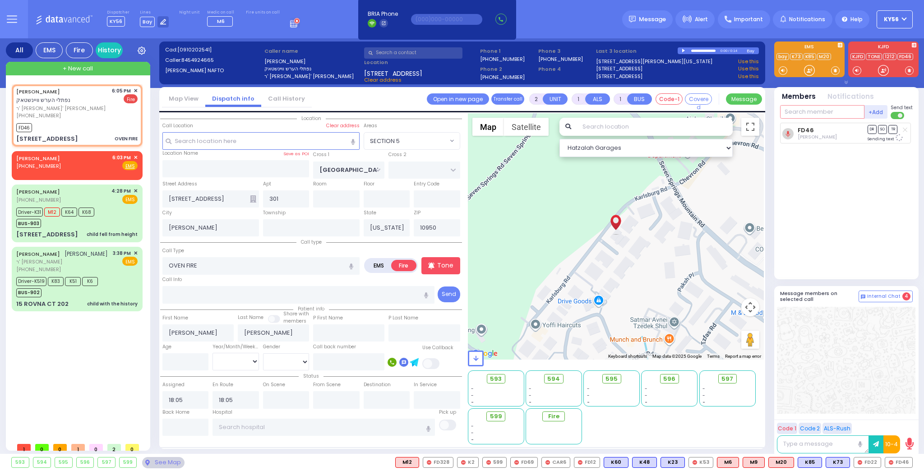
click at [795, 113] on input "text" at bounding box center [822, 112] width 84 height 14
click at [800, 125] on div "FD22 Chaim Stern" at bounding box center [847, 131] width 129 height 16
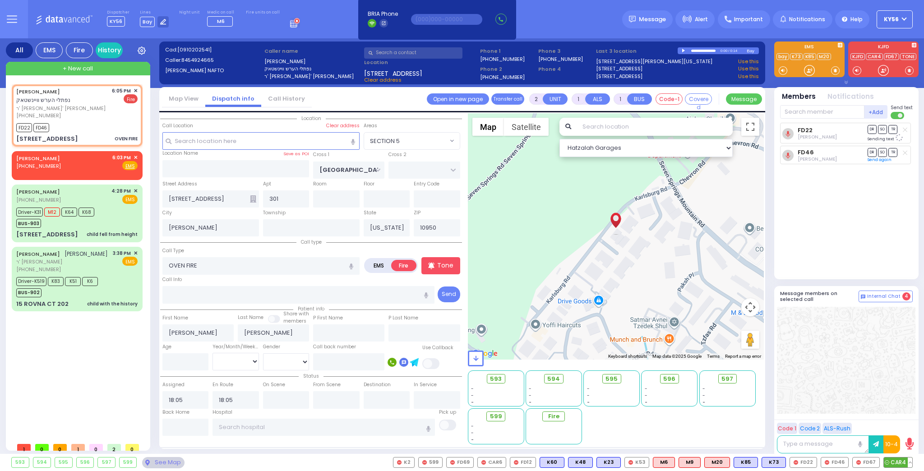
click at [892, 457] on span "CAR4" at bounding box center [898, 462] width 28 height 10
click at [813, 115] on input "text" at bounding box center [822, 112] width 84 height 14
click at [869, 463] on span "FD67" at bounding box center [866, 462] width 27 height 10
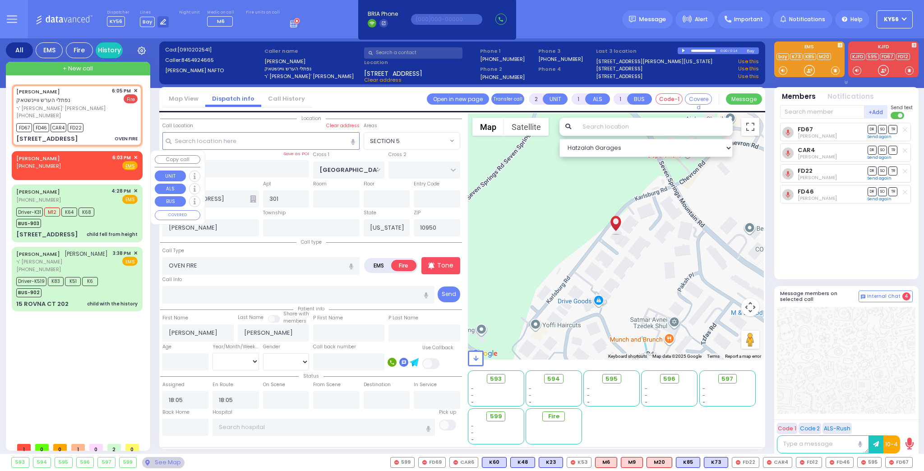
click at [135, 157] on span "✕" at bounding box center [136, 158] width 4 height 8
click at [137, 157] on span "✕" at bounding box center [136, 158] width 4 height 8
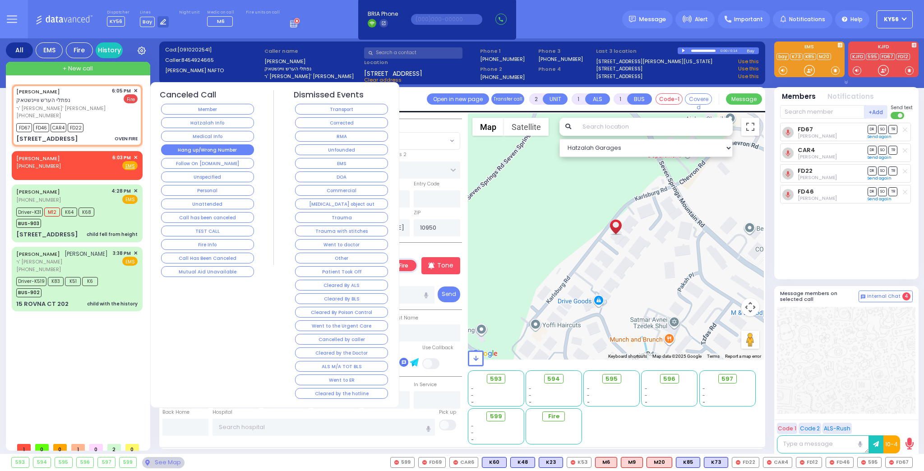
click at [198, 148] on button "Hang up/Wrong Number" at bounding box center [207, 149] width 93 height 11
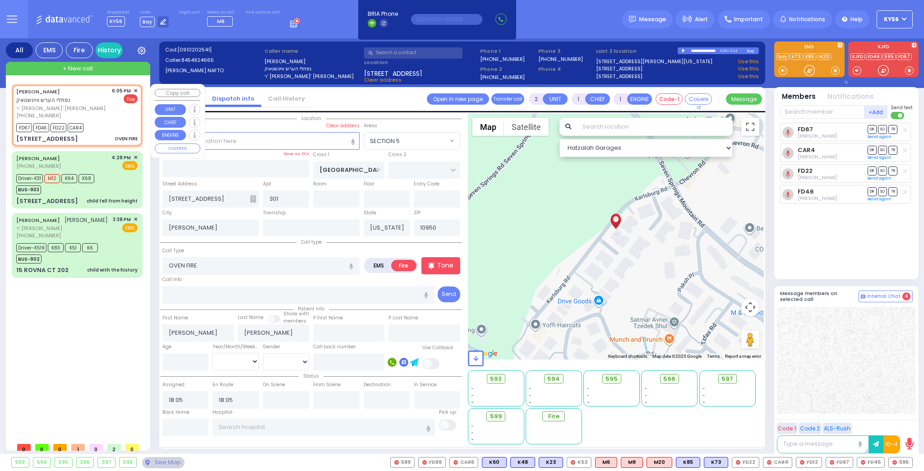
select select "SECTION 5"
select select
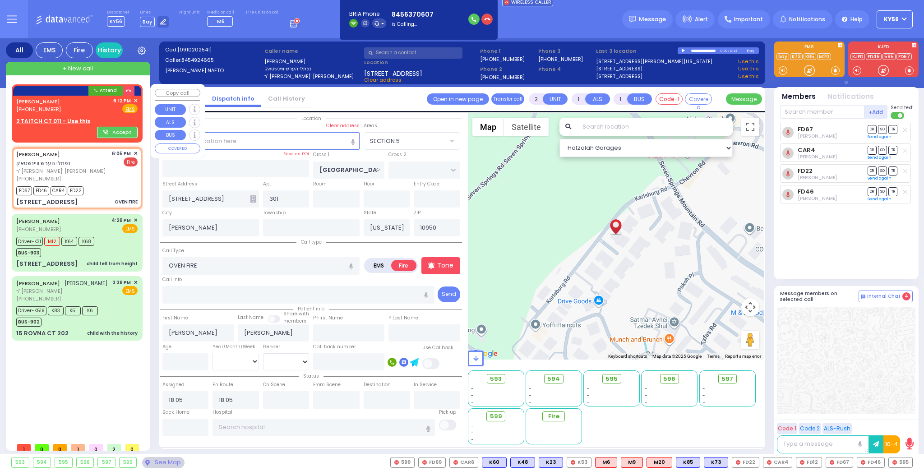
drag, startPoint x: 0, startPoint y: 0, endPoint x: 93, endPoint y: 145, distance: 172.3
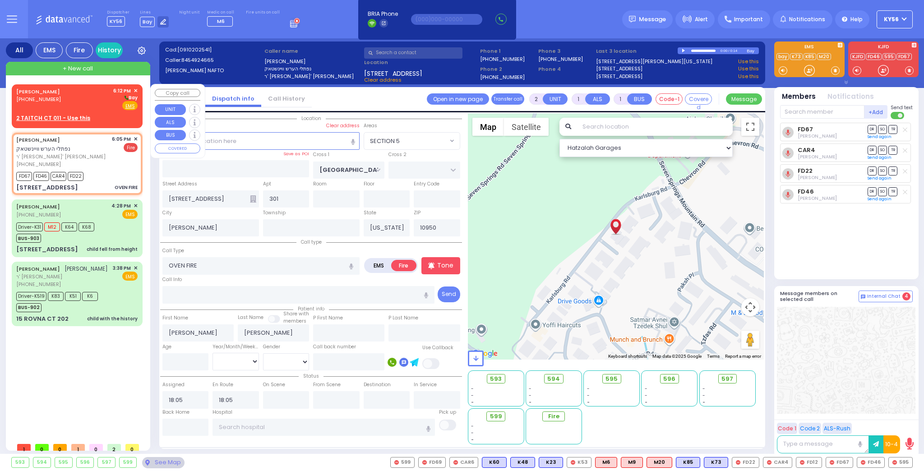
click at [74, 104] on div "[PERSON_NAME] [PHONE_NUMBER] 6:12 PM ✕ [GEOGRAPHIC_DATA] EMS" at bounding box center [76, 98] width 121 height 23
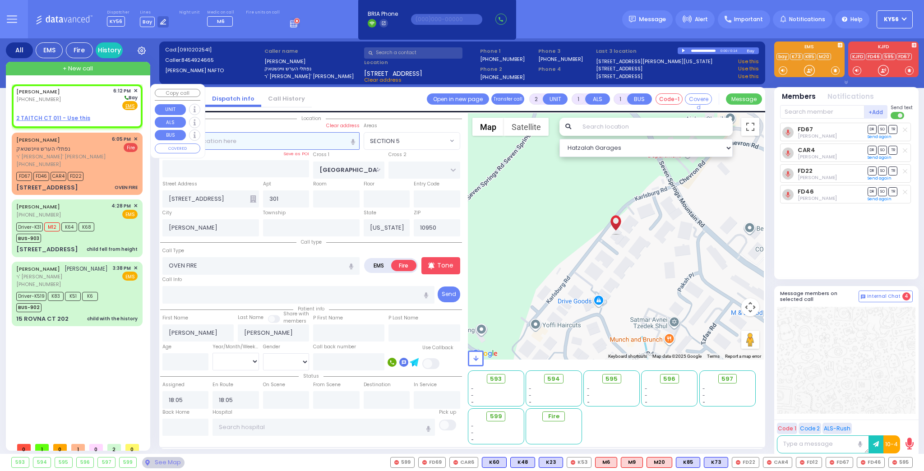
select select
radio input "true"
type input "[PERSON_NAME]"
select select
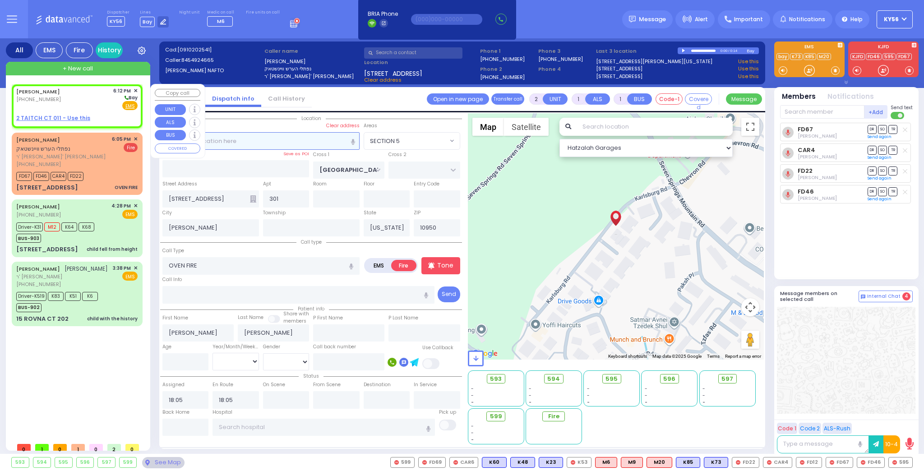
type input "18:12"
select select "Hatzalah Garages"
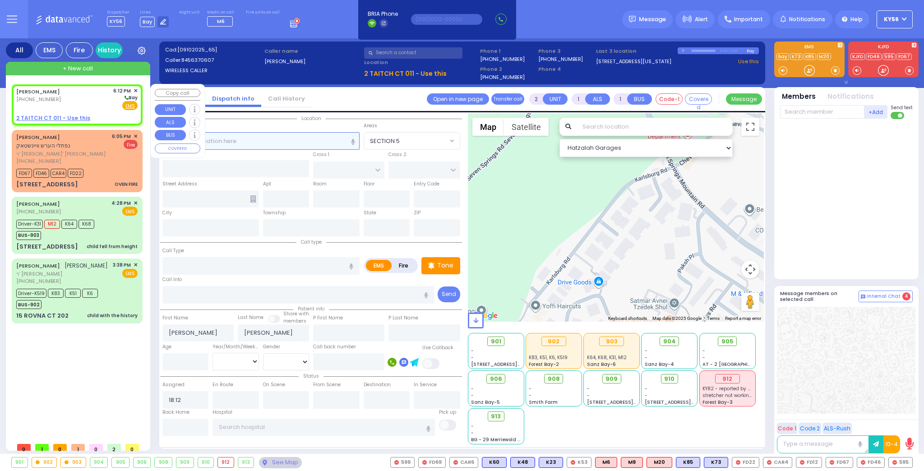
select select
radio input "true"
select select
select select "Hatzalah Garages"
click at [281, 145] on input "text" at bounding box center [260, 140] width 197 height 17
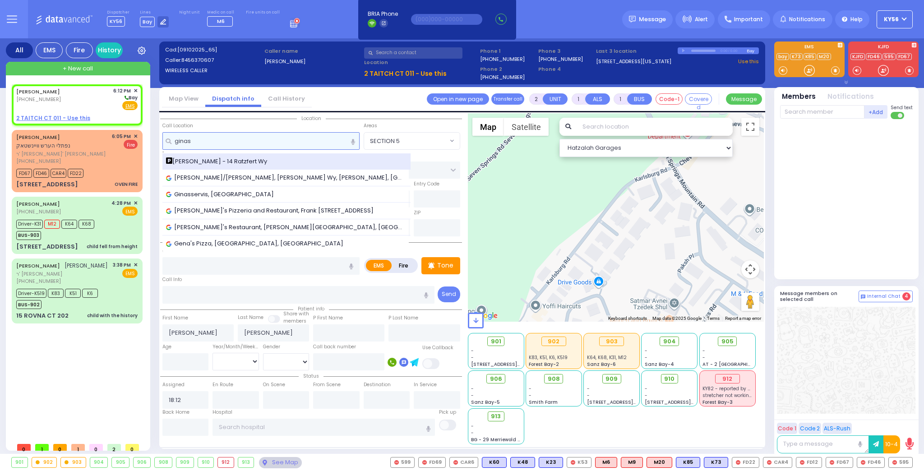
type input "ginas"
click at [262, 157] on div "[PERSON_NAME] - 14 Ratzfert Wy" at bounding box center [286, 161] width 241 height 9
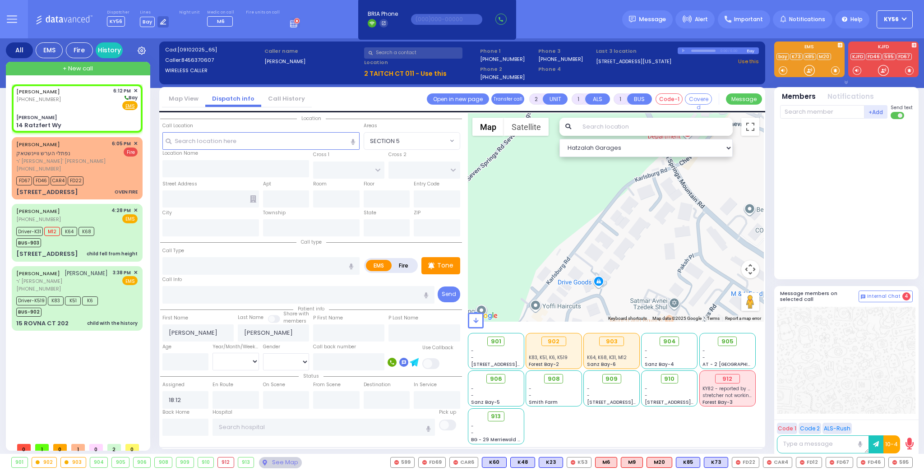
select select
radio input "true"
select select
type input "[PERSON_NAME]"
type input "[GEOGRAPHIC_DATA]"
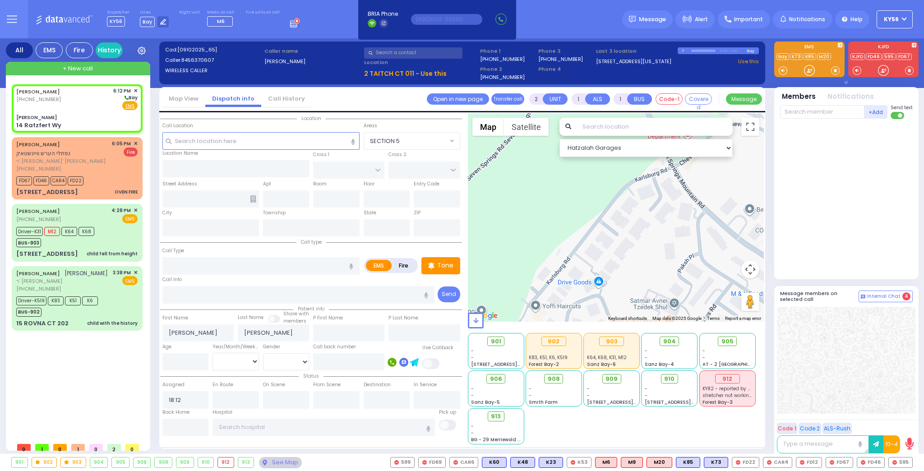
type input "14 Ratzfert Wy"
type input "[PERSON_NAME]"
type input "[US_STATE]"
type input "10950"
select select "SECTION 4"
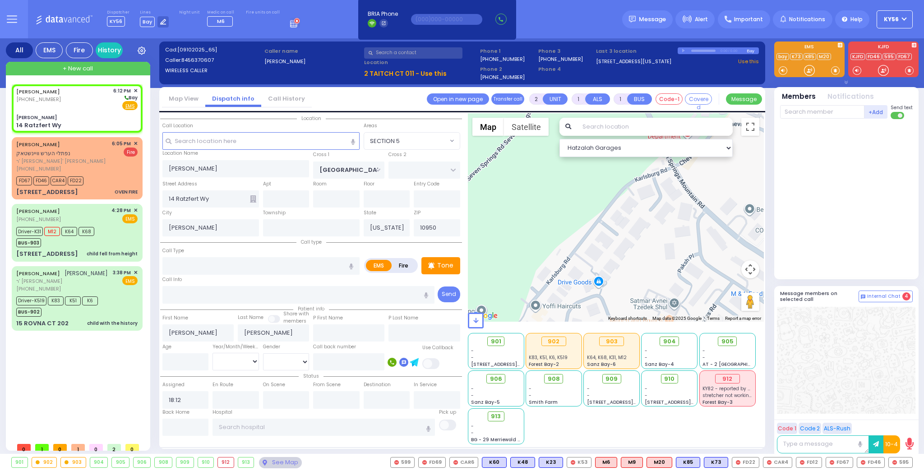
select select "Hatzalah Garages"
click at [243, 264] on input "text" at bounding box center [260, 265] width 197 height 17
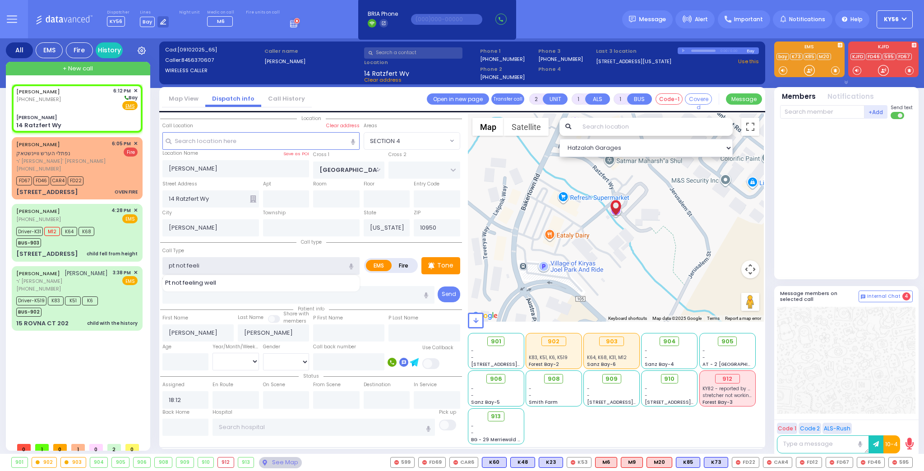
type input "pt not feelin"
select select
radio input "true"
select select
select select "Hatzalah Garages"
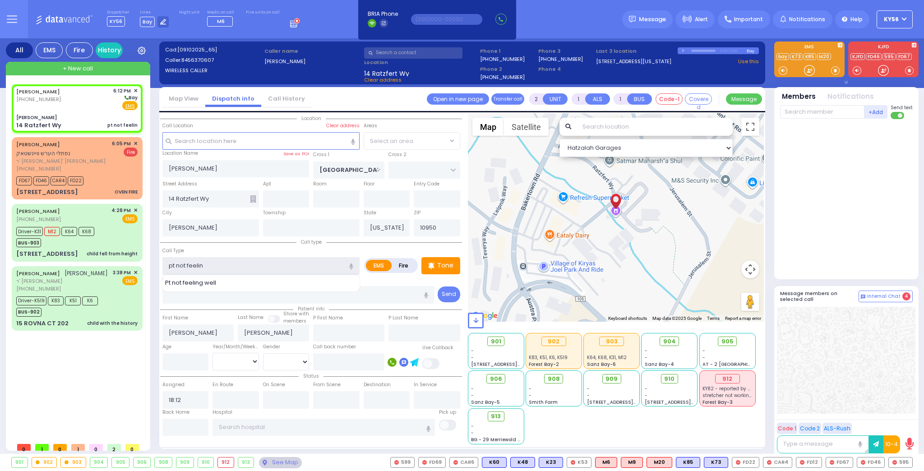
select select "SECTION 4"
click at [232, 282] on div "Pt not feeling well" at bounding box center [261, 282] width 193 height 9
type input "Pt not feeling well"
type input "1"
type input "0"
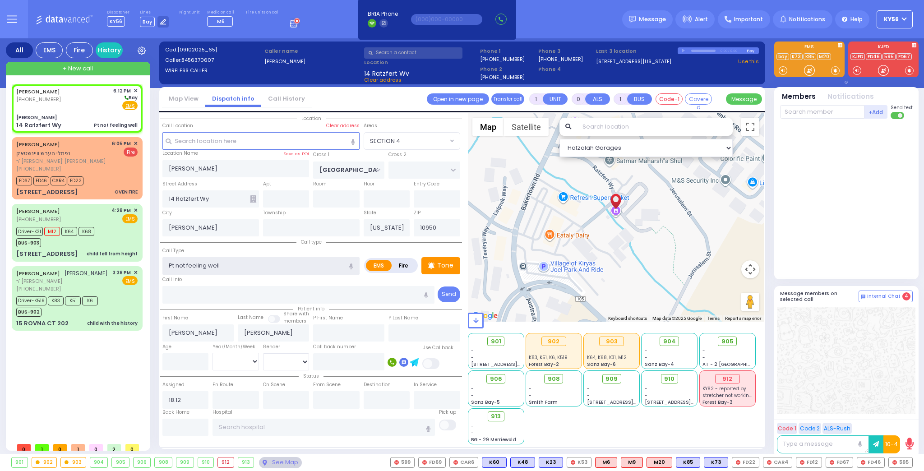
select select
radio input "true"
select select
select select "Hatzalah Garages"
select select "SECTION 4"
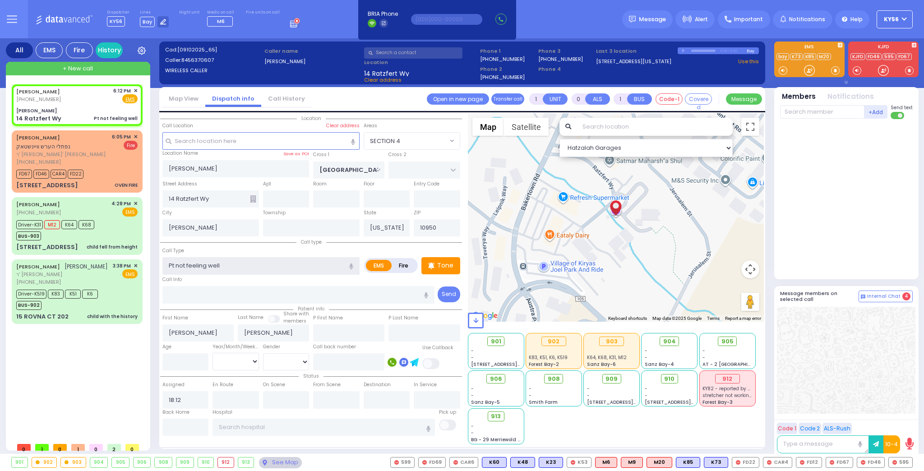
select select
radio input "true"
select select
select select "Hatzalah Garages"
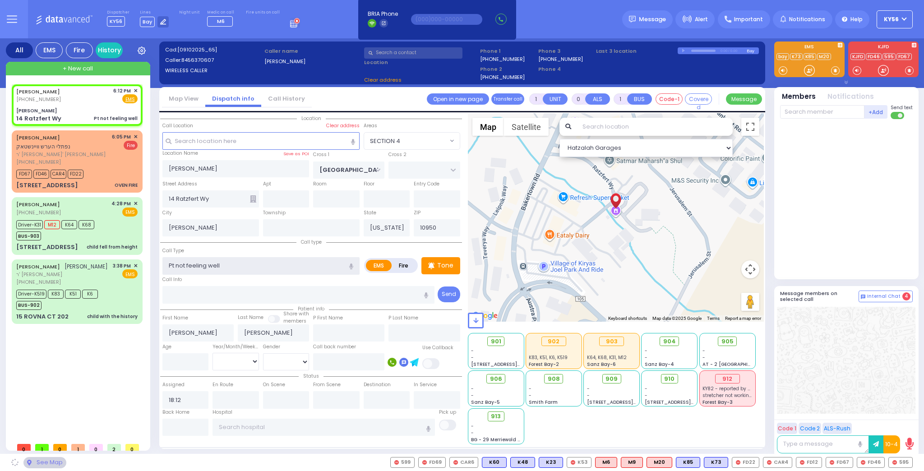
select select "SECTION 4"
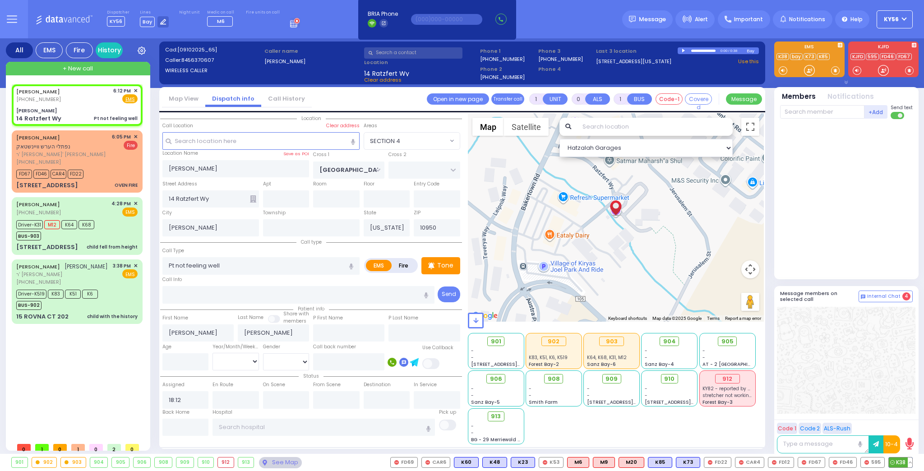
click at [896, 460] on span "K38" at bounding box center [900, 462] width 23 height 10
select select
radio input "true"
select select
type input "18:13"
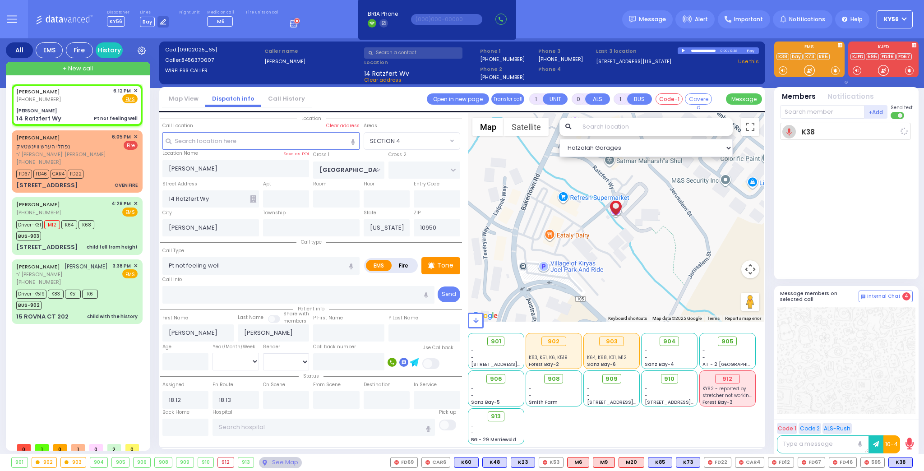
select select "Hatzalah Garages"
select select "SECTION 4"
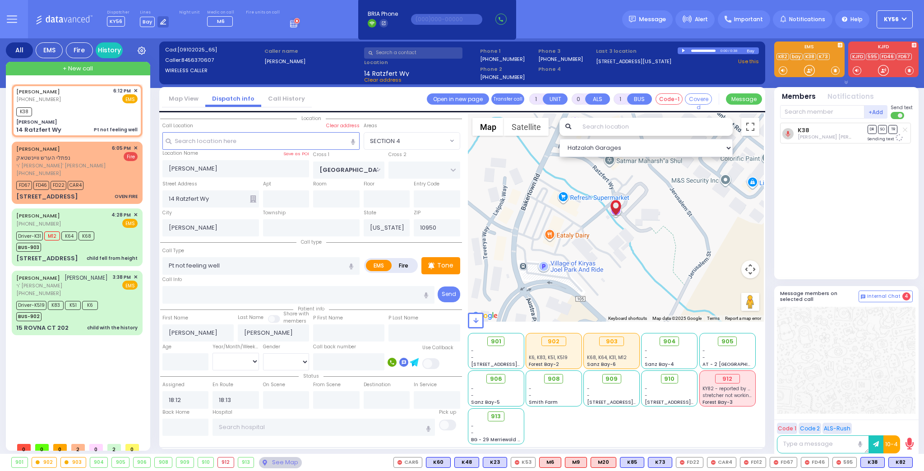
select select
radio input "true"
select select
select select "SECTION 4"
select select "Hatzalah Garages"
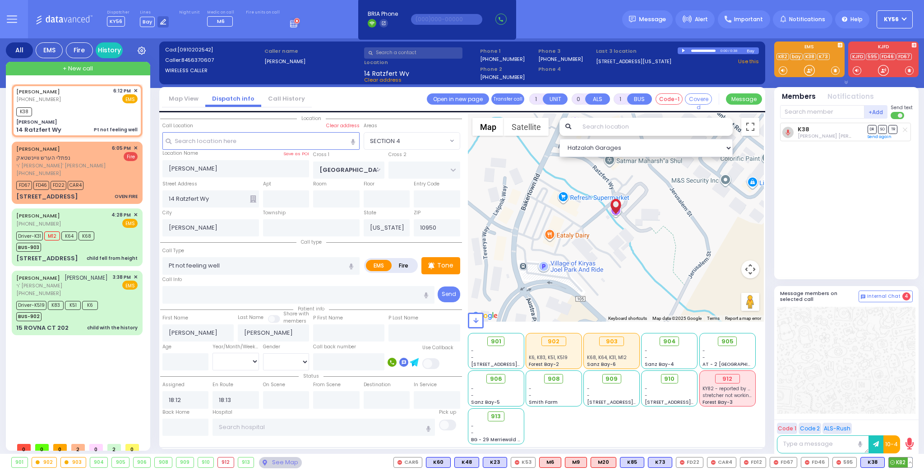
click at [901, 461] on span "K82" at bounding box center [900, 462] width 23 height 10
select select
radio input "true"
select select
select select "SECTION 4"
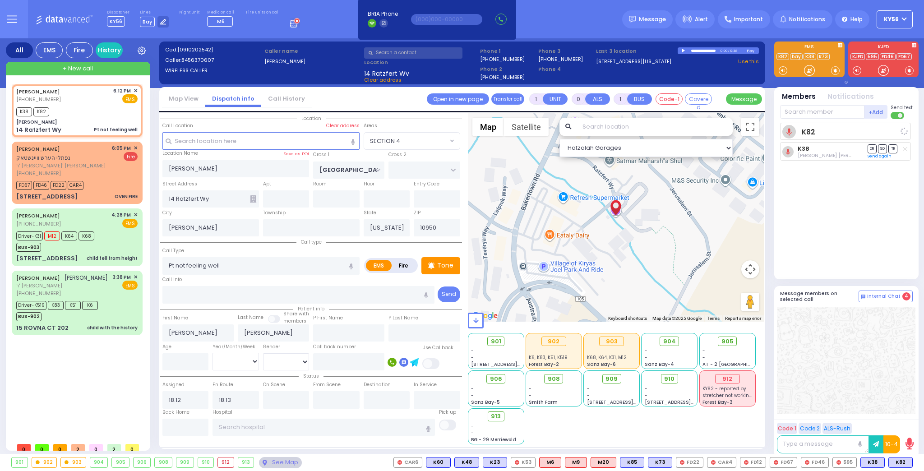
select select "Hatzalah Garages"
click at [134, 145] on span "✕" at bounding box center [136, 148] width 4 height 8
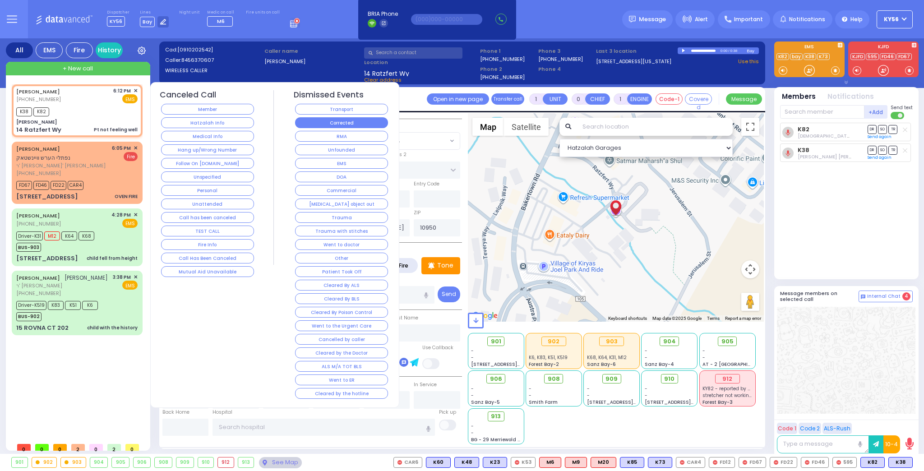
click at [322, 121] on button "Corrected" at bounding box center [341, 122] width 93 height 11
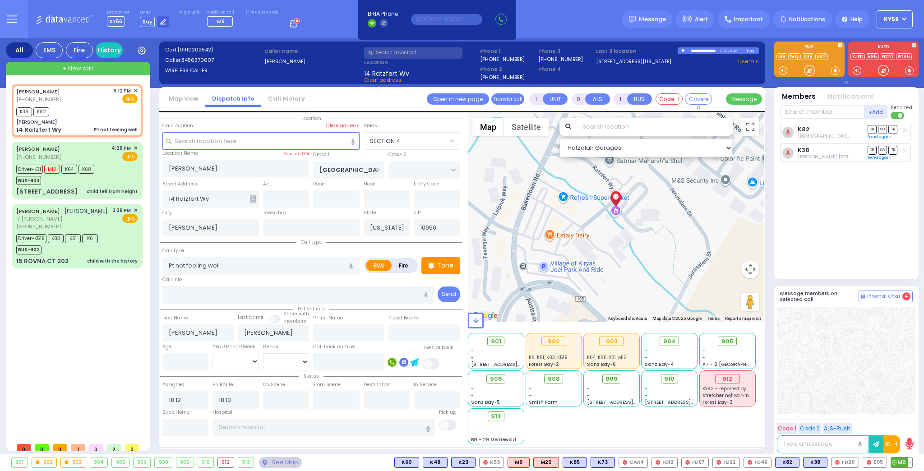
click at [901, 462] on span "M6" at bounding box center [901, 462] width 21 height 10
select select
radio input "true"
select select
select select "Hatzalah Garages"
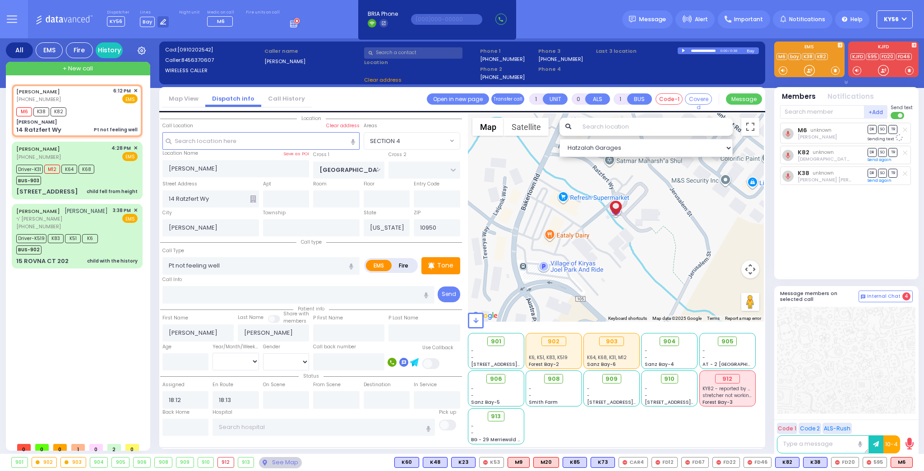
select select "SECTION 4"
click at [906, 459] on span "K41" at bounding box center [901, 462] width 23 height 10
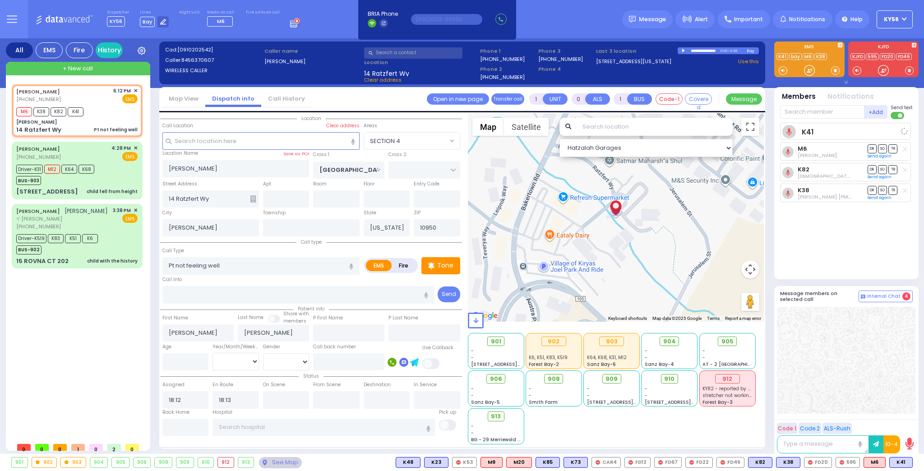
select select
radio input "true"
select select
select select "Hatzalah Garages"
select select "SECTION 4"
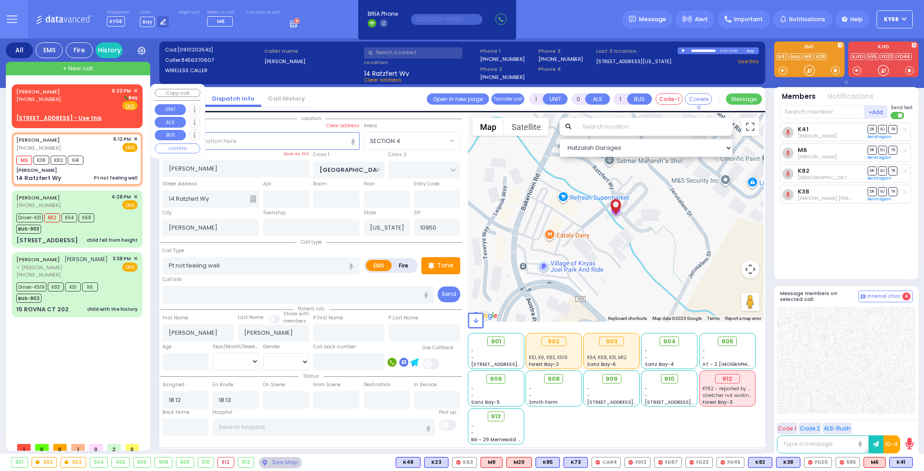
click at [80, 117] on u "[STREET_ADDRESS] - Use this" at bounding box center [58, 118] width 85 height 8
type input "2"
type input "1"
select select
radio input "true"
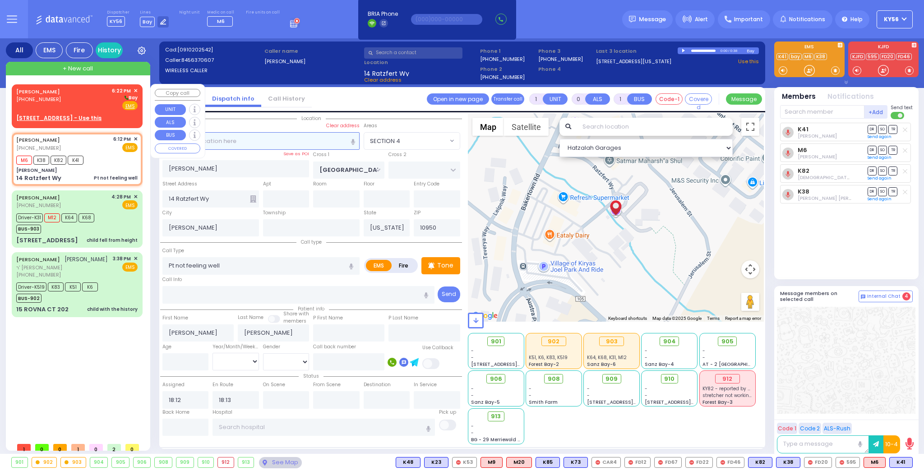
type input "ARYE"
type input "TELLER"
select select
type input "18:22"
select select "Hatzalah Garages"
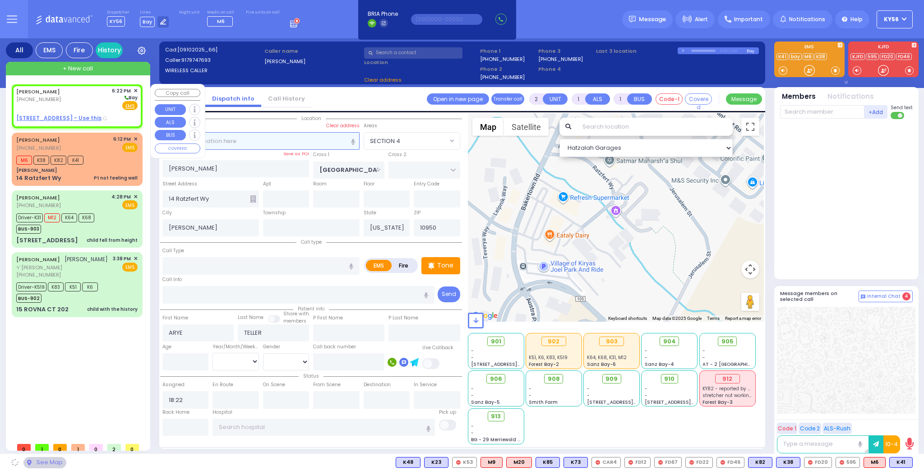
type input "COUNTY ROUTE 105"
type input "[STREET_ADDRESS]"
type input "106"
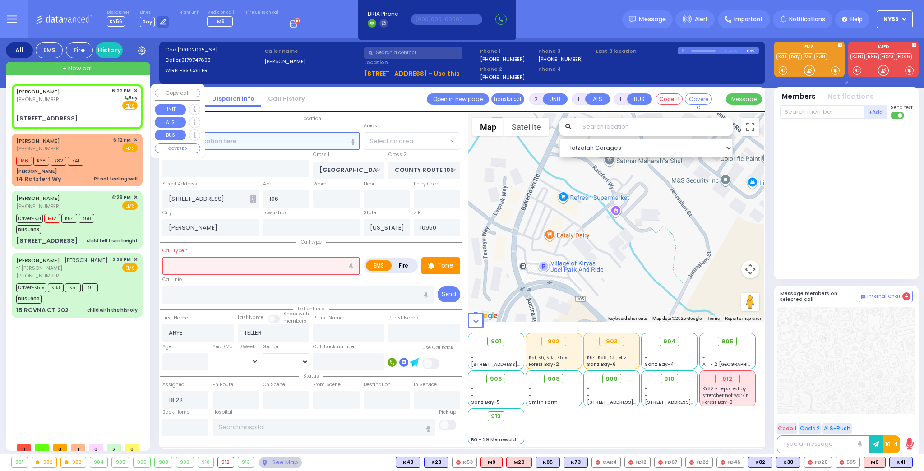
select select "SECTION 4"
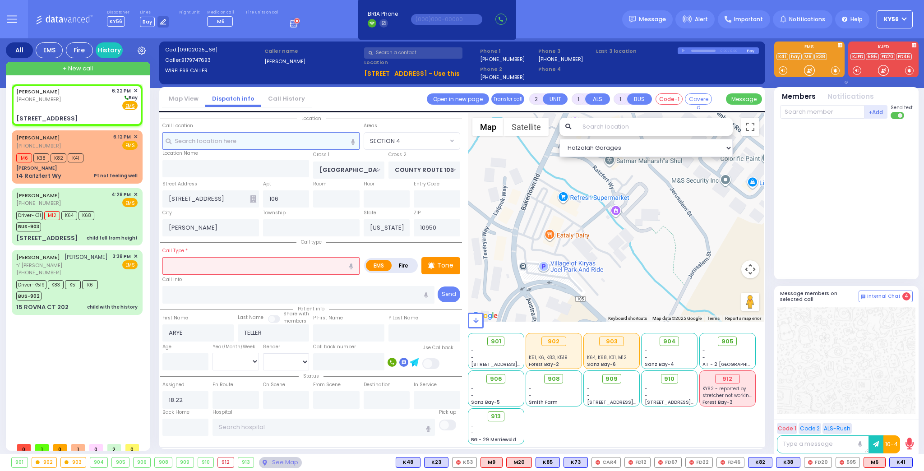
select select
radio input "true"
select select
select select "Hatzalah Garages"
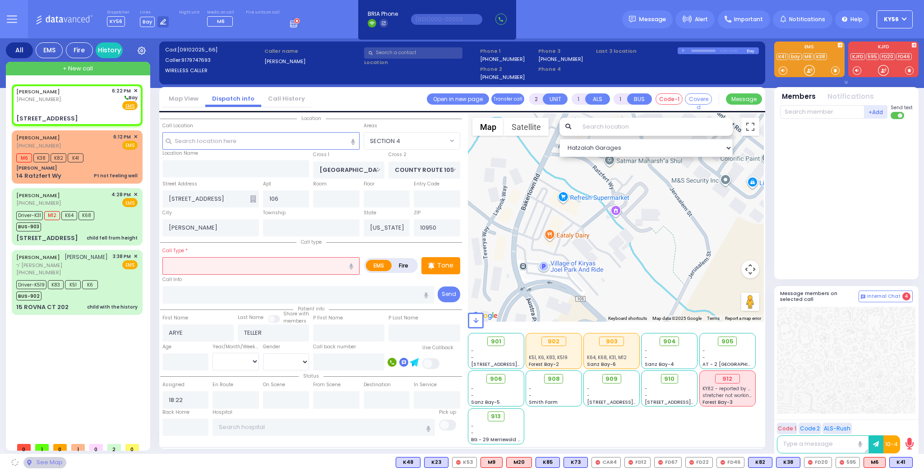
click at [206, 264] on input "text" at bounding box center [260, 265] width 197 height 17
select select
radio input "true"
select select
select select "Hatzalah Garages"
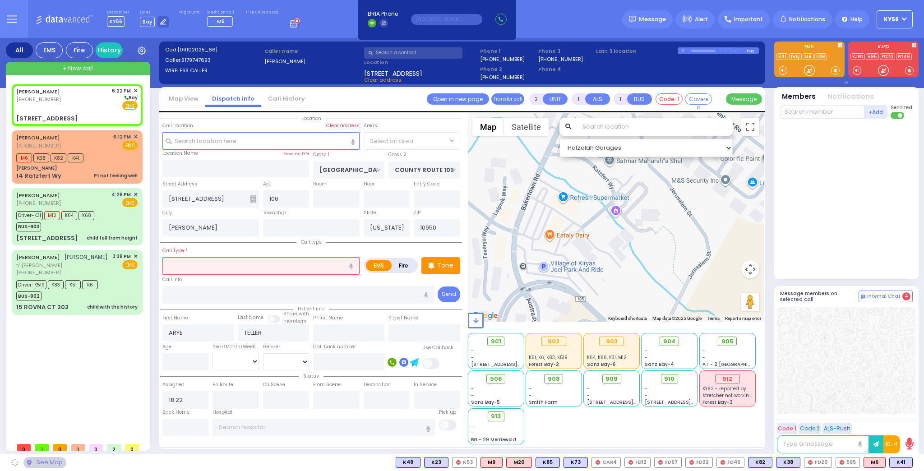
radio input "true"
select select
select select "Hatzalah Garages"
select select "SECTION 4"
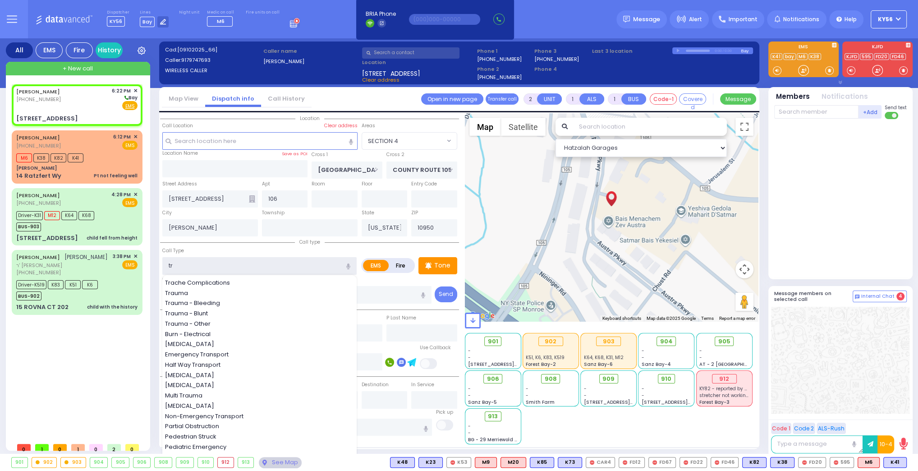
type input "tra"
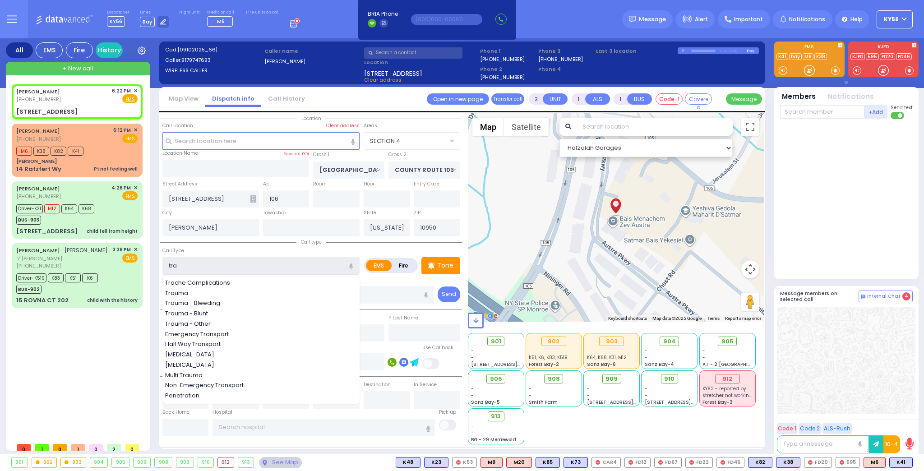
select select
radio input "true"
select select
select select "Hatzalah Garages"
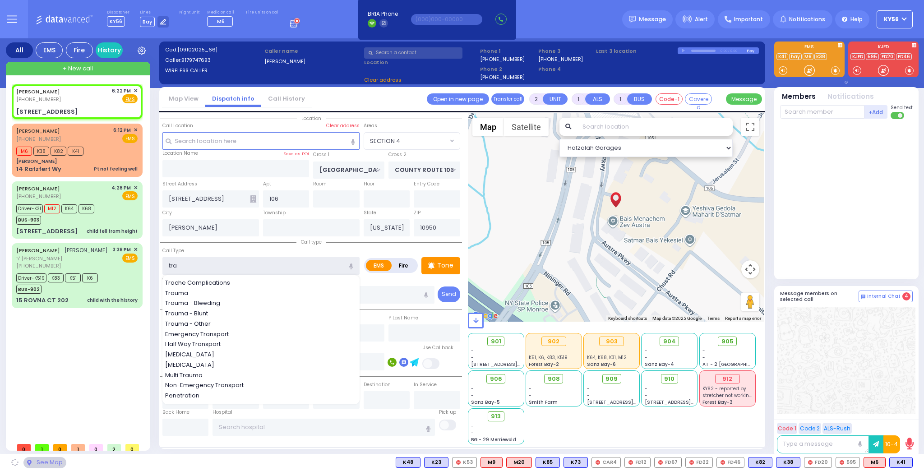
select select "SECTION 4"
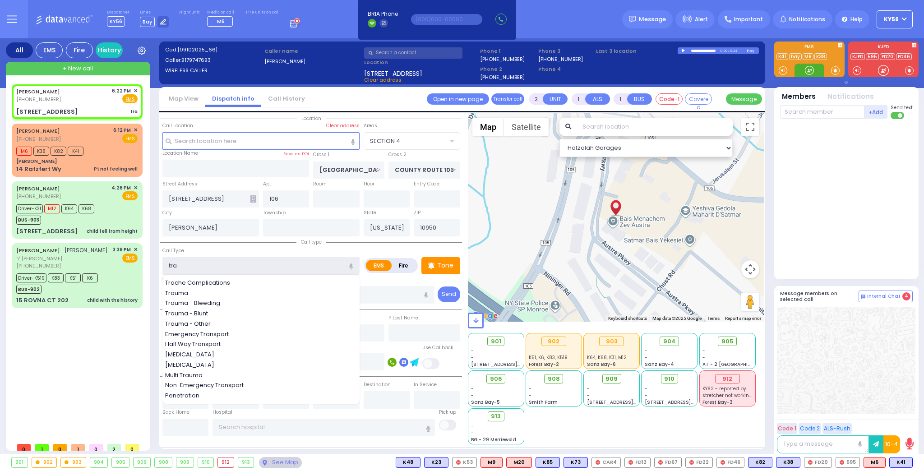
select select
radio input "true"
select select
select select "Hatzalah Garages"
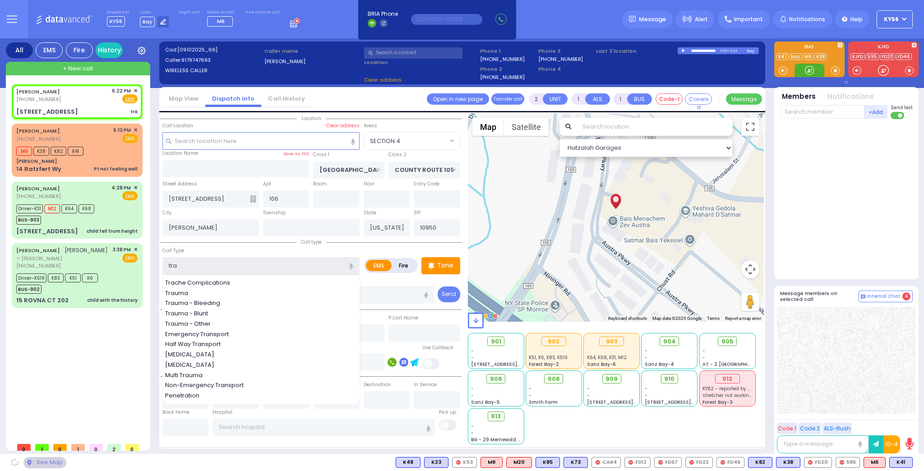
select select "SECTION 4"
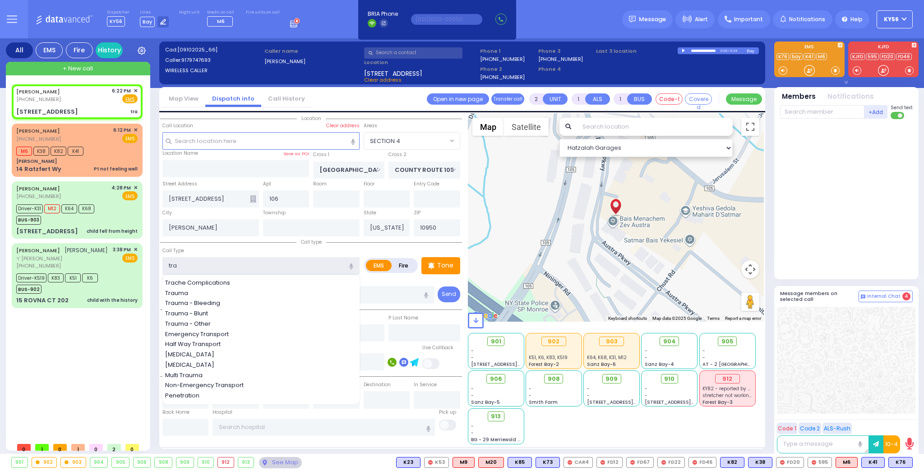
click at [225, 263] on input "tra" at bounding box center [260, 265] width 197 height 17
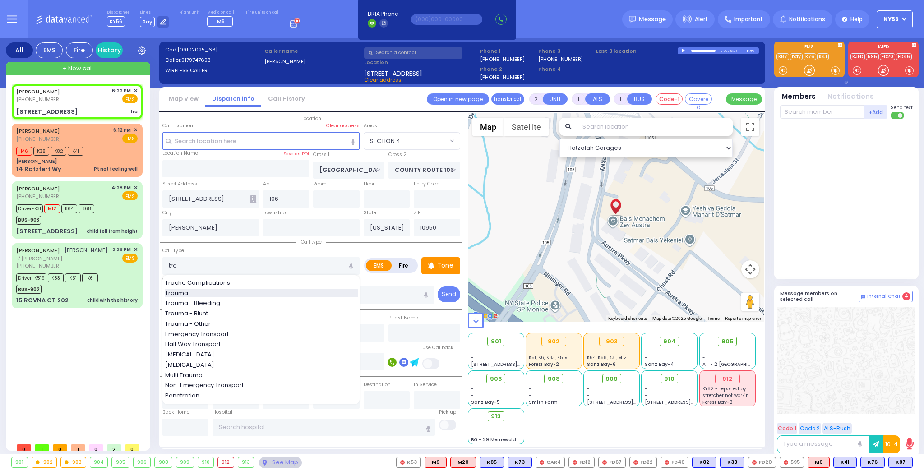
click at [211, 289] on div "Trauma" at bounding box center [261, 293] width 193 height 9
type input "Trauma"
type input "0"
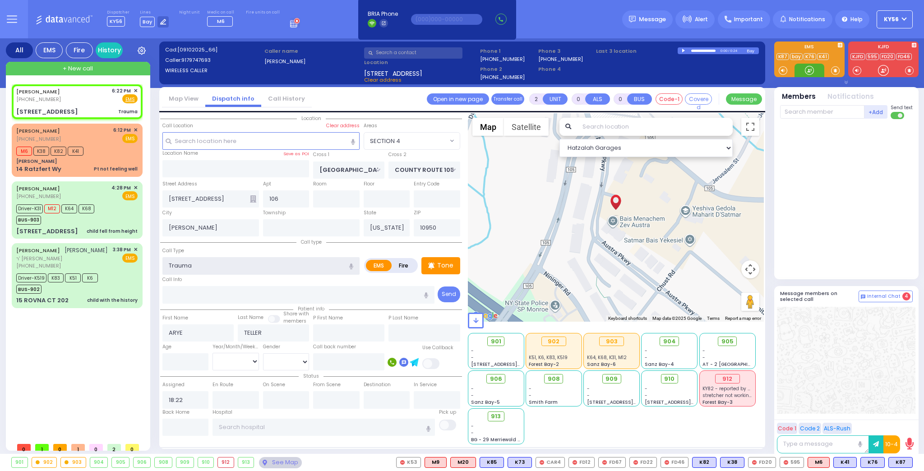
select select
radio input "true"
select select
select select "Hatzalah Garages"
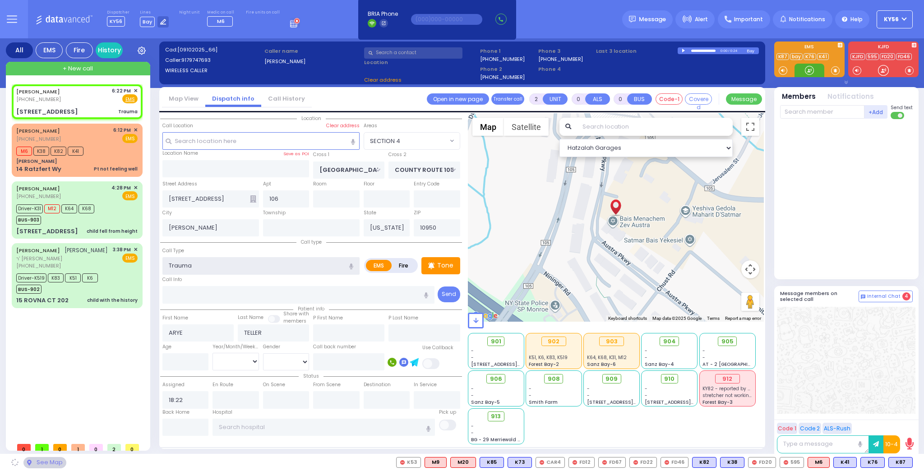
select select "SECTION 4"
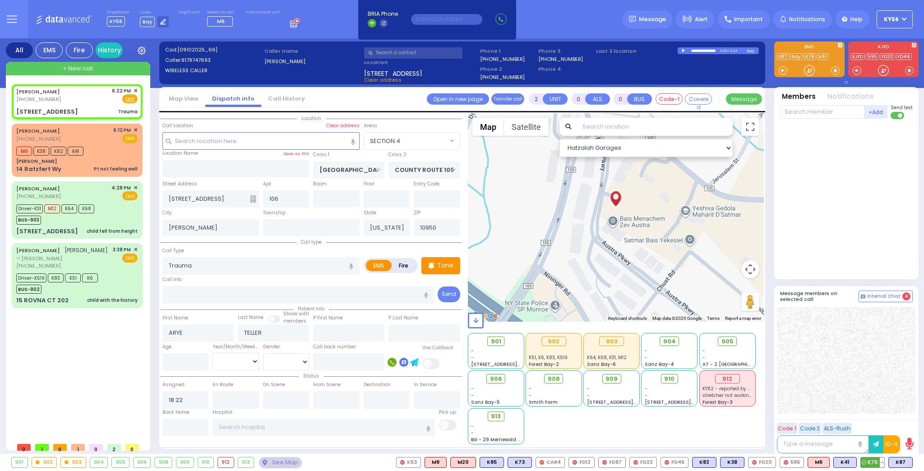
click at [868, 462] on span "K76" at bounding box center [872, 462] width 23 height 10
select select
radio input "true"
select select
type input "18:23"
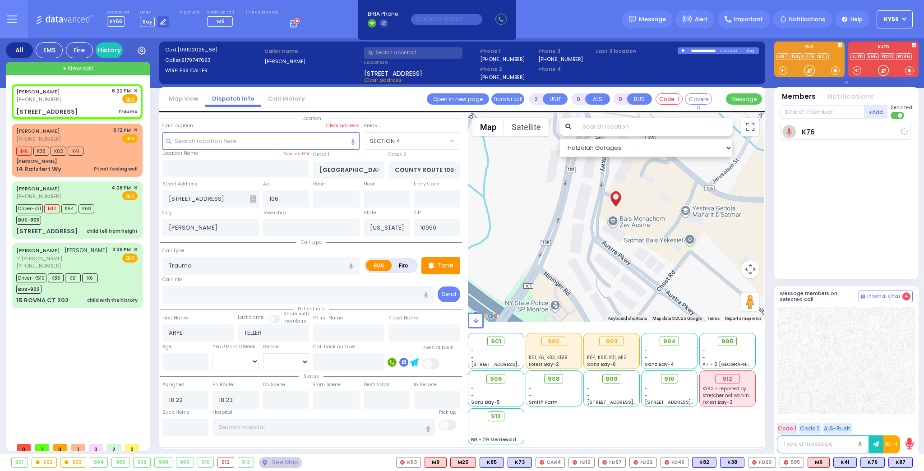
select select "Hatzalah Garages"
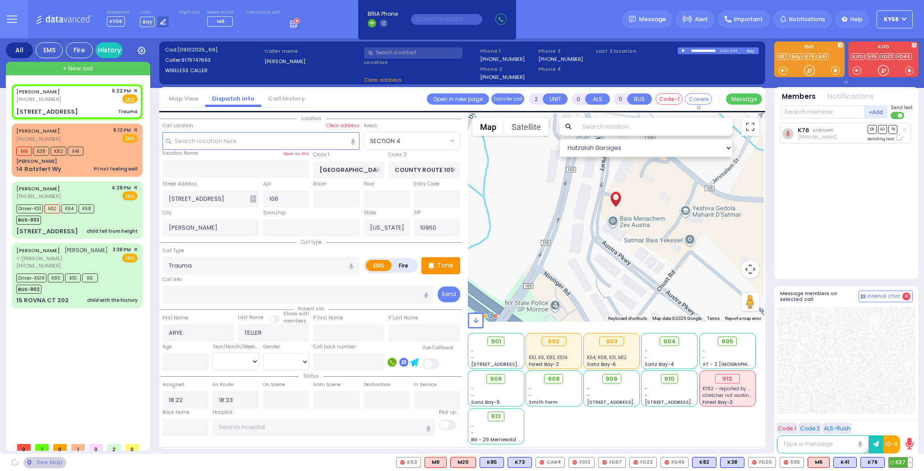
select select "SECTION 4"
click at [901, 461] on span "K87" at bounding box center [900, 462] width 23 height 10
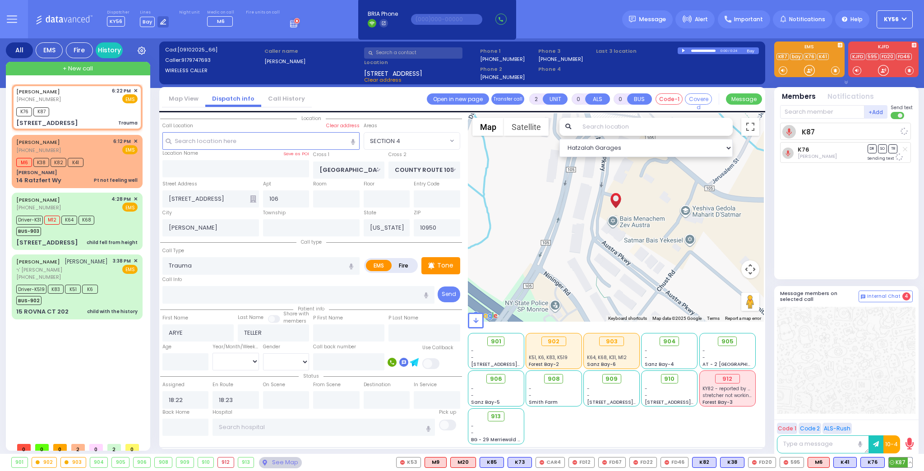
select select
radio input "true"
select select
select select "Hatzalah Garages"
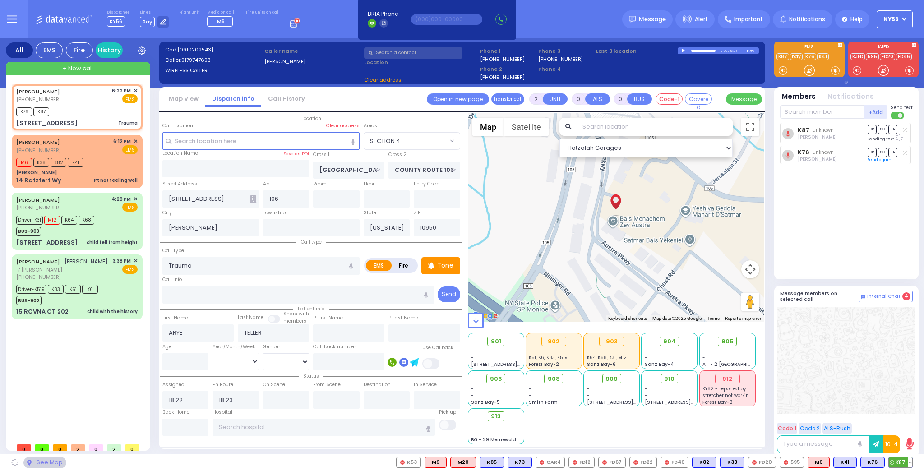
select select
radio input "true"
select select
select select "SECTION 4"
select select "Hatzalah Garages"
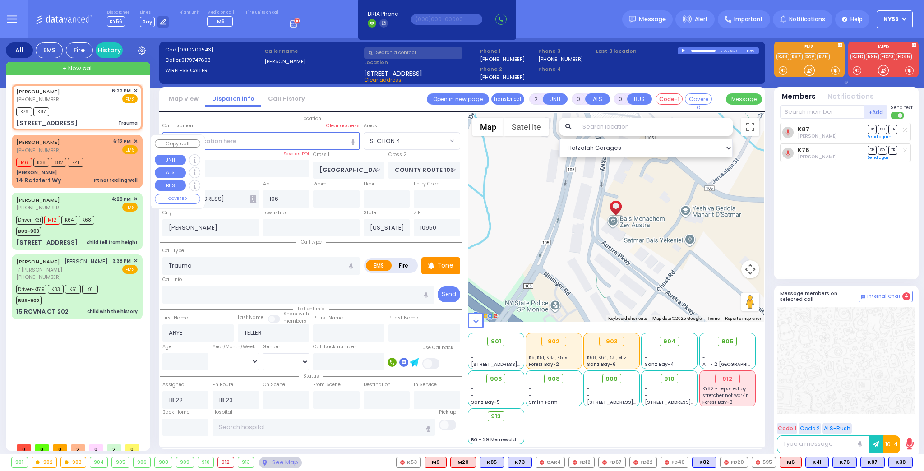
click at [92, 169] on div "[PERSON_NAME]" at bounding box center [76, 172] width 121 height 7
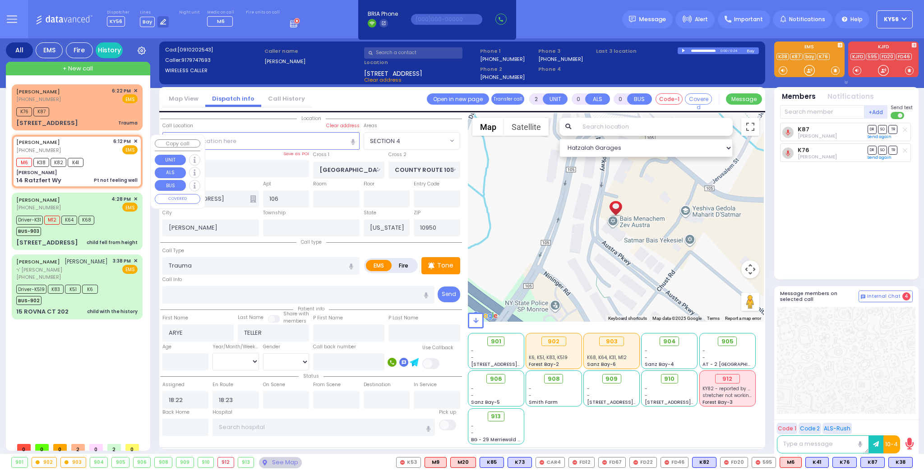
type input "1"
select select
type input "Pt not feeling well"
radio input "true"
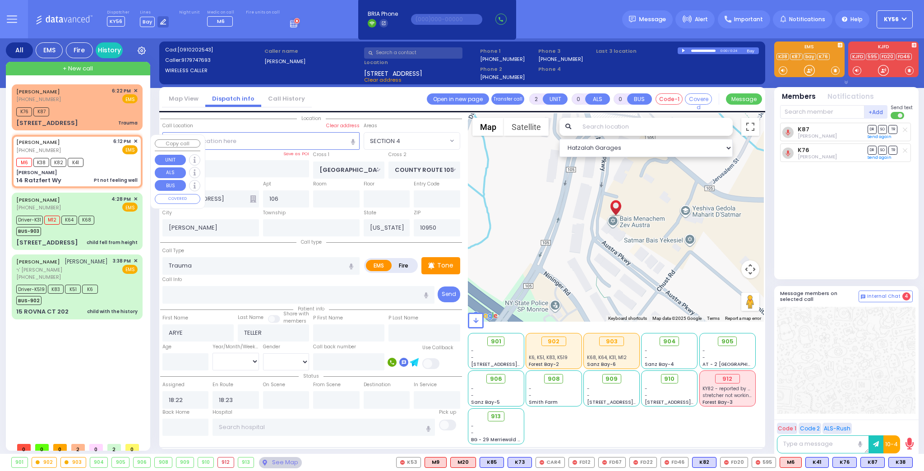
type input "[PERSON_NAME]"
select select
type input "18:12"
type input "18:13"
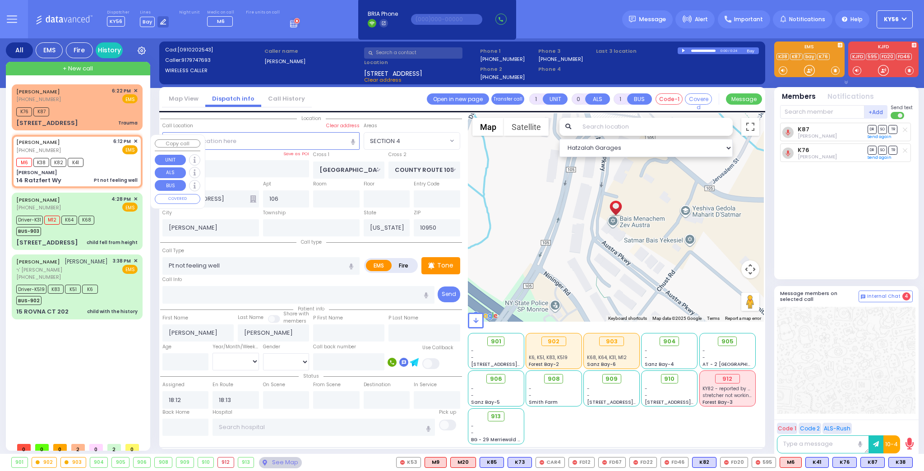
type input "[PERSON_NAME]"
type input "14 Ratzfert Wy"
select select "Hatzalah Garages"
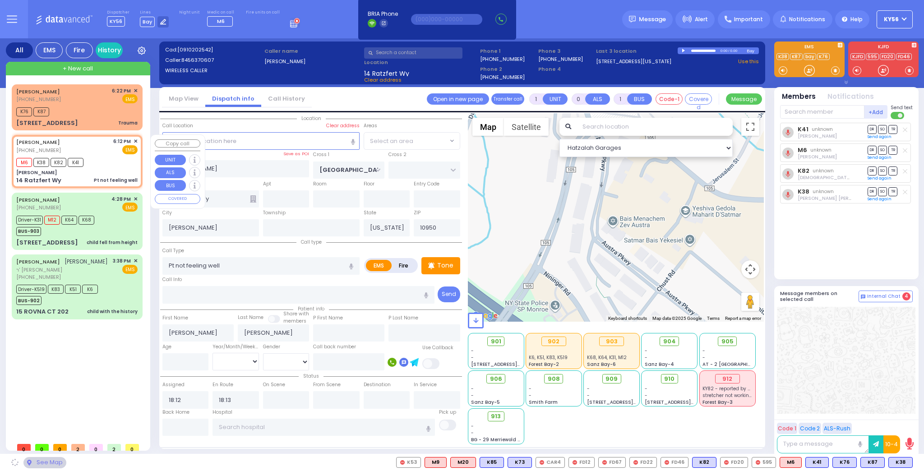
select select "SECTION 4"
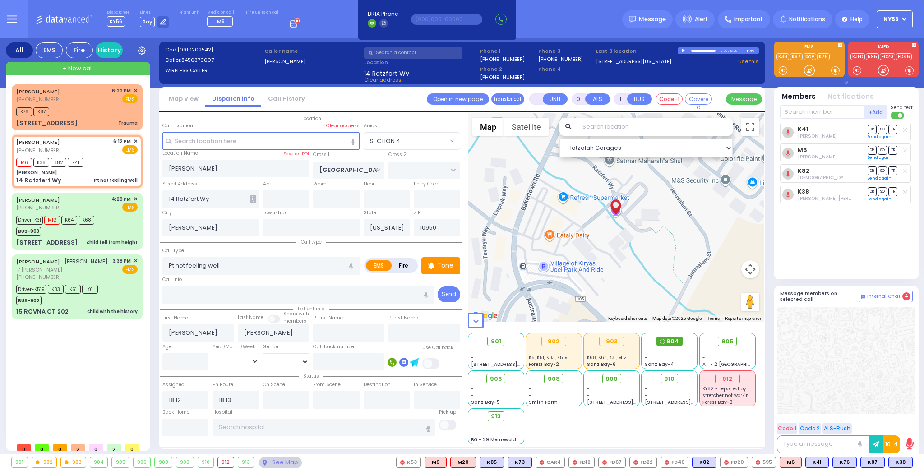
click at [663, 337] on span at bounding box center [662, 341] width 5 height 9
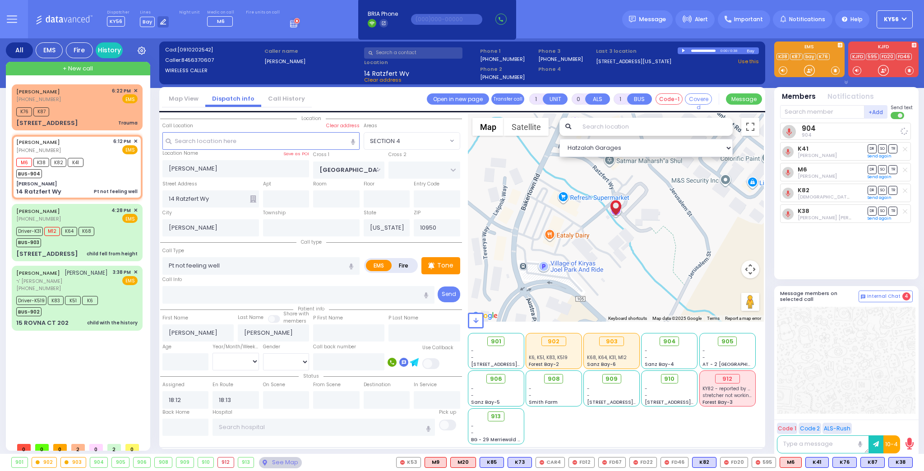
select select
radio input "true"
select select
select select "Hatzalah Garages"
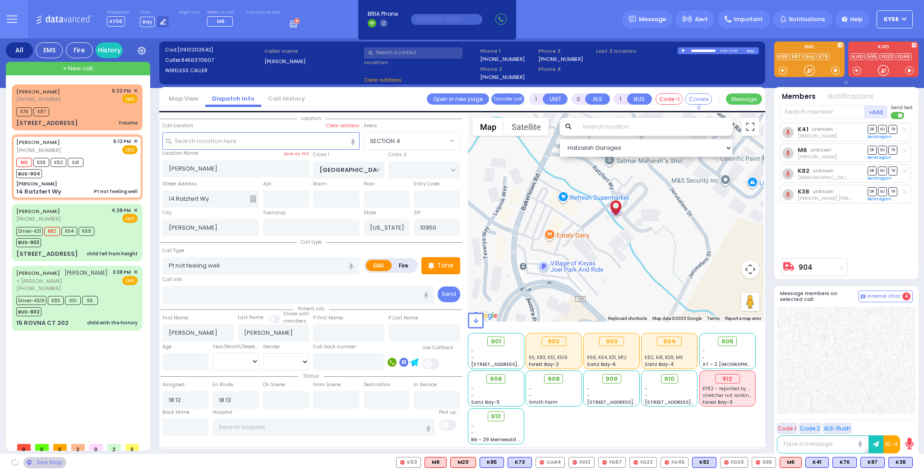
select select "SECTION 4"
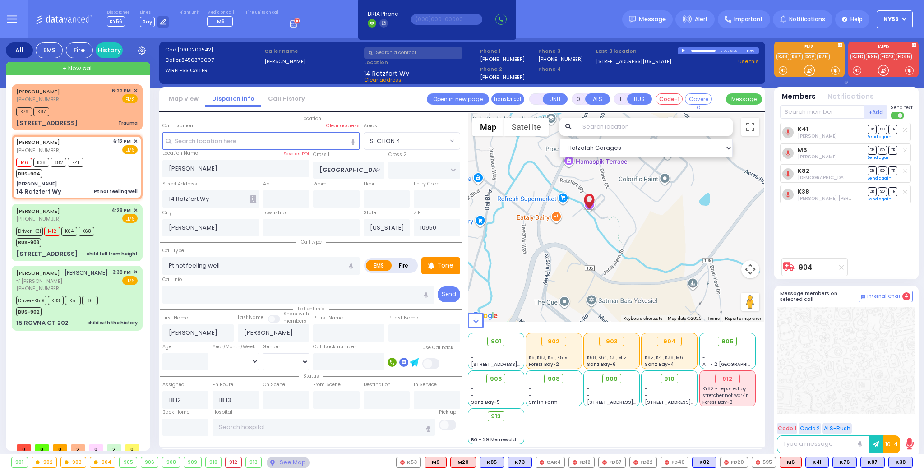
drag, startPoint x: 666, startPoint y: 223, endPoint x: 660, endPoint y: 273, distance: 50.4
click at [662, 271] on div "904 Calculate distance" at bounding box center [616, 217] width 296 height 208
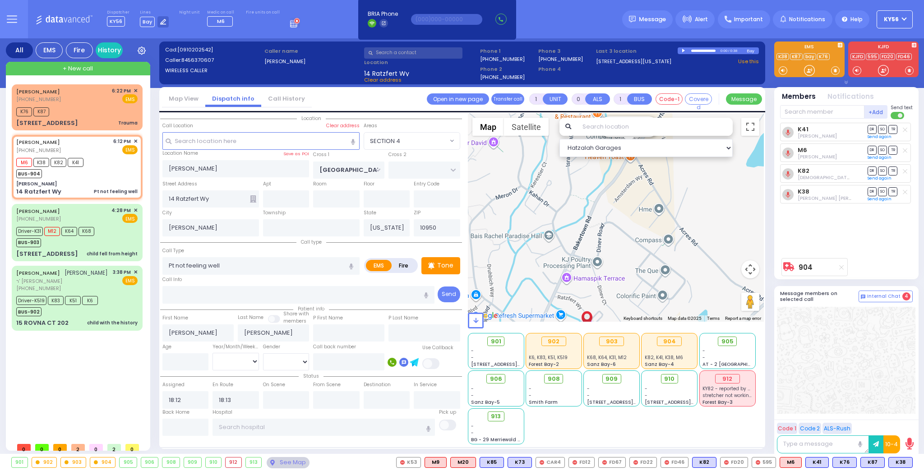
drag, startPoint x: 660, startPoint y: 291, endPoint x: 658, endPoint y: 303, distance: 11.9
click at [662, 299] on div "904 Calculate distance" at bounding box center [616, 217] width 296 height 208
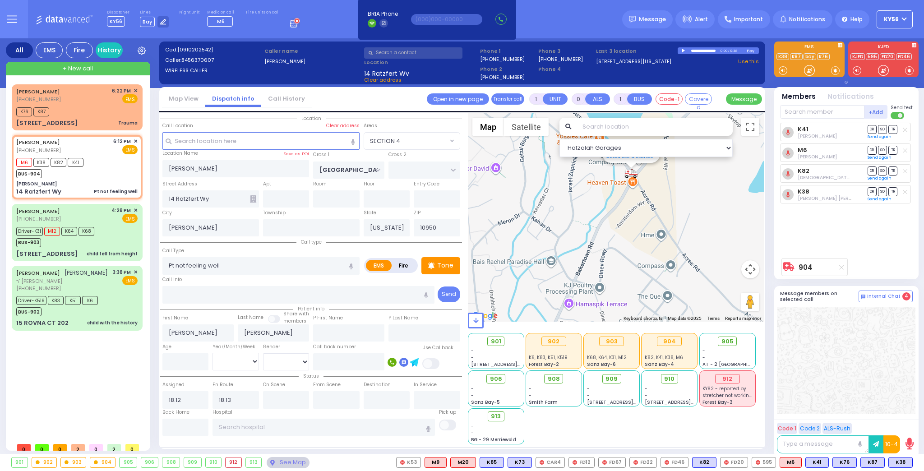
click at [660, 300] on div "904 Calculate distance" at bounding box center [616, 217] width 296 height 208
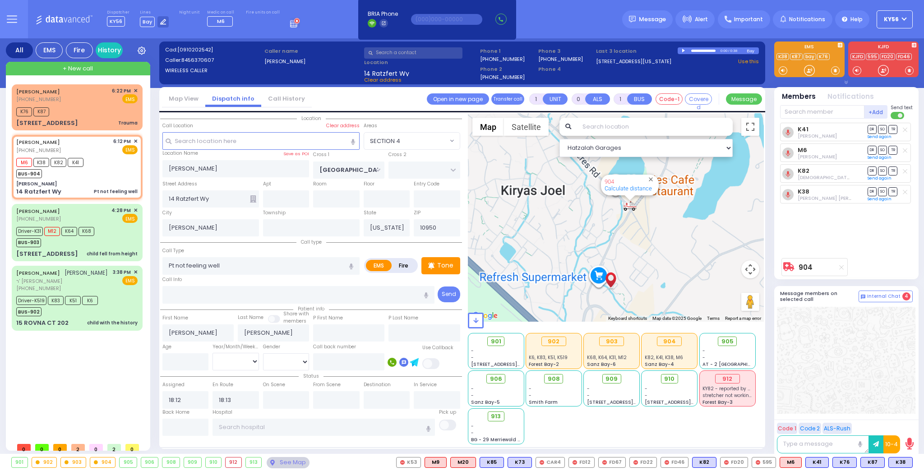
drag, startPoint x: 659, startPoint y: 229, endPoint x: 660, endPoint y: 185, distance: 44.2
click at [660, 185] on div "904 Calculate distance" at bounding box center [616, 217] width 296 height 208
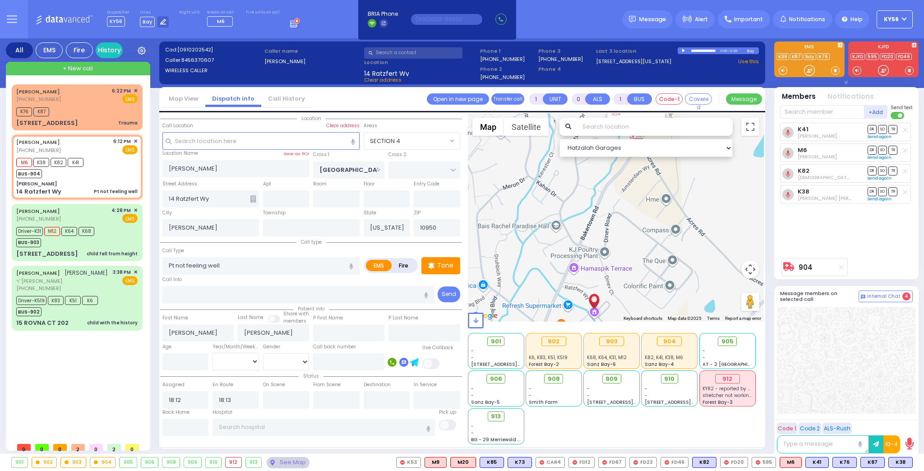
drag, startPoint x: 633, startPoint y: 229, endPoint x: 654, endPoint y: 245, distance: 26.6
click at [653, 242] on div "904 Calculate distance" at bounding box center [616, 217] width 296 height 208
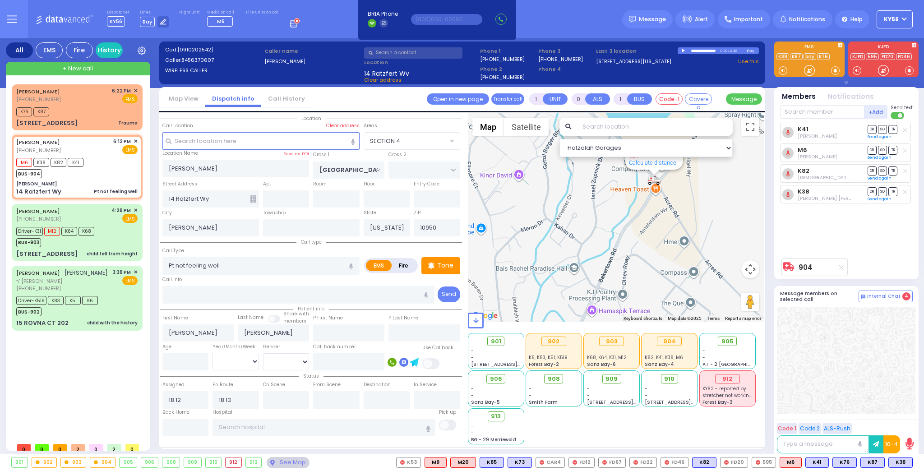
drag, startPoint x: 647, startPoint y: 233, endPoint x: 651, endPoint y: 279, distance: 46.6
click at [651, 274] on div "904 Calculate distance" at bounding box center [616, 217] width 296 height 208
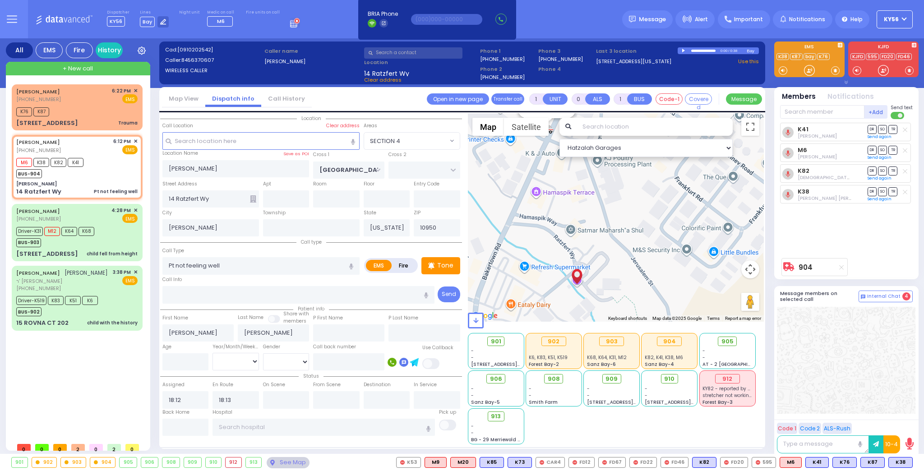
drag, startPoint x: 622, startPoint y: 219, endPoint x: 679, endPoint y: 258, distance: 69.1
click at [679, 258] on div "904 Calculate distance" at bounding box center [616, 217] width 296 height 208
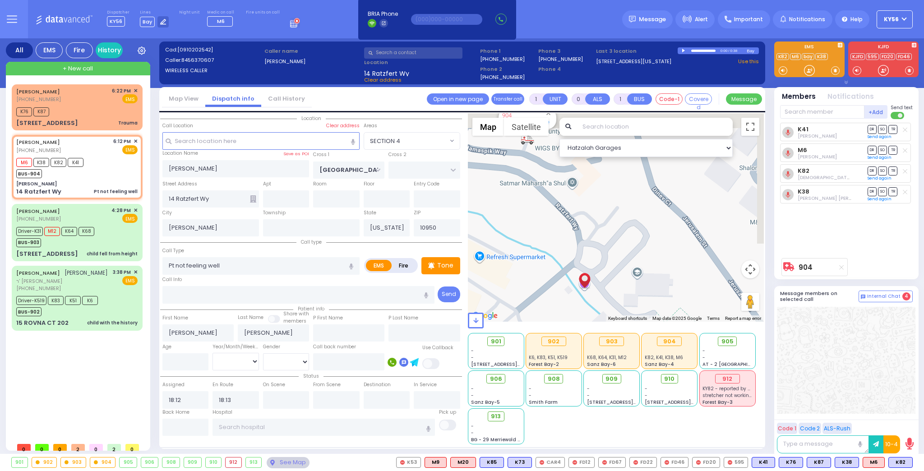
drag, startPoint x: 647, startPoint y: 239, endPoint x: 633, endPoint y: 297, distance: 59.3
click at [636, 291] on div "904 Calculate distance" at bounding box center [616, 217] width 296 height 208
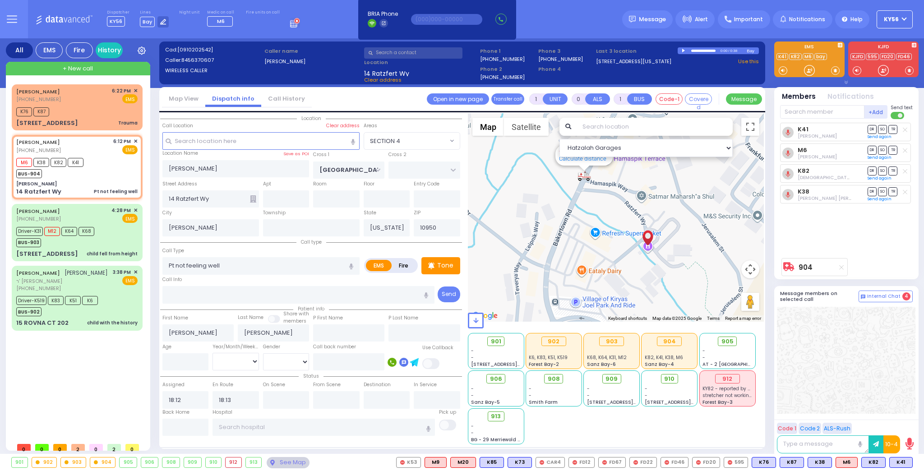
click at [432, 50] on input "text" at bounding box center [413, 52] width 98 height 11
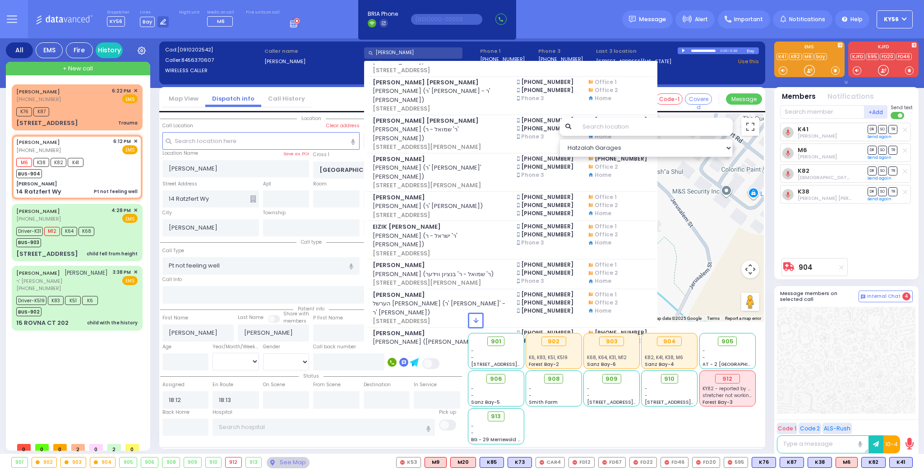
scroll to position [614, 0]
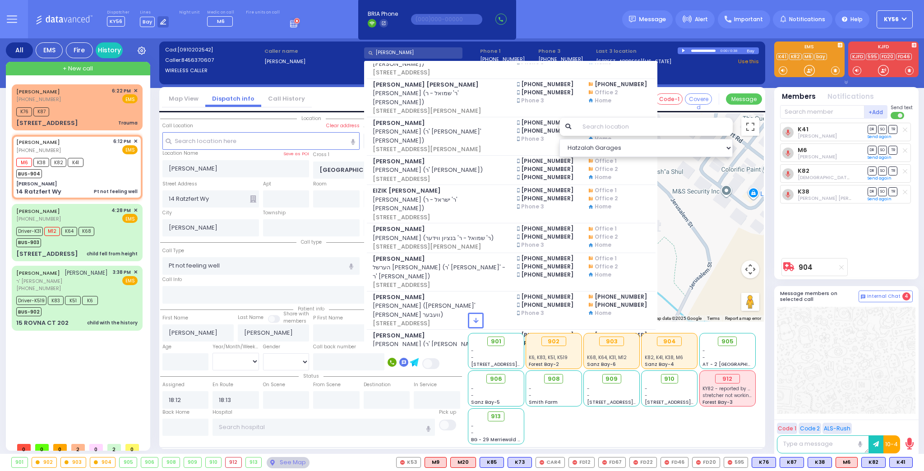
type input "[PERSON_NAME]"
click at [321, 23] on div "Dispatcher KY56 shift has started. Are you ? [GEOGRAPHIC_DATA]" at bounding box center [462, 19] width 924 height 38
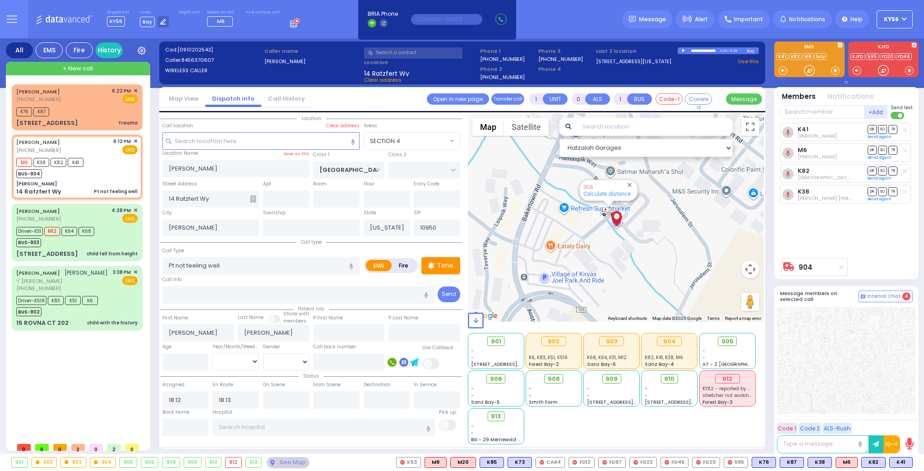
click at [394, 51] on input "text" at bounding box center [413, 52] width 98 height 11
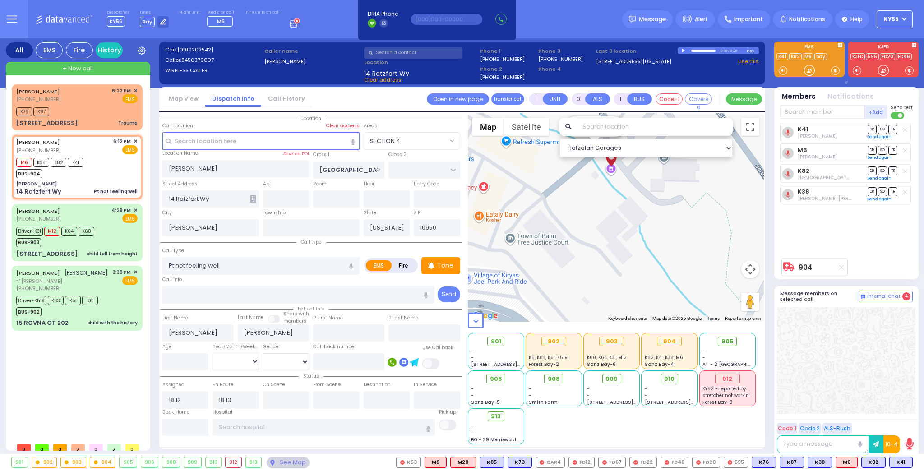
drag, startPoint x: 588, startPoint y: 217, endPoint x: 623, endPoint y: 280, distance: 72.3
click at [620, 274] on div "904 Calculate distance" at bounding box center [616, 217] width 296 height 208
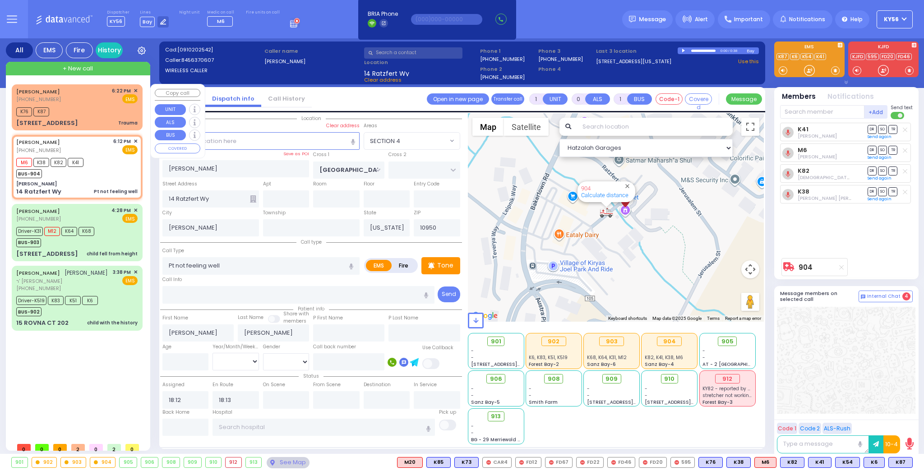
click at [74, 106] on div "K76 K87" at bounding box center [76, 110] width 121 height 11
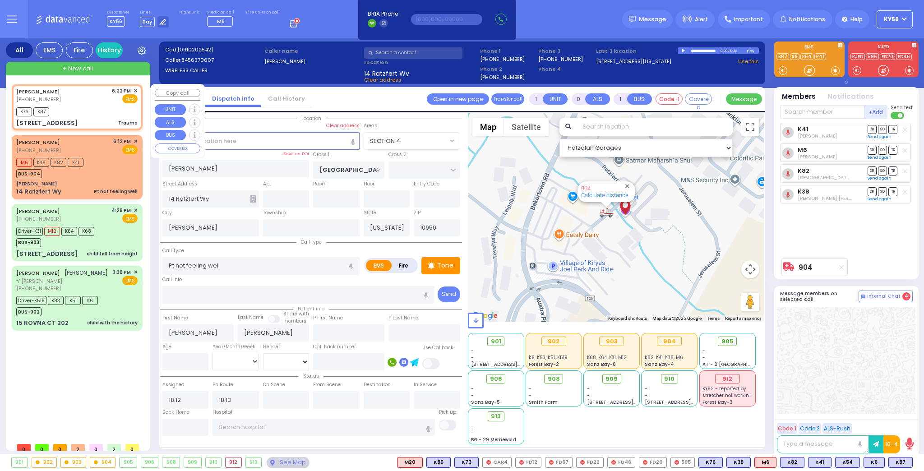
type input "2"
type input "0"
select select
type input "Trauma"
radio input "true"
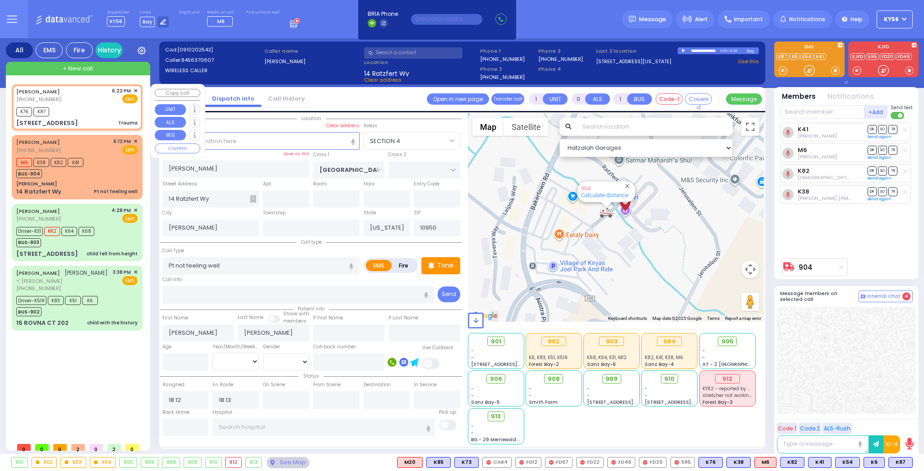
type input "ARYE"
type input "TELLER"
select select
type input "18:22"
type input "18:23"
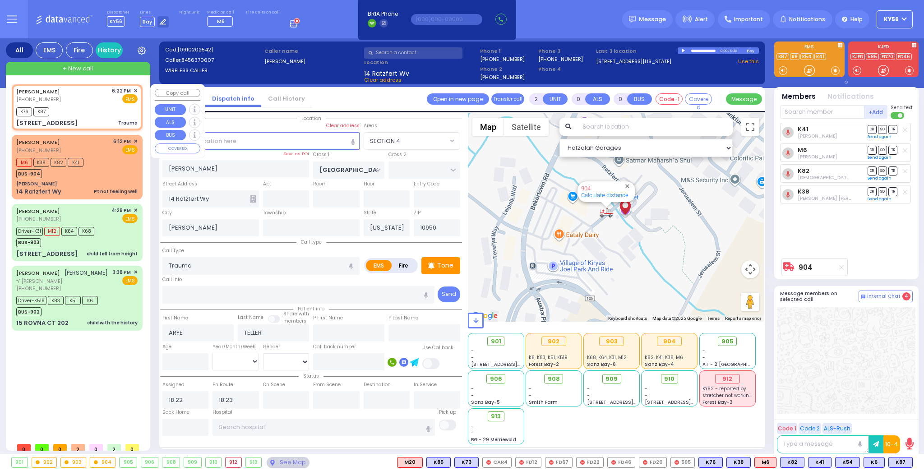
type input "COUNTY ROUTE 105"
type input "[STREET_ADDRESS]"
type input "106"
select select "SECTION 4"
select select "Hatzalah Garages"
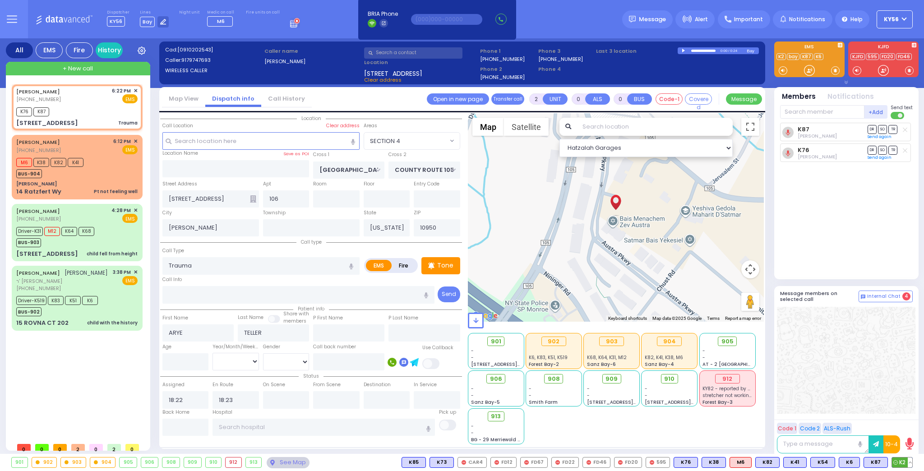
click at [901, 460] on span "K2" at bounding box center [902, 462] width 20 height 10
select select
radio input "true"
select select
select select "Hatzalah Garages"
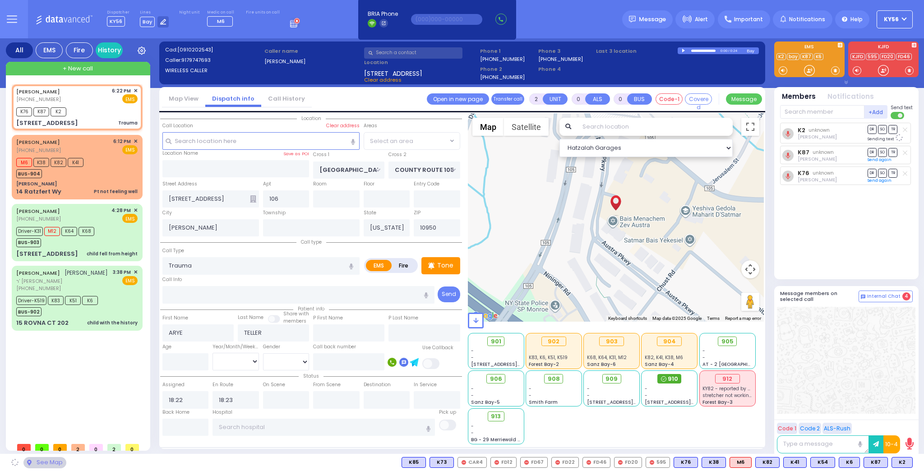
select select "SECTION 4"
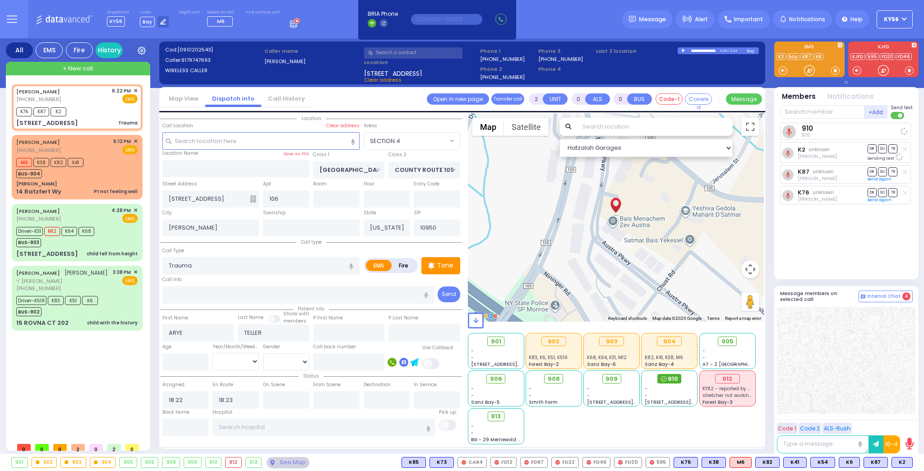
select select
radio input "true"
select select
select select "Hatzalah Garages"
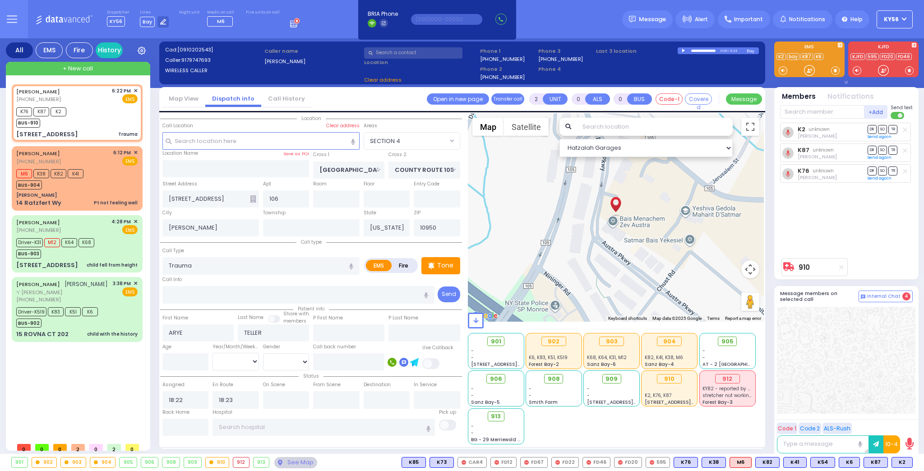
select select "SECTION 4"
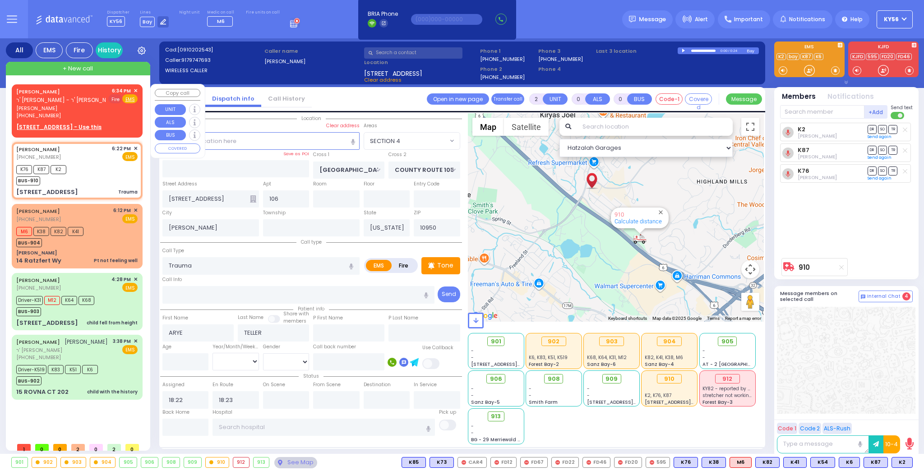
click at [114, 98] on span "Fire" at bounding box center [115, 98] width 14 height 9
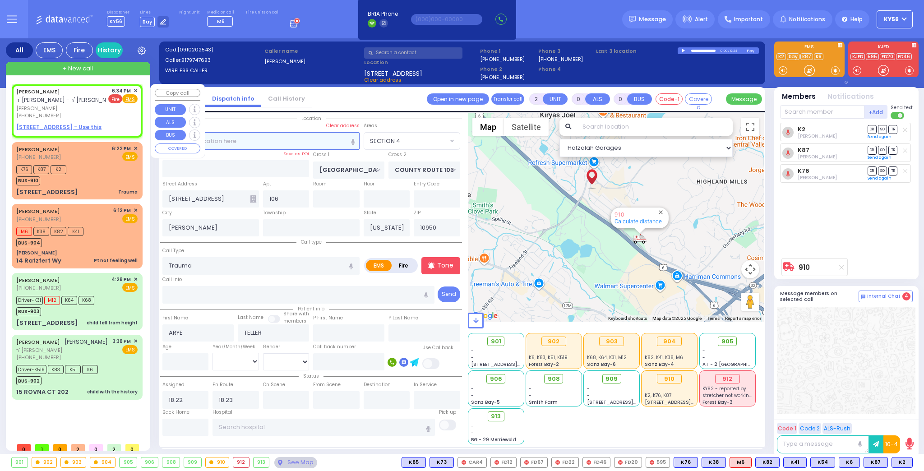
type input "1"
select select
radio input "false"
radio input "true"
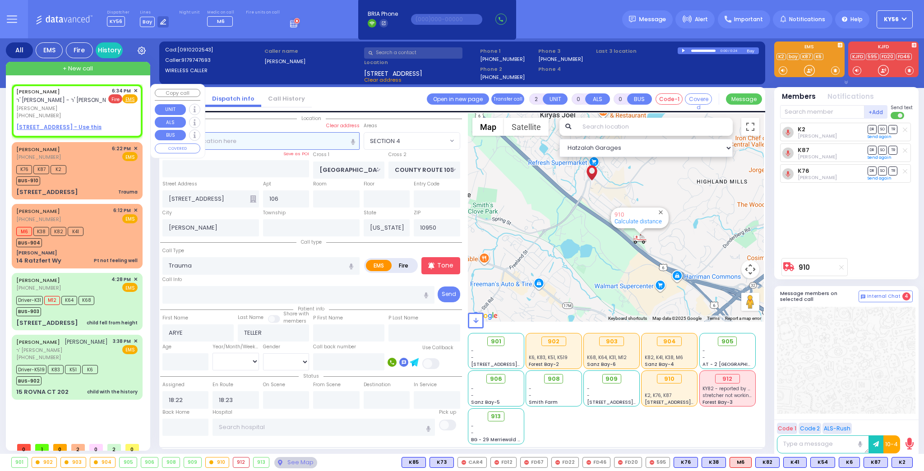
type input "[PERSON_NAME]"
type input "POLLAK"
select select
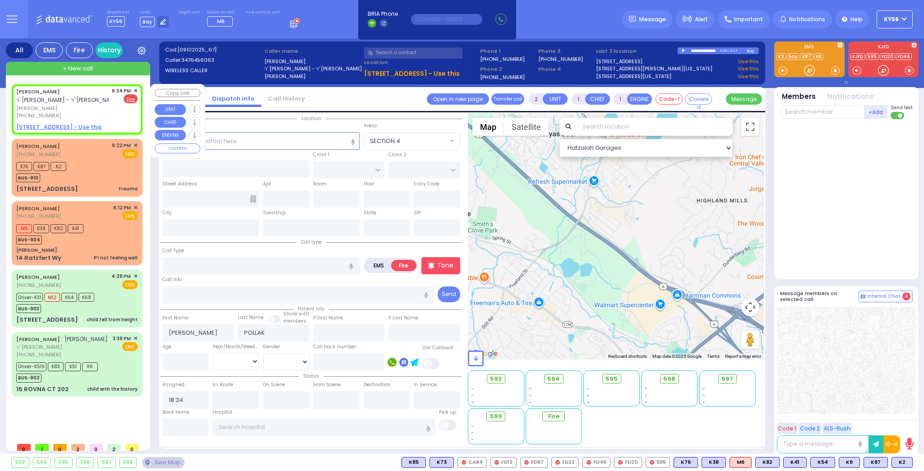
click at [80, 124] on u "[STREET_ADDRESS] - Use this" at bounding box center [58, 127] width 85 height 8
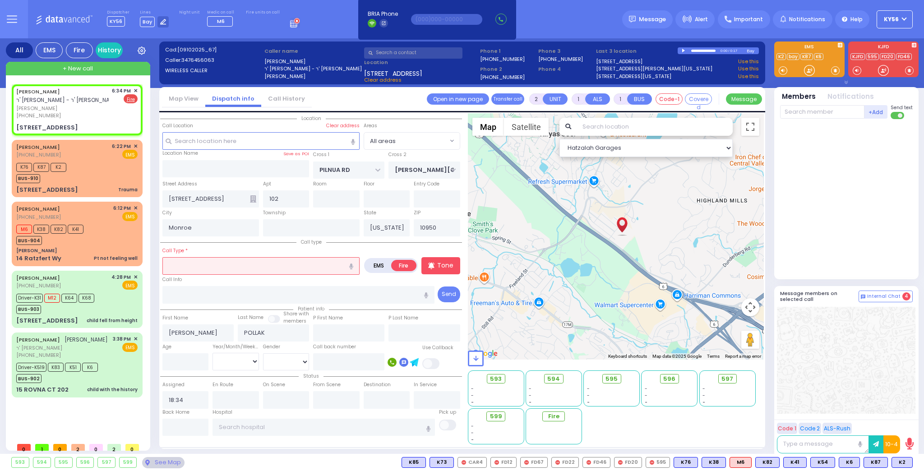
click at [253, 267] on input "text" at bounding box center [260, 265] width 197 height 17
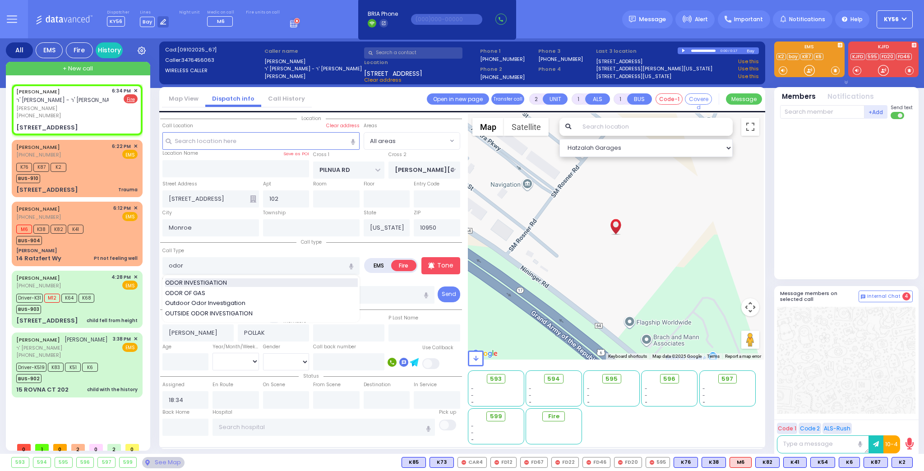
click at [232, 281] on div "ODOR INVESTIGATION" at bounding box center [261, 282] width 193 height 9
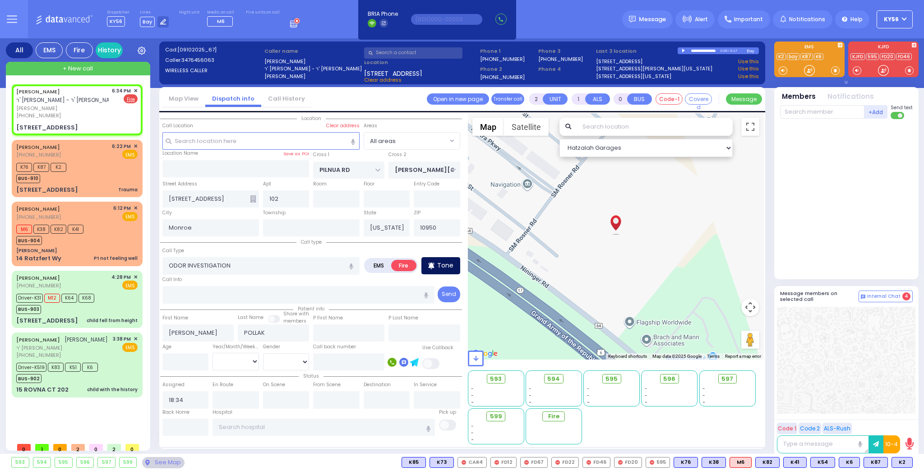
click at [442, 270] on div "Tone" at bounding box center [440, 265] width 39 height 17
click at [816, 112] on input "text" at bounding box center [822, 112] width 84 height 14
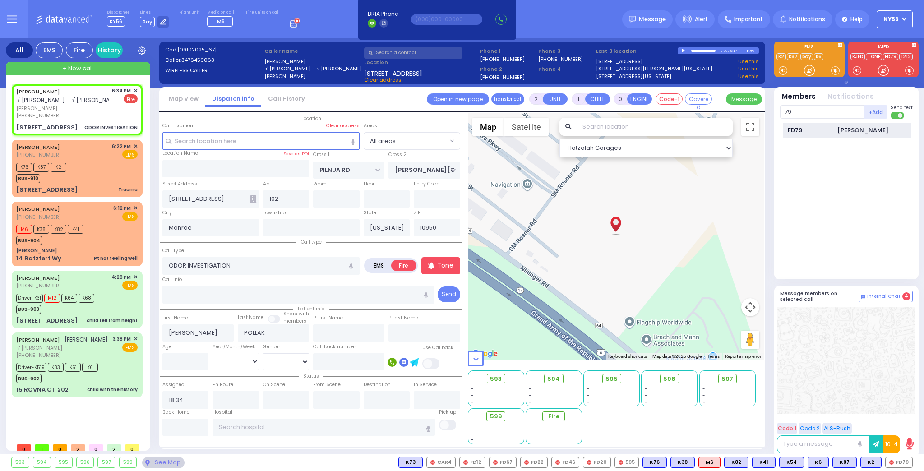
drag, startPoint x: 816, startPoint y: 130, endPoint x: 813, endPoint y: 136, distance: 6.5
click at [813, 136] on div "FD79 [PERSON_NAME]" at bounding box center [847, 131] width 129 height 16
click at [807, 113] on input "text" at bounding box center [822, 112] width 84 height 14
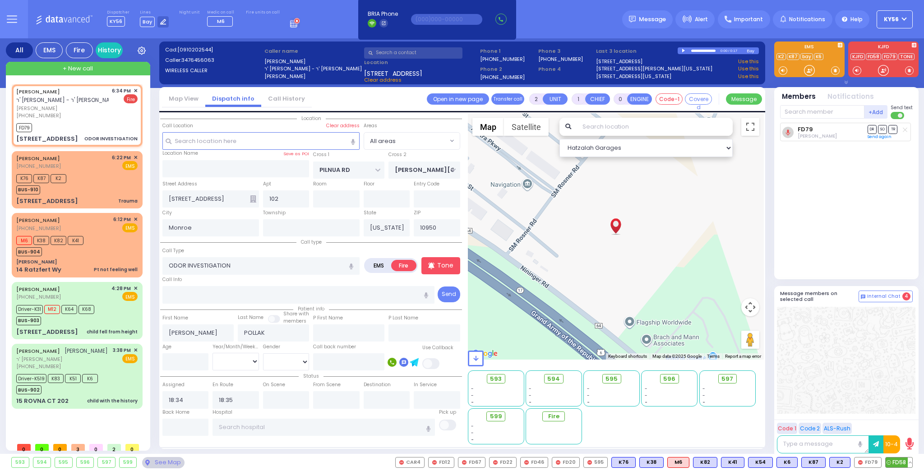
click at [906, 459] on span "FD58" at bounding box center [899, 462] width 27 height 10
click at [808, 112] on input "text" at bounding box center [822, 112] width 84 height 14
click at [819, 126] on div "FD329" at bounding box center [810, 130] width 45 height 9
click at [817, 108] on input "text" at bounding box center [822, 112] width 84 height 14
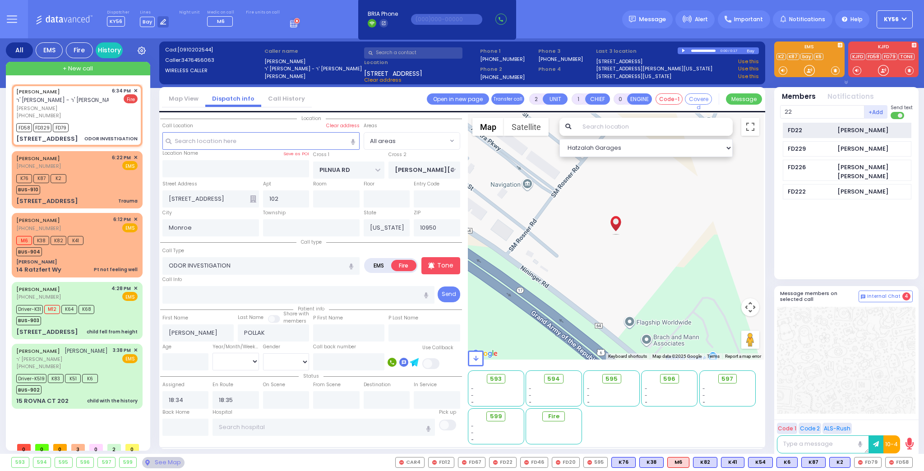
click at [808, 128] on div "FD22" at bounding box center [810, 130] width 45 height 9
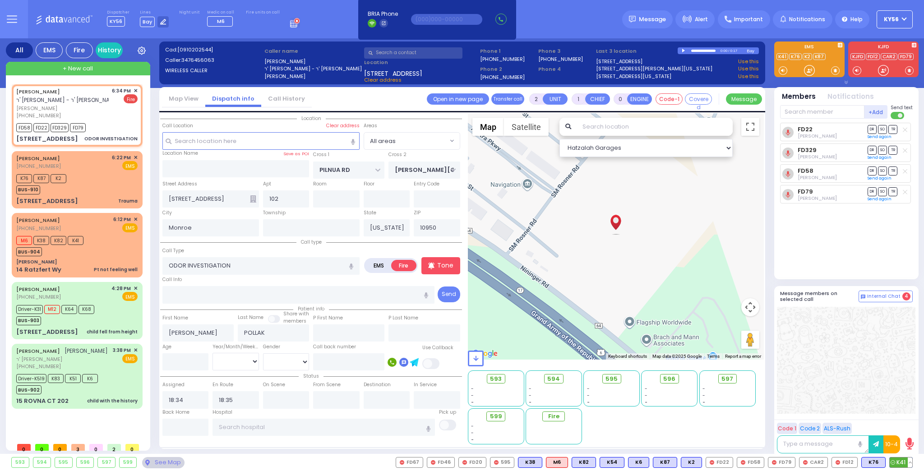
click at [910, 460] on button at bounding box center [910, 462] width 5 height 10
click at [911, 463] on button at bounding box center [910, 462] width 5 height 10
click at [902, 420] on icon at bounding box center [903, 422] width 9 height 9
select select
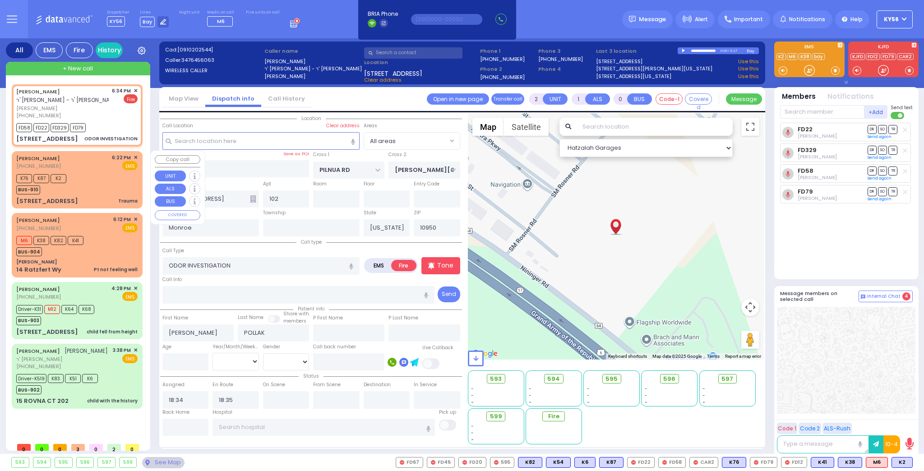
click at [103, 190] on div "K76 K87 K2 BUS-910" at bounding box center [76, 183] width 121 height 23
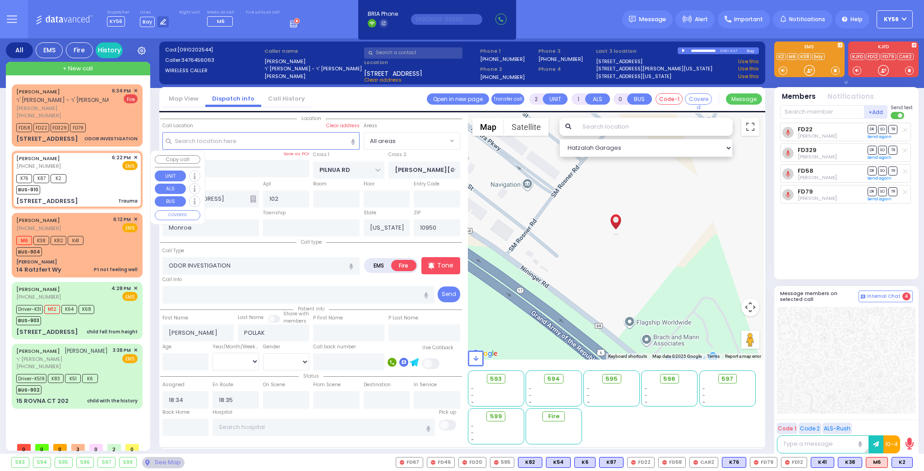
type input "0"
select select
type input "Trauma"
radio input "true"
type input "ARYE"
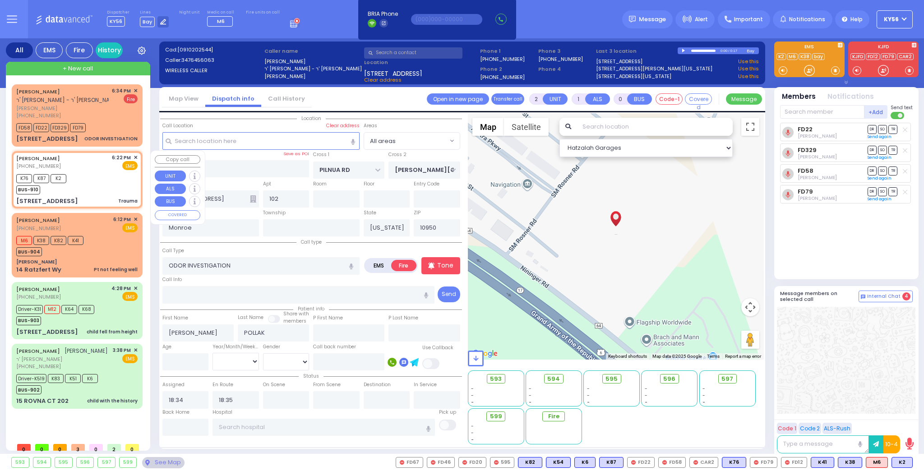
type input "TELLER"
select select
type input "18:22"
type input "18:23"
select select "Hatzalah Garages"
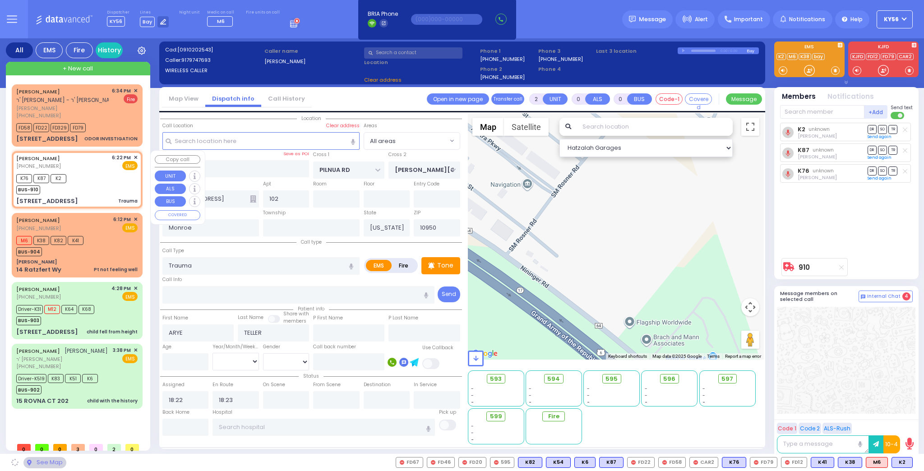
type input "[GEOGRAPHIC_DATA]"
type input "COUNTY ROUTE 105"
type input "[STREET_ADDRESS]"
type input "106"
type input "[PERSON_NAME]"
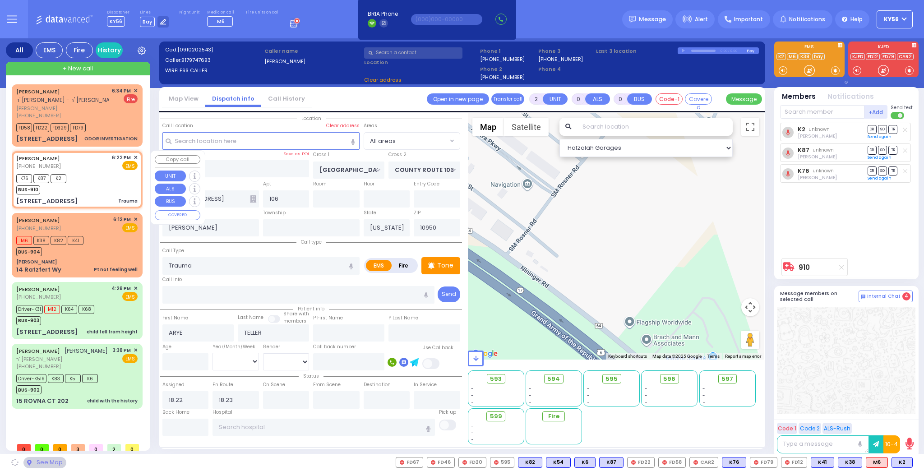
select select "SECTION 4"
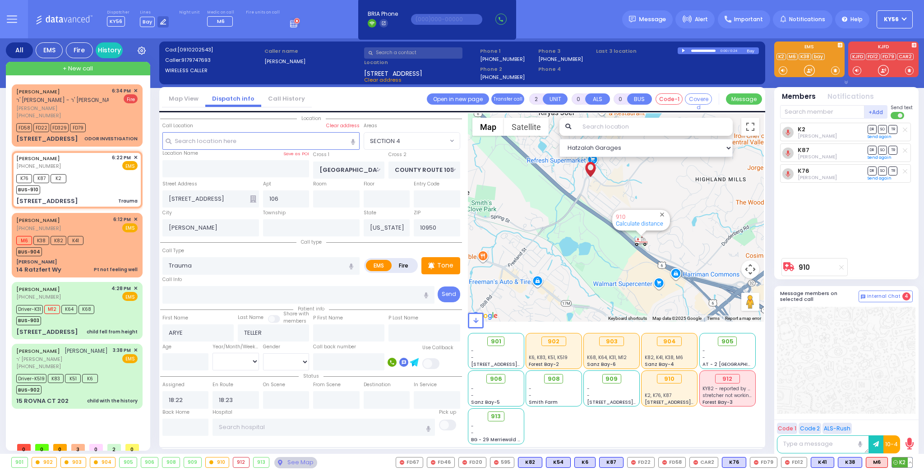
click at [911, 460] on button at bounding box center [910, 462] width 5 height 10
click at [904, 422] on icon at bounding box center [903, 422] width 9 height 9
click at [86, 405] on div "15 ROVNA CT 202 child with the history" at bounding box center [76, 401] width 121 height 9
type input "6"
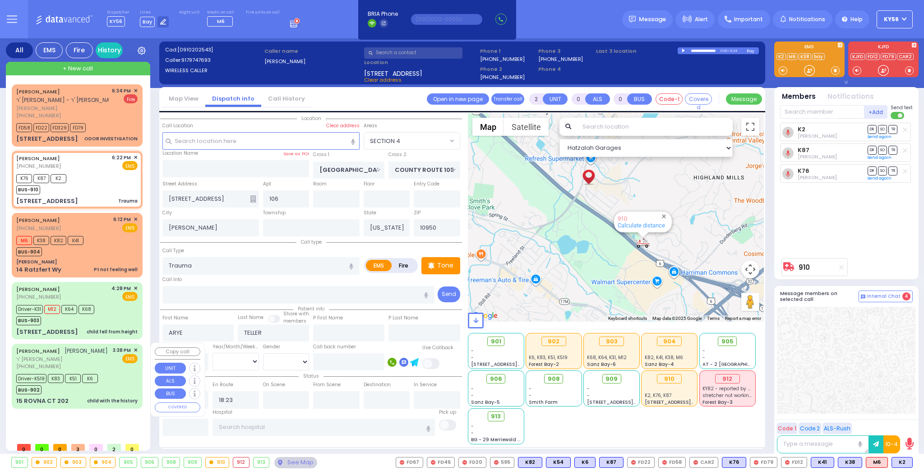
type input "6"
select select
type input "child with the history"
radio input "true"
type input "AVRUM JOSEPH"
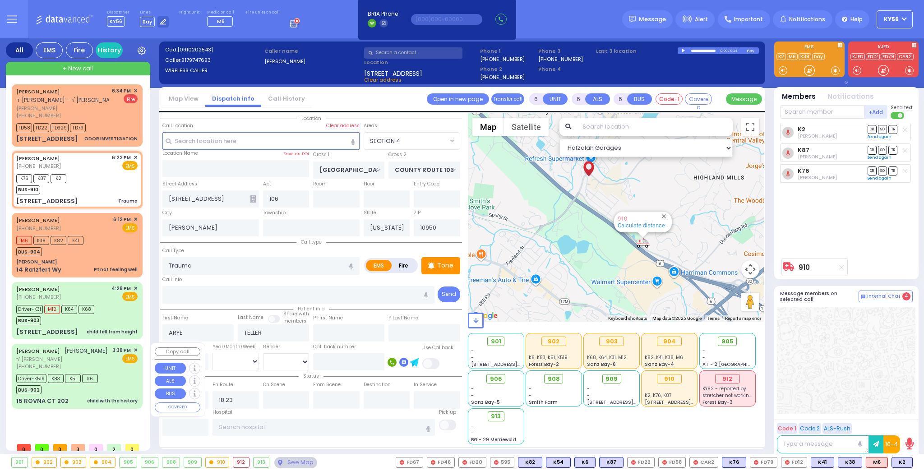
type input "SCHWARTZ"
type input "Yikseiel"
type input "Schwartz"
type input "1"
select select "Year"
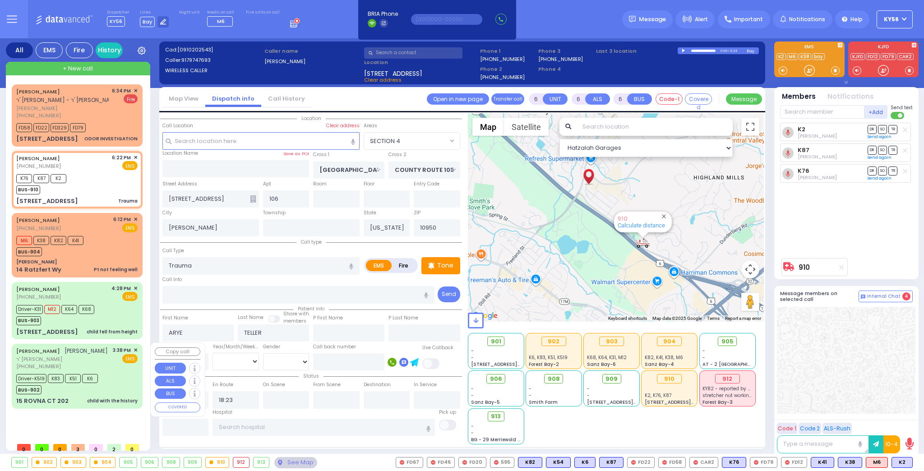
select select "[DEMOGRAPHIC_DATA]"
type input "15:38"
type input "15:43"
type input "15:46"
type input "15:50"
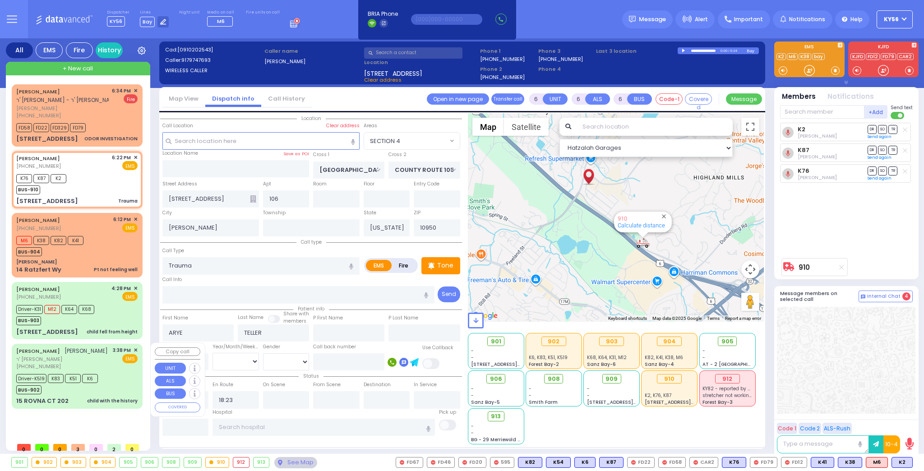
type input "16:22"
type input "16:35"
type input "New York Presbyterian Weill Cornell Medical Center 525 East 68th Street New Yor…"
select select "Hatzalah Garages"
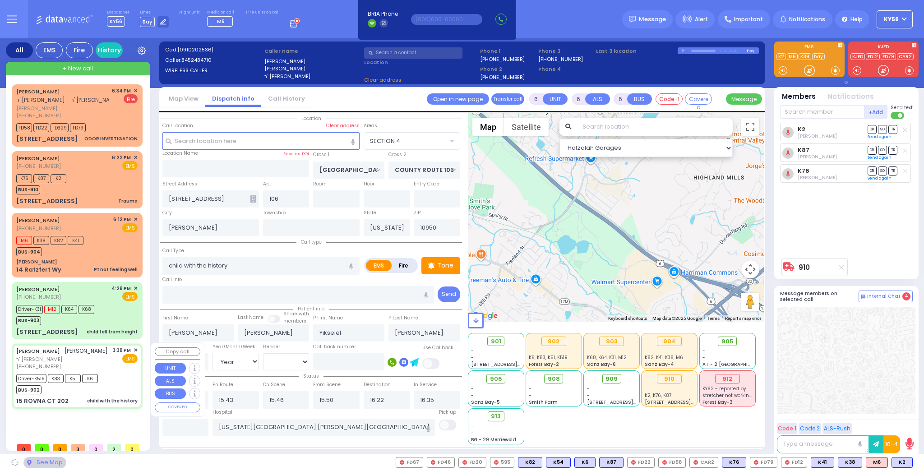
type input "CHEVRON RD"
type input "[GEOGRAPHIC_DATA]"
type input "15 ROVNA CT"
type input "202"
type input "Monroe"
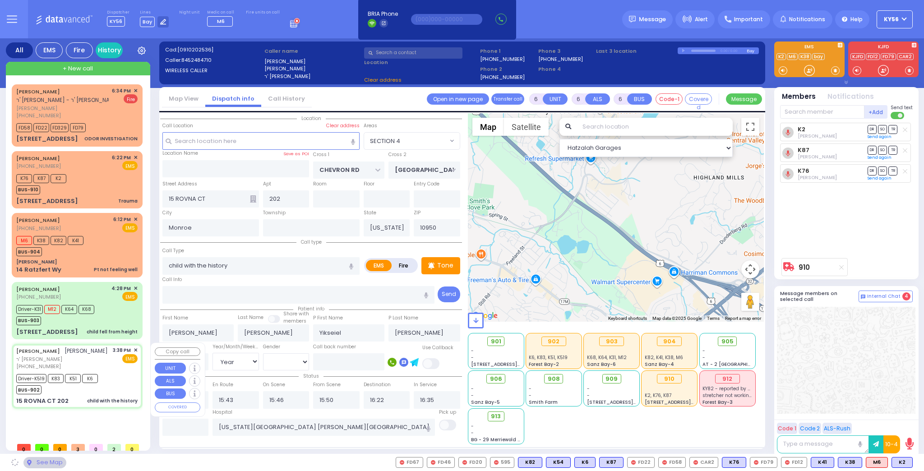
select select "SECTION 5"
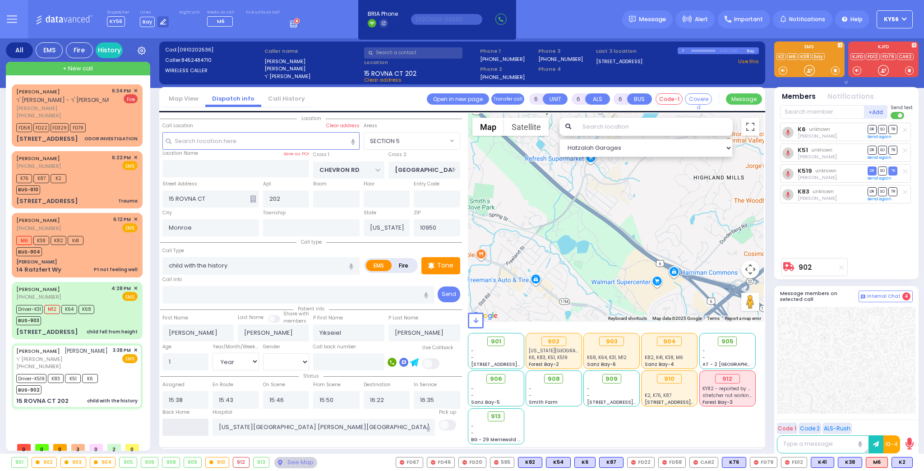
click at [189, 425] on input "text" at bounding box center [185, 427] width 46 height 17
type input "18:45"
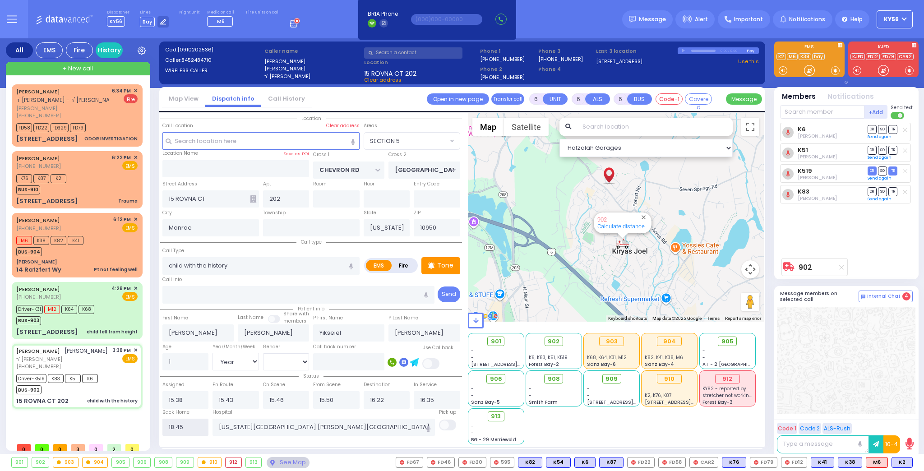
select select
radio input "true"
select select
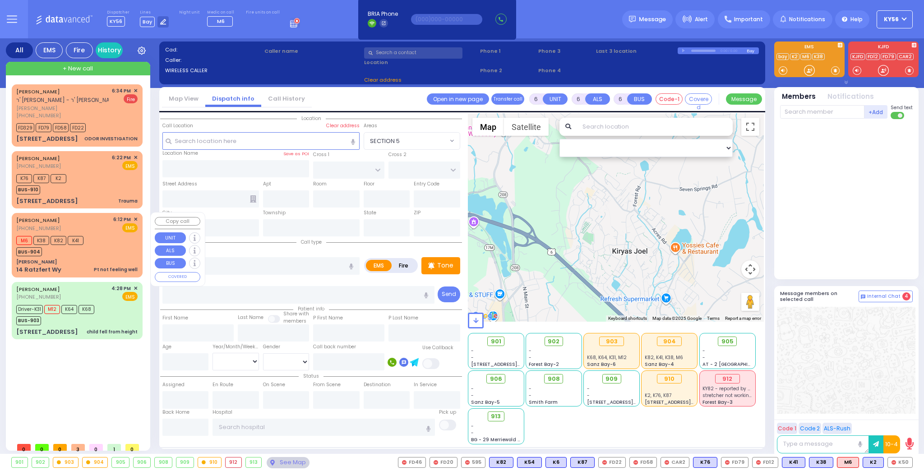
click at [91, 260] on div "[PERSON_NAME]" at bounding box center [76, 261] width 121 height 7
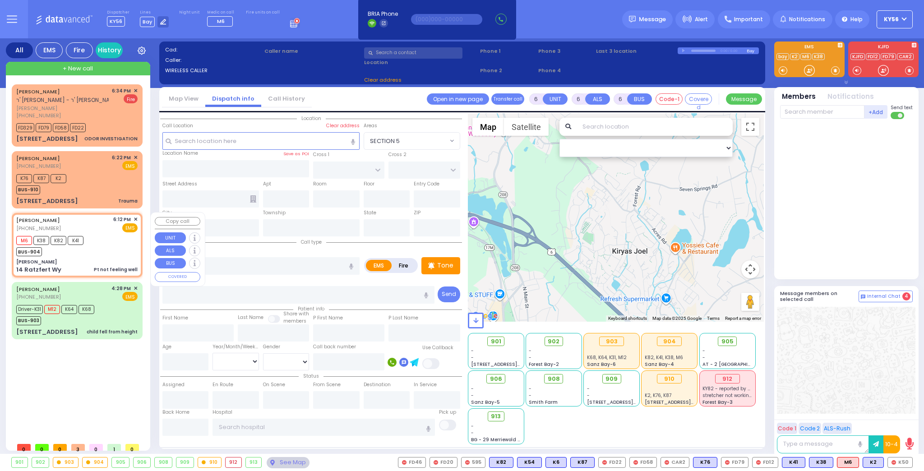
select select
type input "Pt not feeling well"
radio input "true"
type input "[PERSON_NAME]"
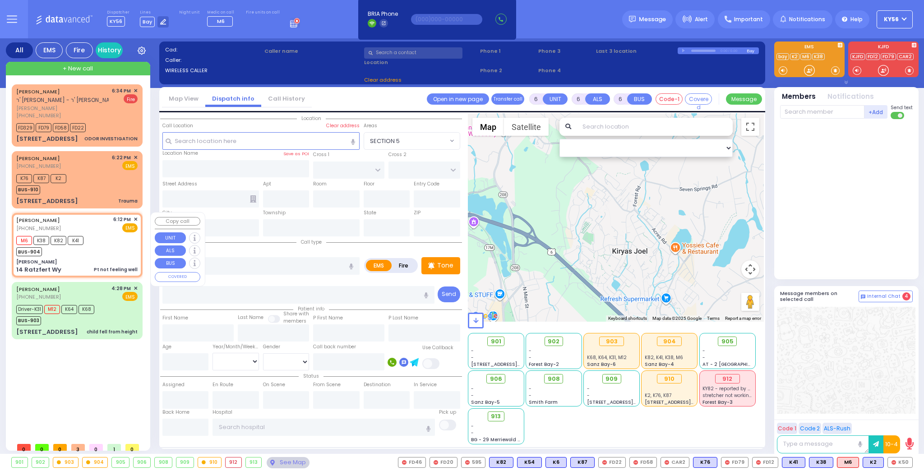
type input "Unknown"
select select "Year"
type input "18:12"
type input "18:13"
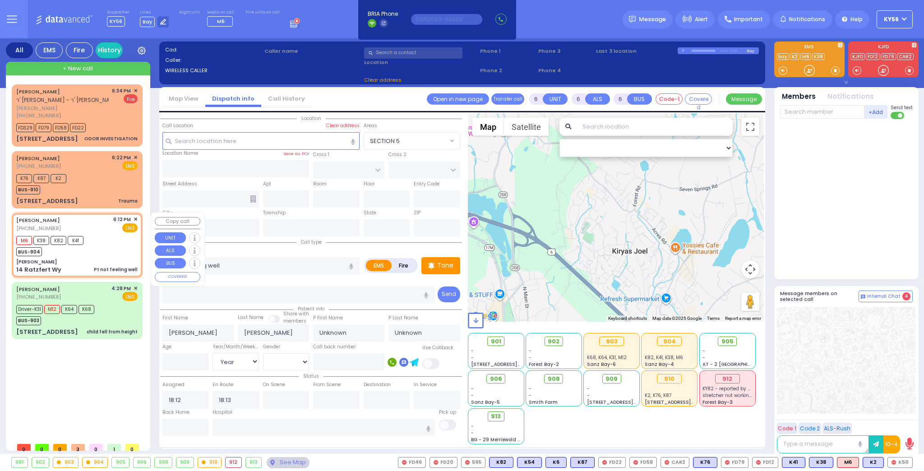
type input "[PERSON_NAME]"
type input "[GEOGRAPHIC_DATA]"
type input "14 Ratzfert Wy"
type input "[PERSON_NAME]"
type input "[US_STATE]"
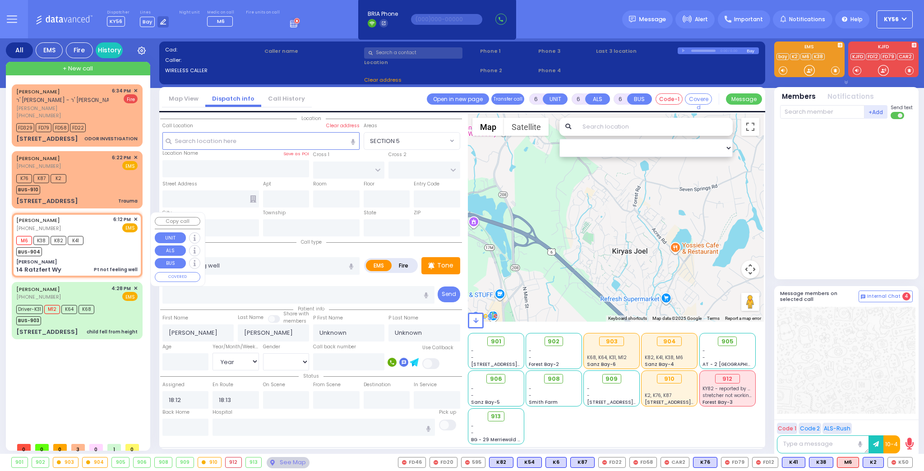
type input "10950"
select select "SECTION 4"
select select "Hatzalah Garages"
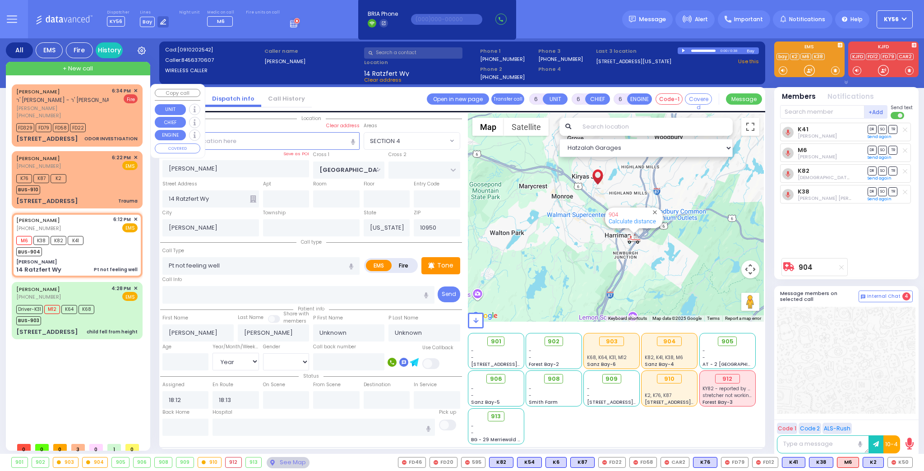
click at [135, 89] on span "✕" at bounding box center [136, 91] width 4 height 8
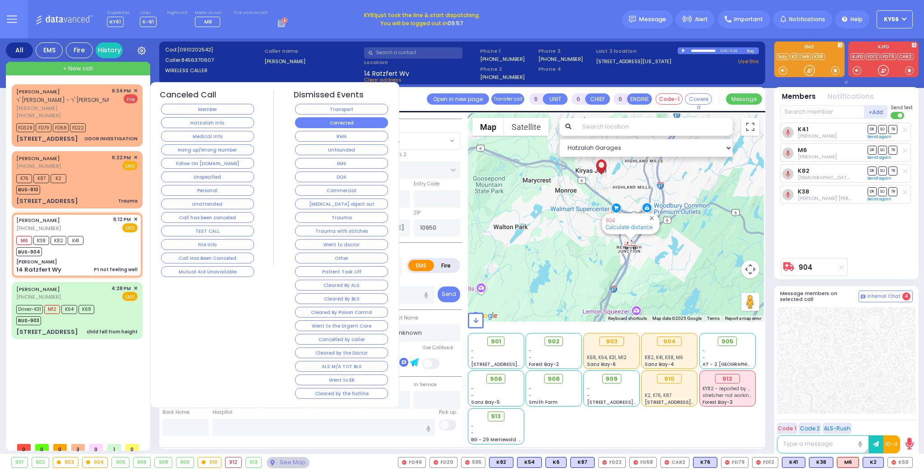
click at [329, 120] on button "Corrected" at bounding box center [341, 122] width 93 height 11
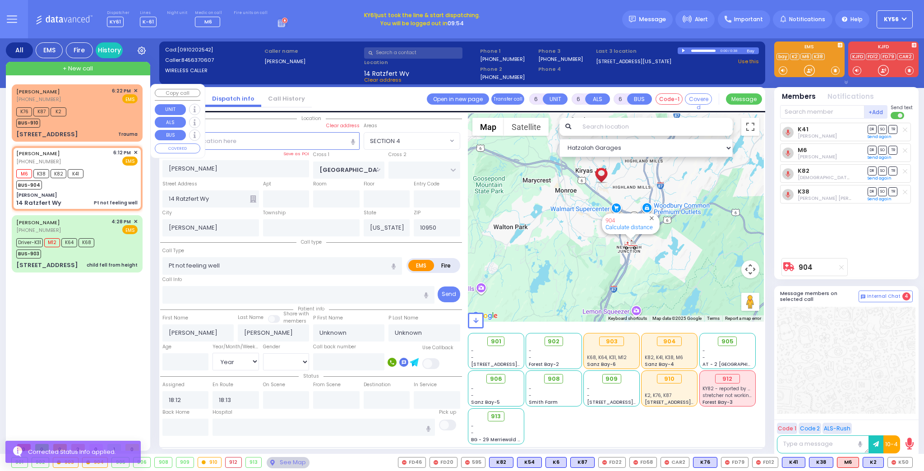
click at [95, 109] on div "K76 K87 K2 BUS-910" at bounding box center [76, 116] width 121 height 23
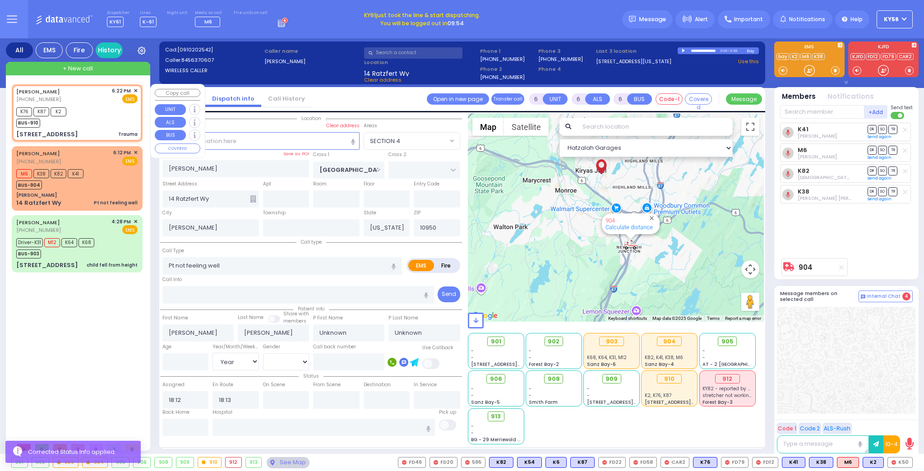
select select
type input "Trauma"
radio input "true"
type input "ARYE"
type input "TELLER"
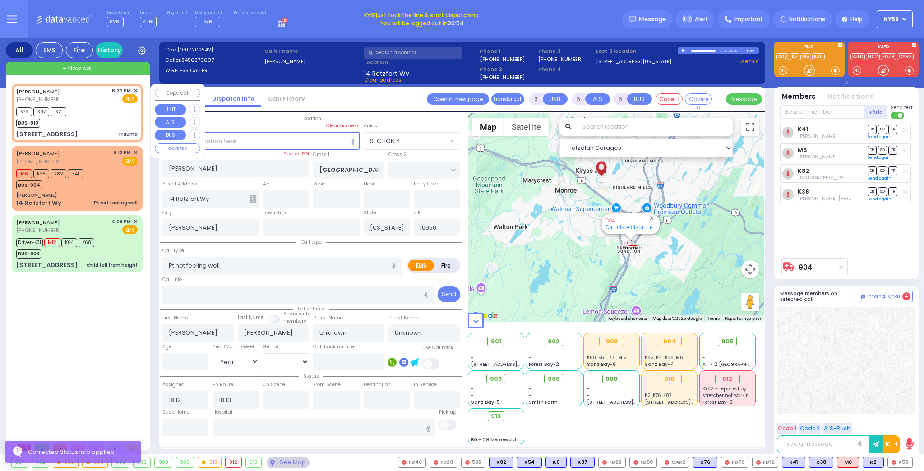
select select "Year"
type input "18:22"
type input "18:23"
type input "COUNTY ROUTE 105"
type input "[STREET_ADDRESS]"
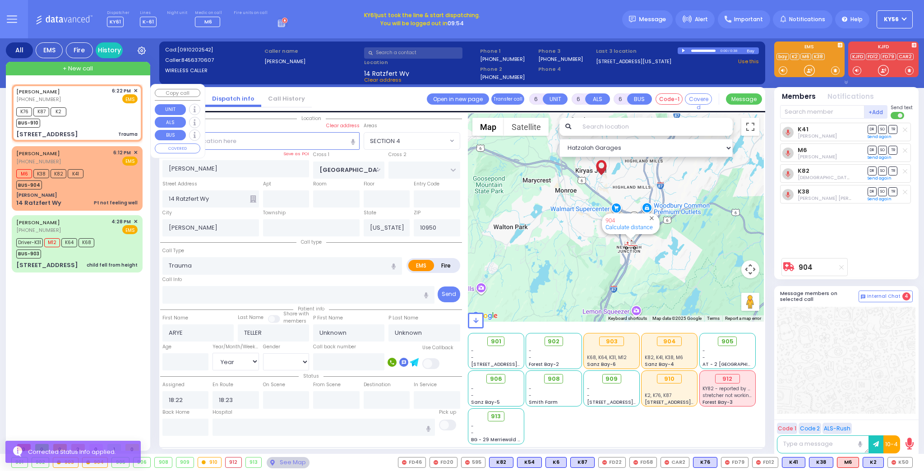
type input "106"
select select "SECTION 4"
select select "Hatzalah Garages"
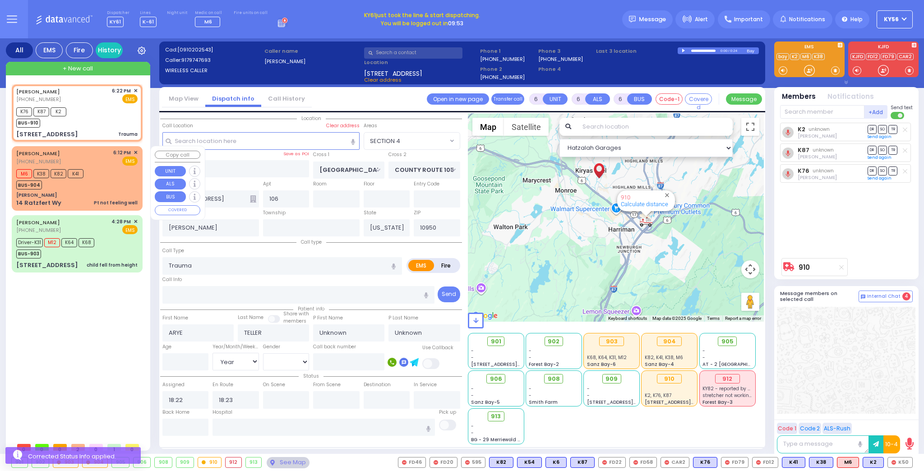
click at [106, 192] on div "[PERSON_NAME]" at bounding box center [76, 195] width 121 height 7
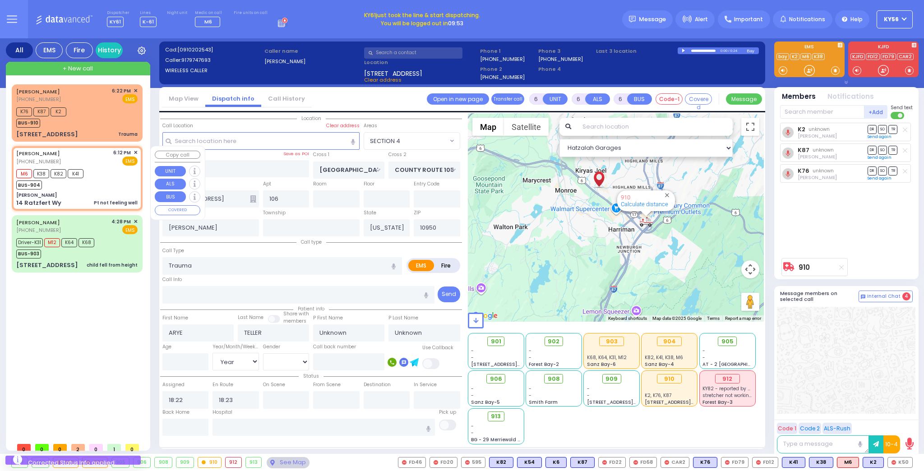
select select
type input "Pt not feeling well"
radio input "true"
type input "[PERSON_NAME]"
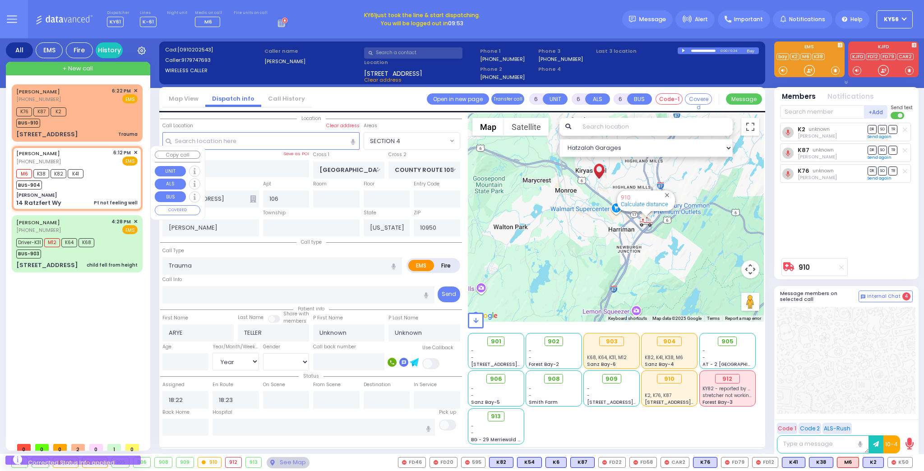
select select "Year"
type input "18:12"
type input "18:13"
type input "[PERSON_NAME]"
type input "14 Ratzfert Wy"
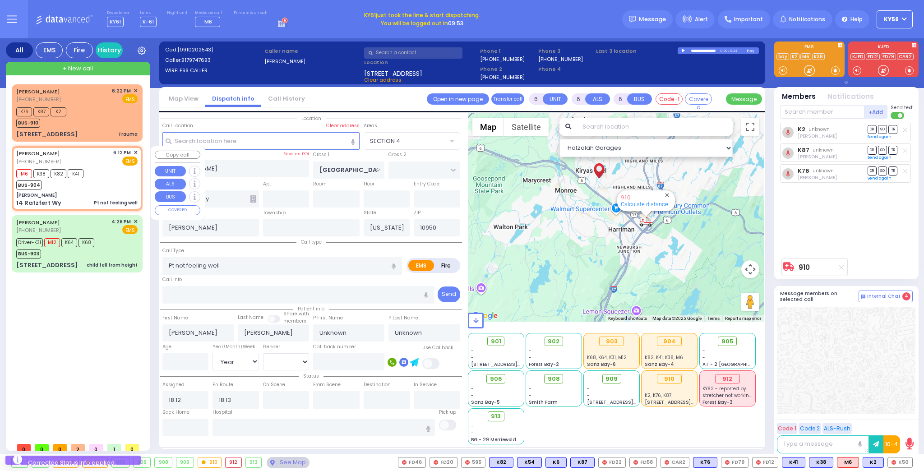
select select "SECTION 4"
select select "Hatzalah Garages"
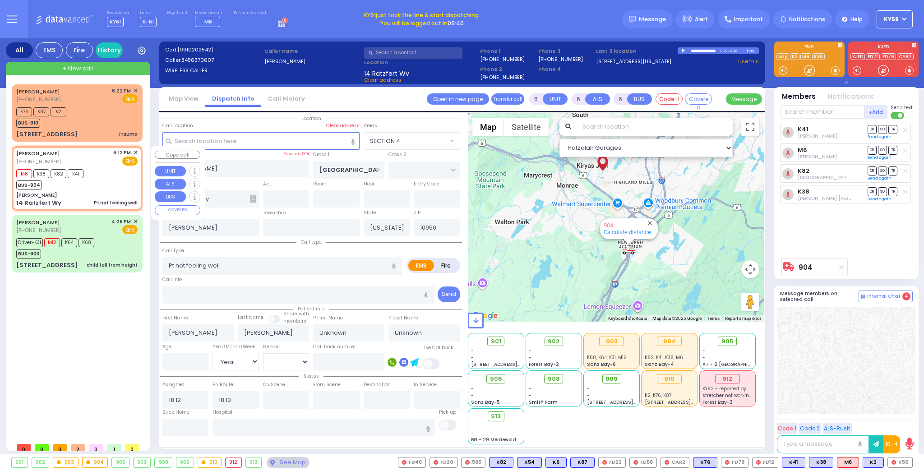
select select
radio input "true"
type input "Miriam"
type input "Bleich"
select select "Year"
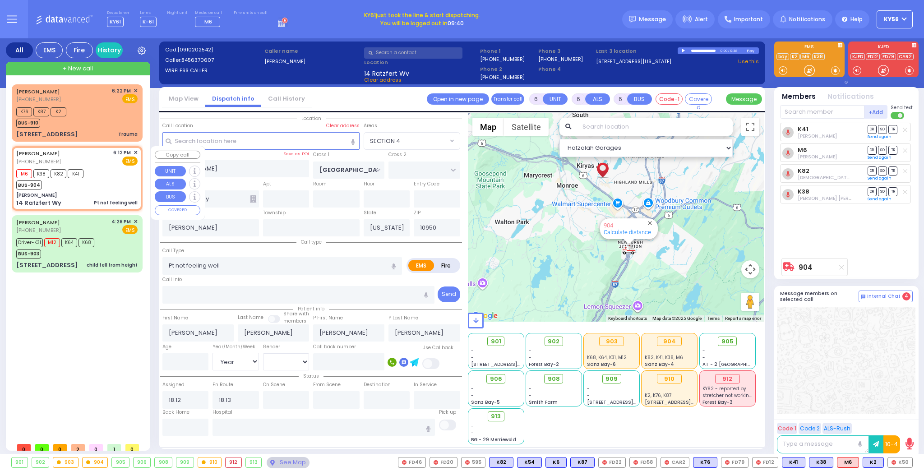
select select "Hatzalah Garages"
select select "SECTION 4"
select select
radio input "true"
select select "Year"
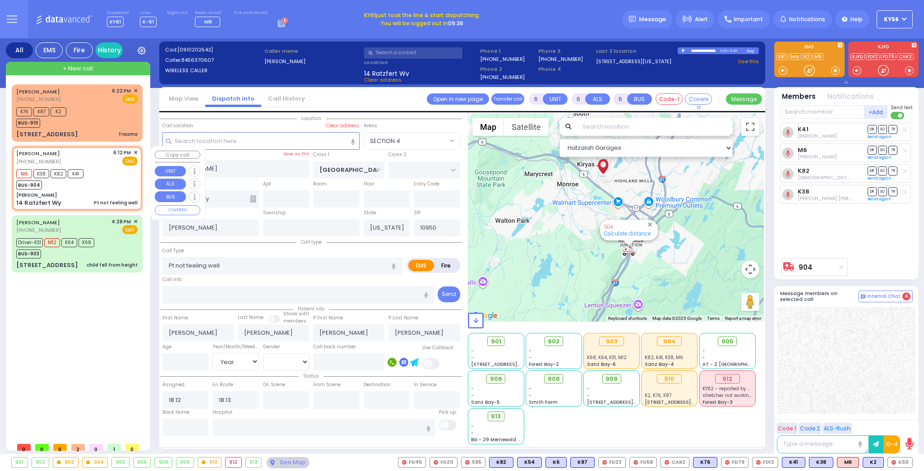
select select "Hatzalah Garages"
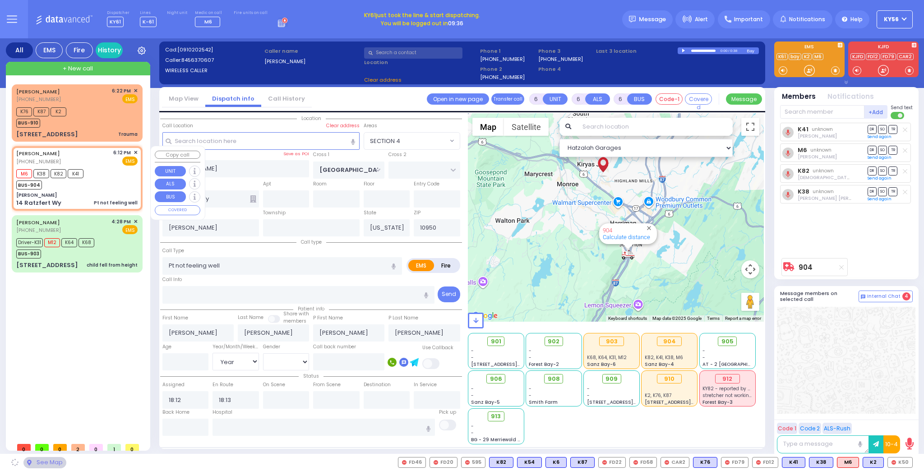
select select "SECTION 4"
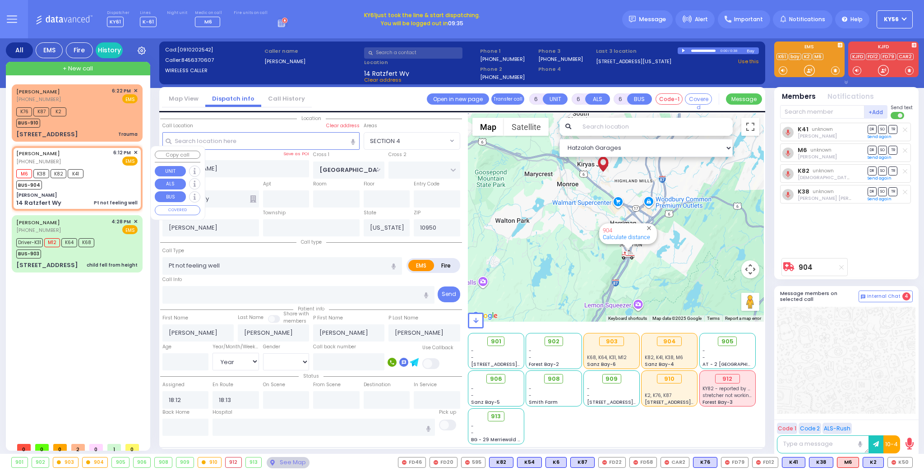
select select
radio input "true"
select select "Year"
select select "Hatzalah Garages"
select select "SECTION 4"
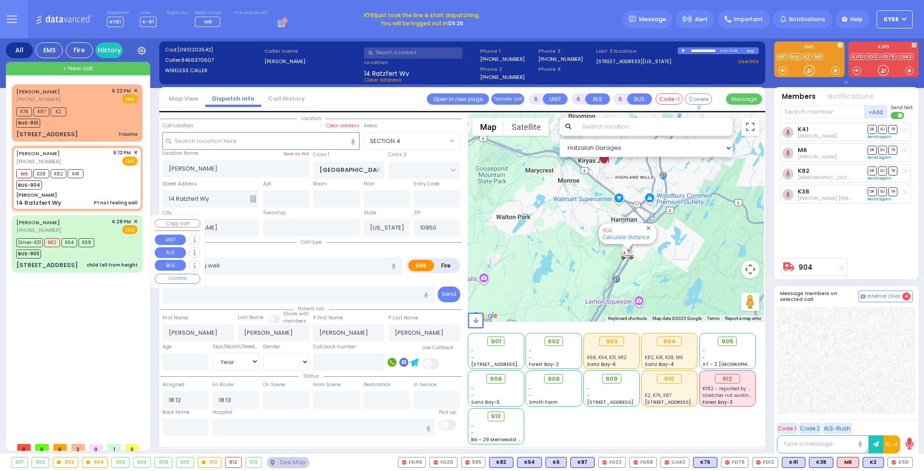
click at [86, 256] on div "BUS-903" at bounding box center [55, 252] width 78 height 11
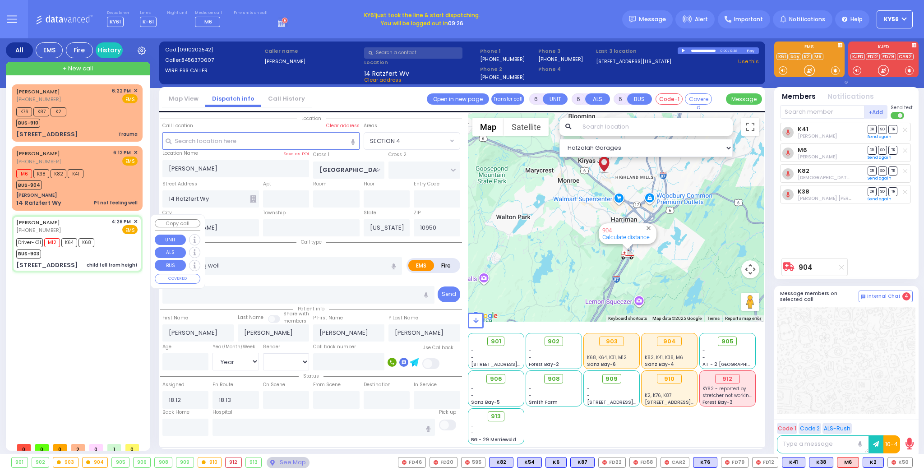
select select
type input "child fell from height"
radio input "true"
type input "DUVID"
type input "ENGEL"
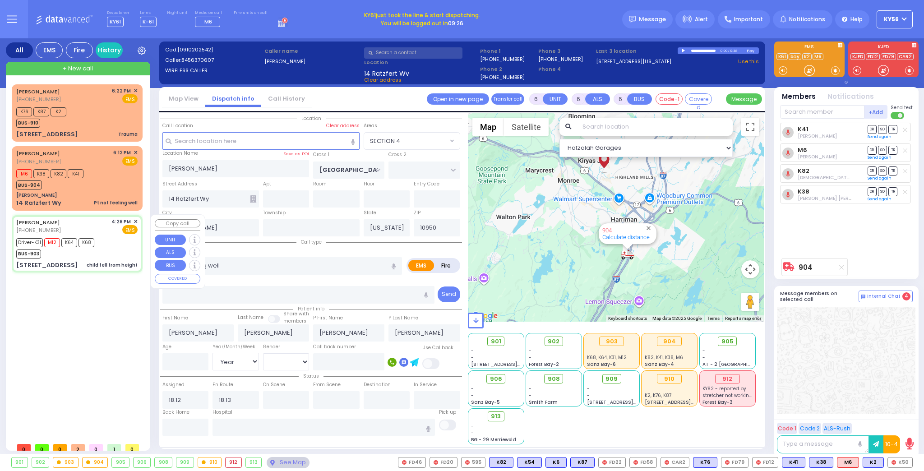
type input "Mariam"
type input "Engel"
type input "2"
select select "Year"
select select "[DEMOGRAPHIC_DATA]"
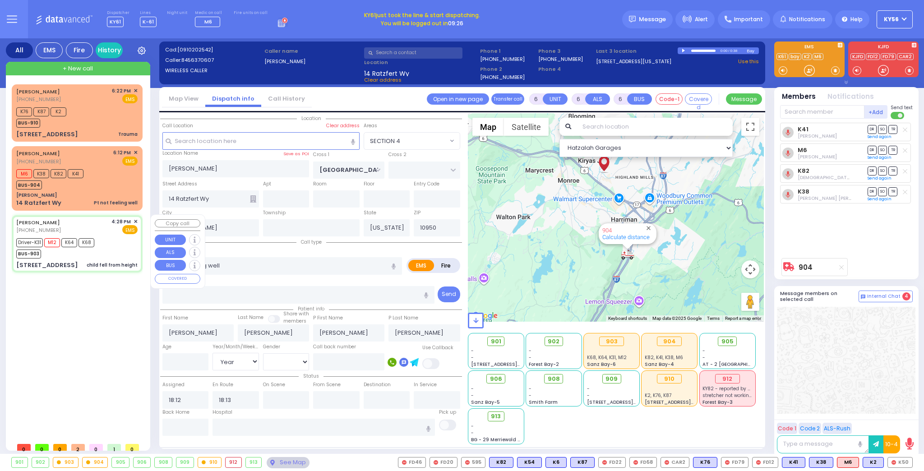
type input "16:28"
type input "16:29"
type input "16:31"
type input "16:45"
type input "17:30"
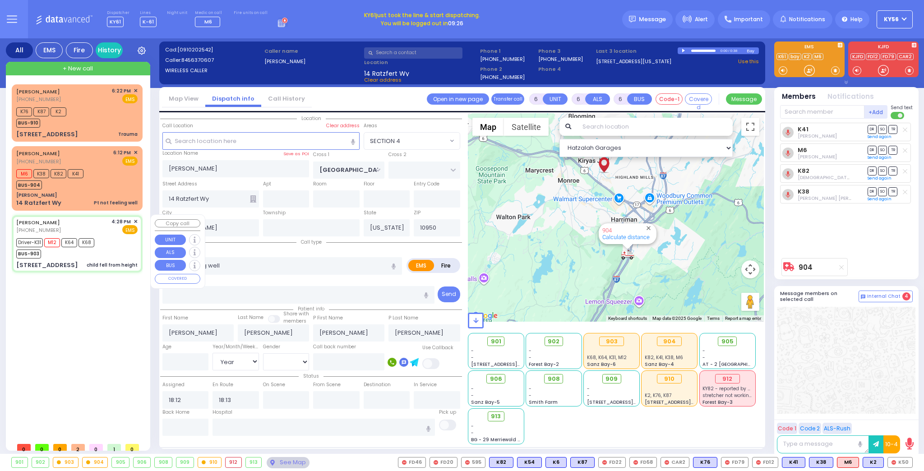
type input "18:30"
type input "New York Presbyterian Hospital- Columbia Campus 622, West 168th Street New York…"
type input "FOREST RD"
type input "1 STRELISK CT"
type input "101"
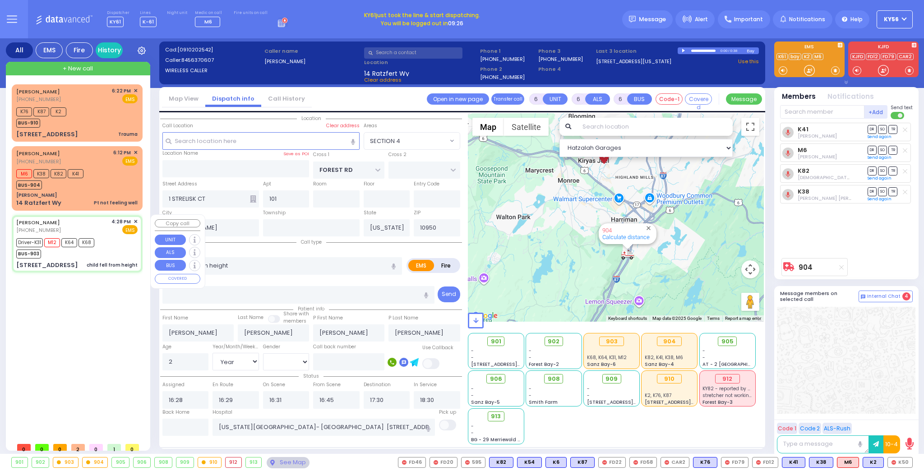
select select "Hatzalah Garages"
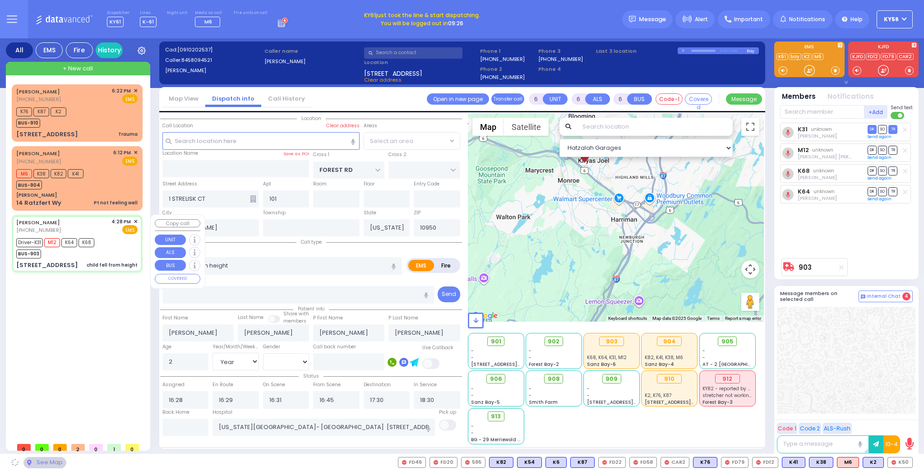
select select "MONROE"
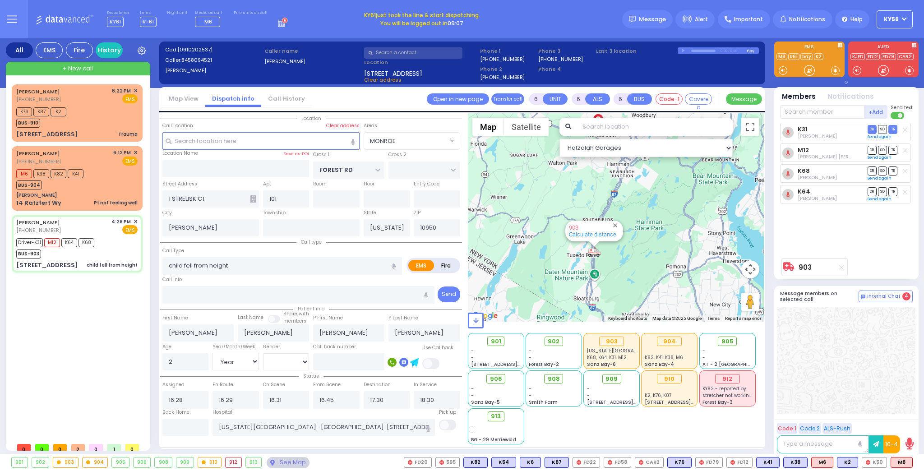
drag, startPoint x: 609, startPoint y: 263, endPoint x: 611, endPoint y: 275, distance: 11.5
click at [611, 274] on div "903 Calculate distance" at bounding box center [616, 217] width 296 height 208
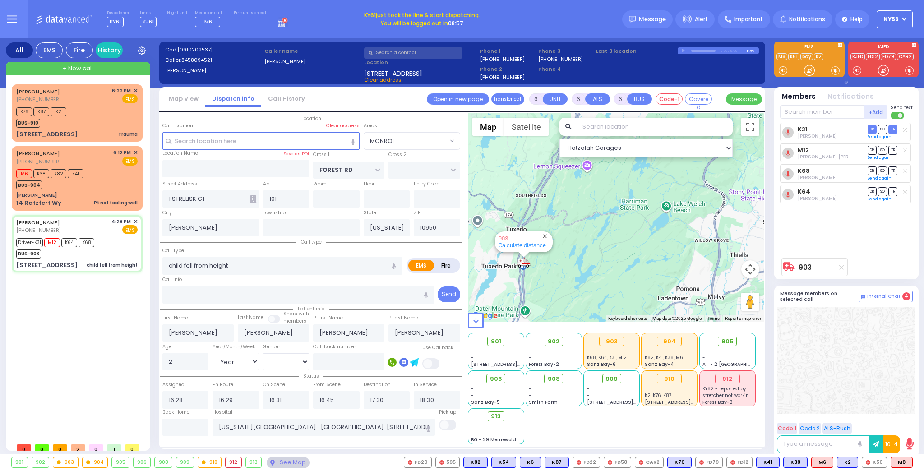
drag, startPoint x: 611, startPoint y: 242, endPoint x: 650, endPoint y: 265, distance: 45.3
click at [647, 263] on div "903 Calculate distance" at bounding box center [616, 217] width 296 height 208
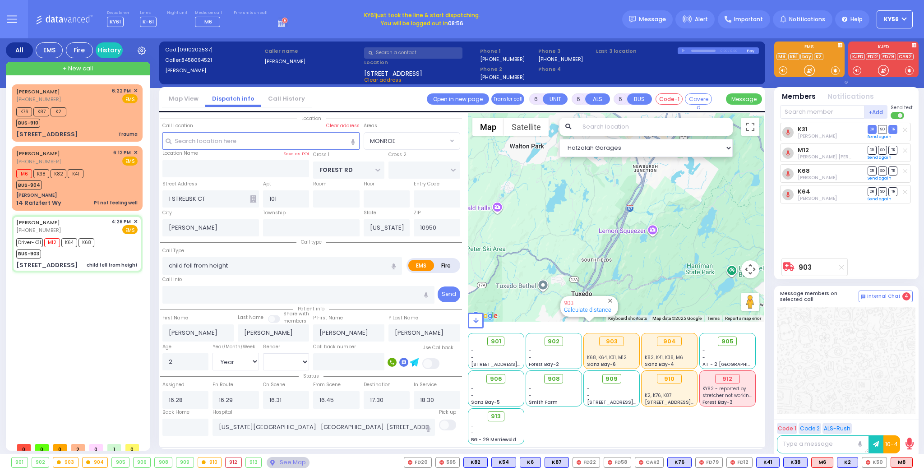
drag, startPoint x: 591, startPoint y: 229, endPoint x: 568, endPoint y: 258, distance: 36.9
click at [568, 258] on div "903 Calculate distance" at bounding box center [616, 217] width 296 height 208
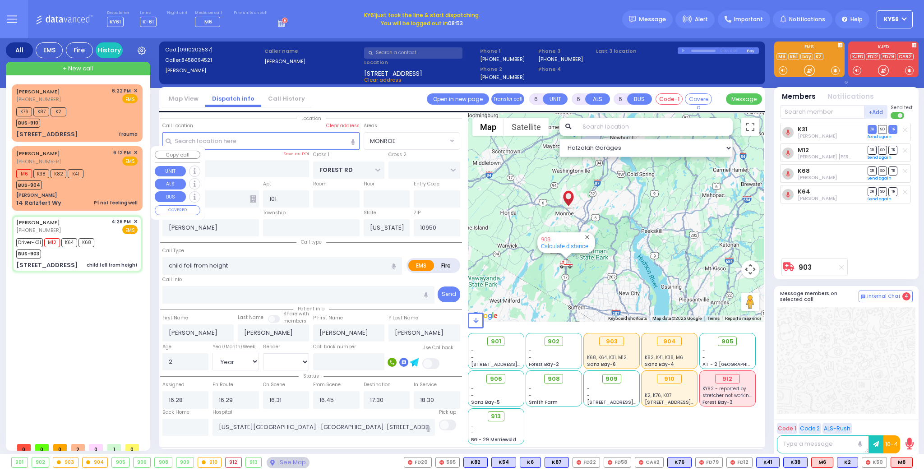
click at [87, 192] on div "[PERSON_NAME]" at bounding box center [76, 195] width 121 height 7
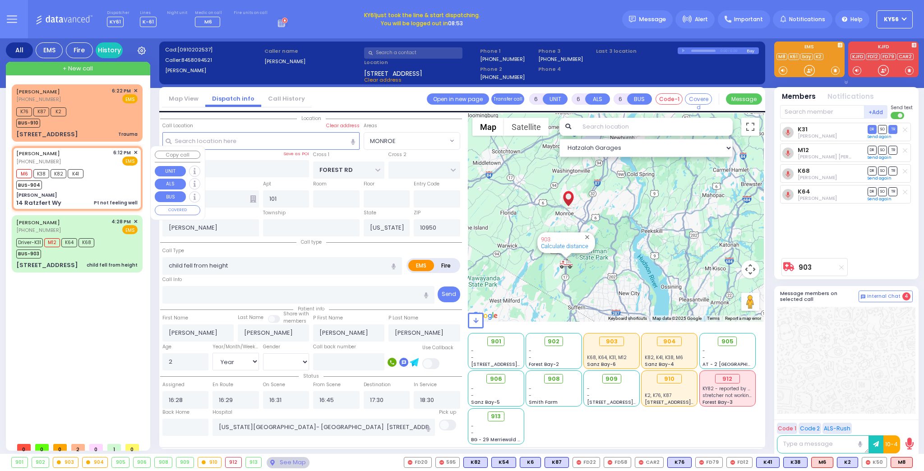
select select
type input "Pt not feeling well"
radio input "true"
type input "[PERSON_NAME]"
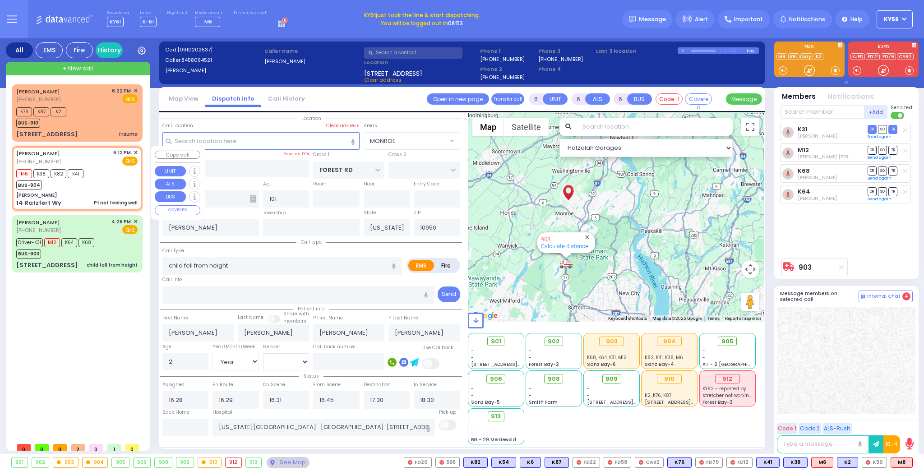
type input "Miriam"
type input "Bleich"
select select "Year"
select select
type input "18:12"
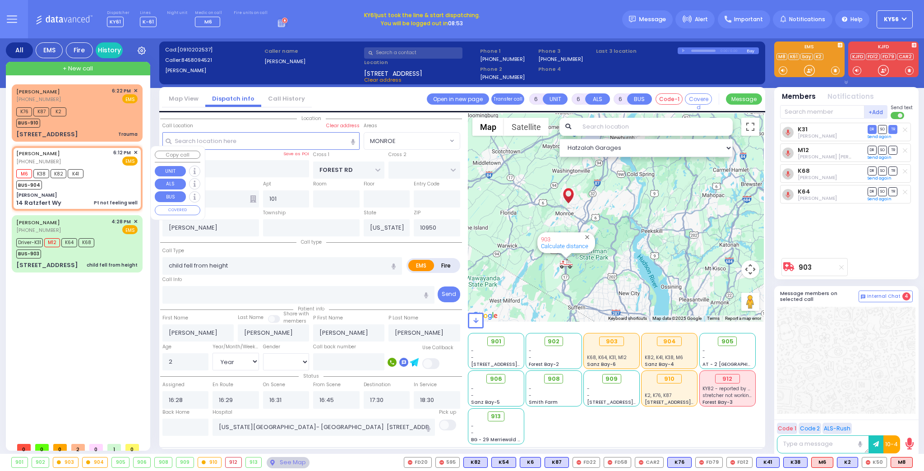
type input "18:13"
select select "Hatzalah Garages"
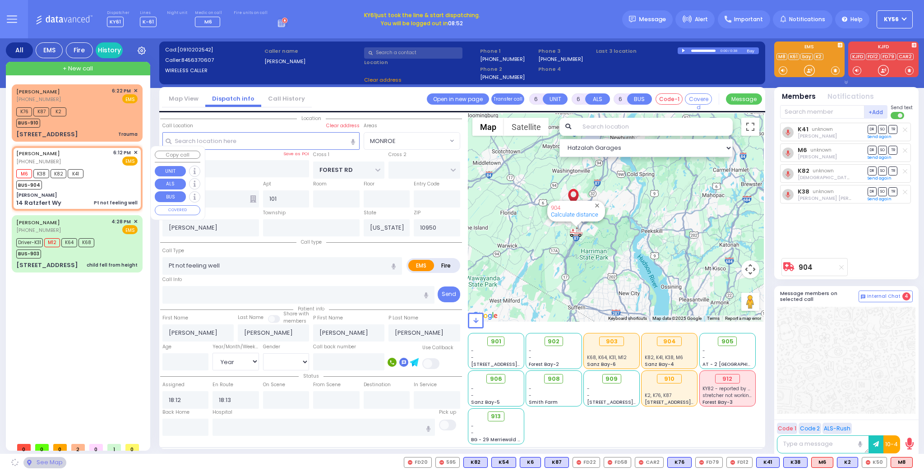
type input "[PERSON_NAME]"
type input "[GEOGRAPHIC_DATA]"
type input "14 Ratzfert Wy"
select select "SECTION 4"
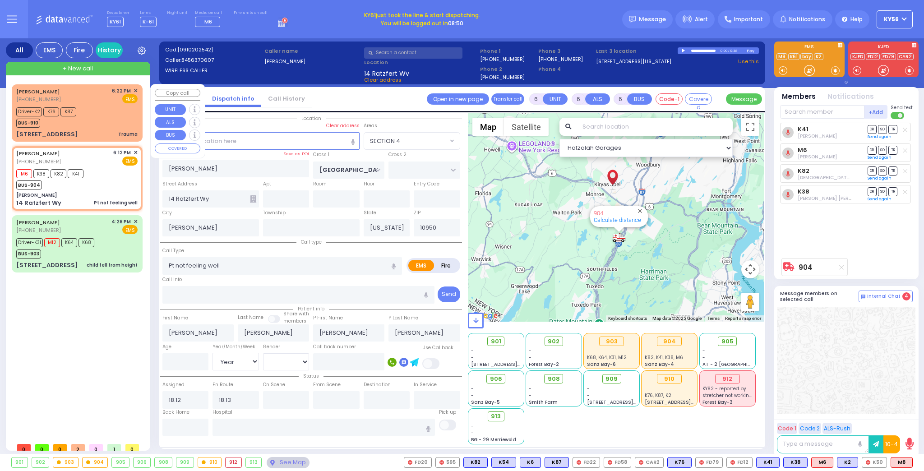
click at [109, 128] on div "ARYE TELLER (917) 974-7693 6:22 PM ✕ EMS Driver-K2" at bounding box center [77, 113] width 127 height 55
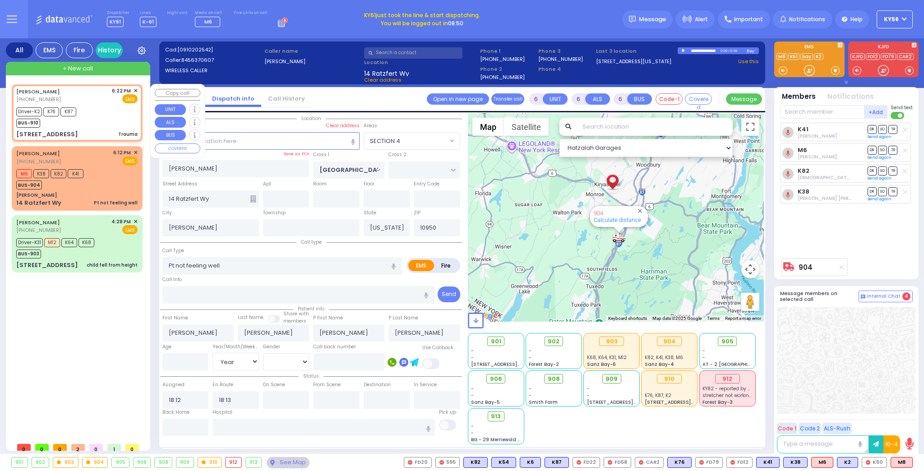
select select
type input "Trauma"
radio input "true"
type input "ARYE"
type input "TELLER"
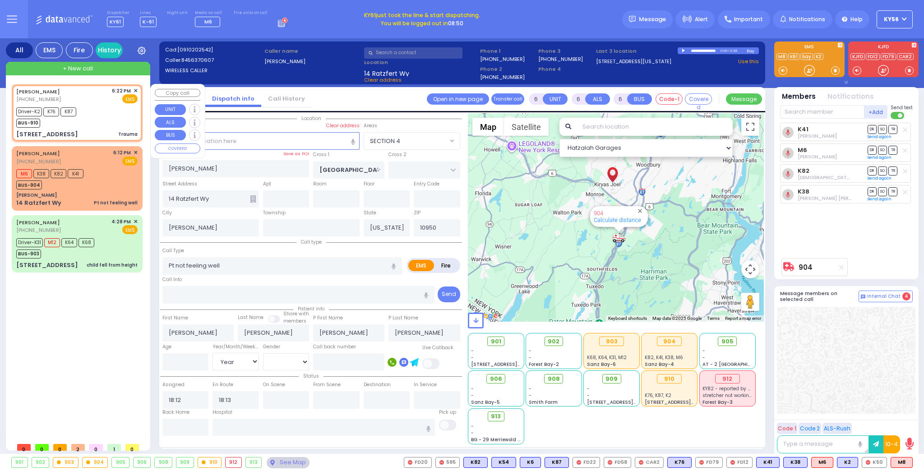
type input "Unknown"
select select "Year"
type input "18:22"
type input "18:23"
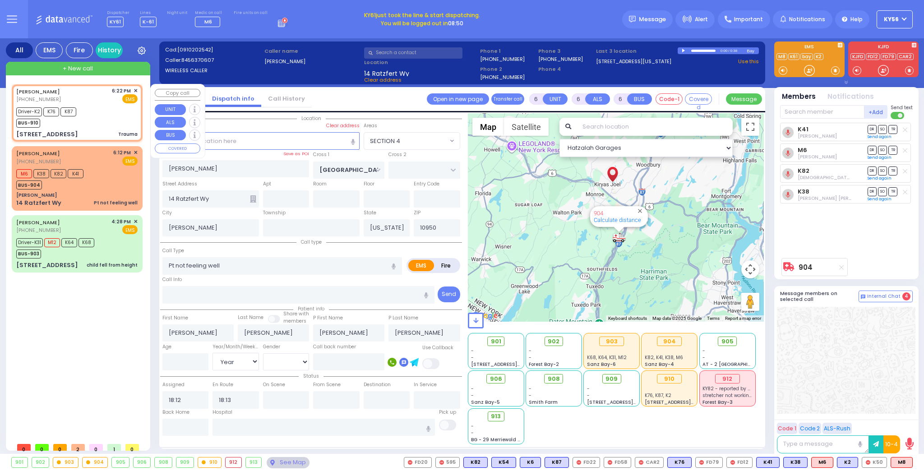
type input "18:25"
type input "18:39"
select select "Hatzalah Garages"
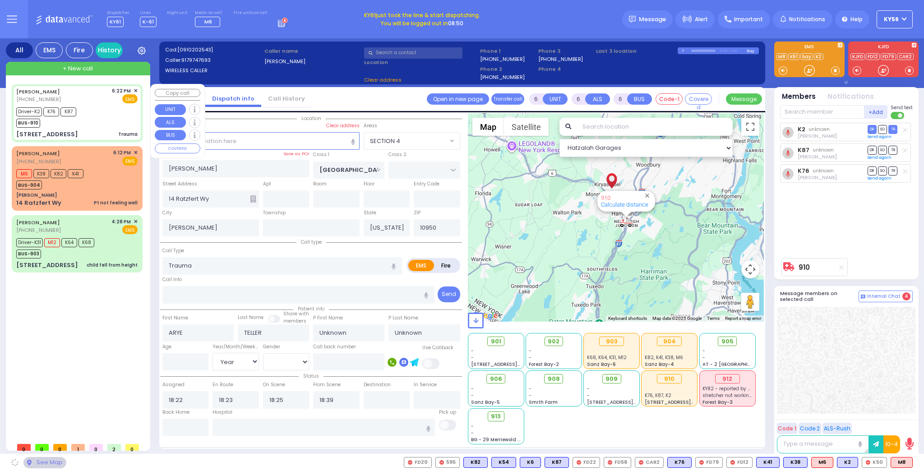
select select
radio input "true"
select select "Year"
select select "Hatzalah Garages"
type input "COUNTY ROUTE 105"
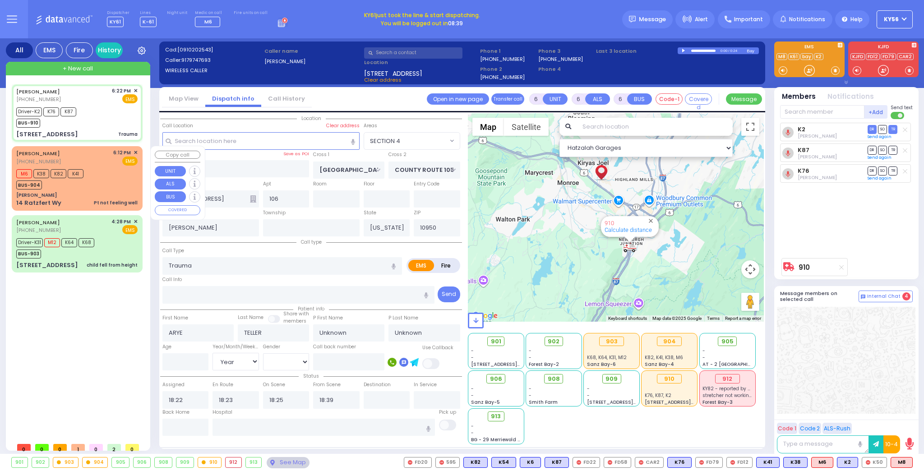
click at [109, 175] on div "M6 K38 K82 K41 BUS-904" at bounding box center [76, 178] width 121 height 23
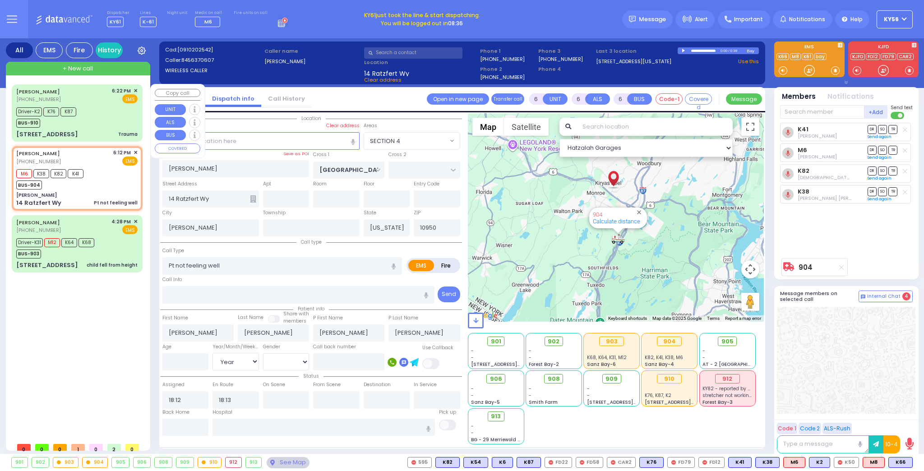
click at [107, 119] on div "Driver-K2 K76 K87 BUS-910" at bounding box center [76, 116] width 121 height 23
